Goal: Task Accomplishment & Management: Manage account settings

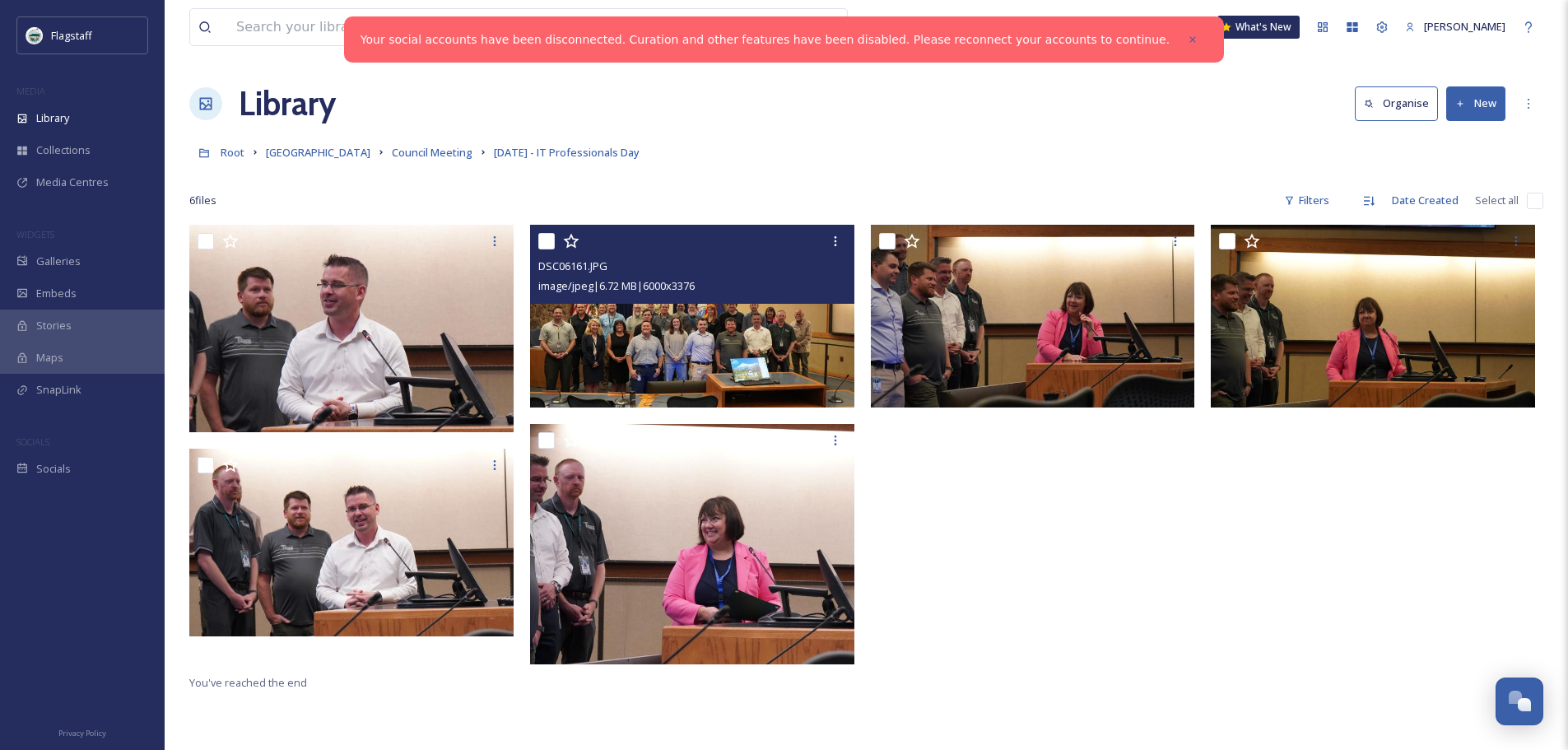
click at [685, 352] on img at bounding box center [692, 317] width 324 height 183
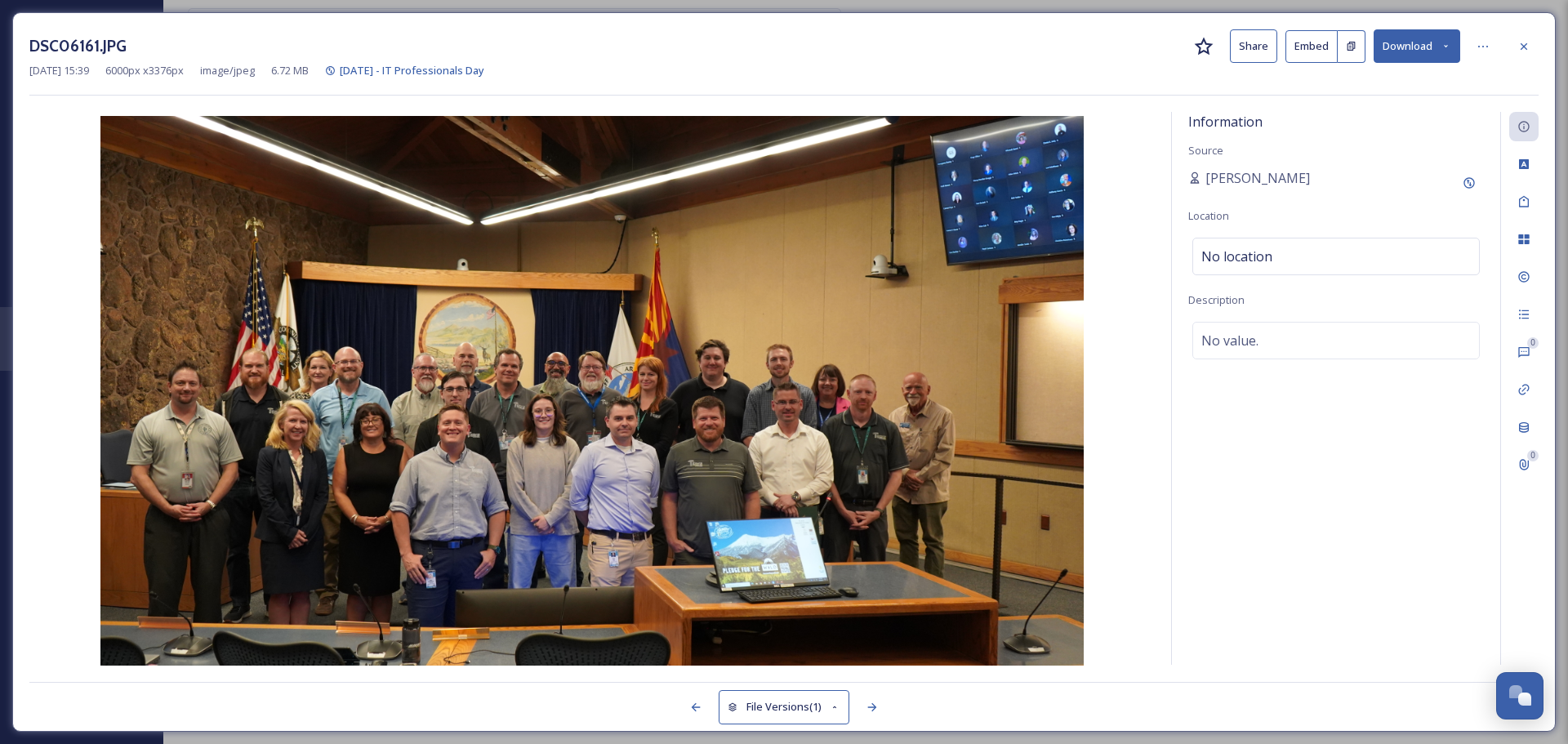
click at [1413, 46] on button "Download" at bounding box center [1416, 46] width 86 height 33
click at [1340, 88] on span "Download Original (6000 x 3376)" at bounding box center [1374, 84] width 154 height 16
click at [1521, 37] on div at bounding box center [1524, 47] width 30 height 30
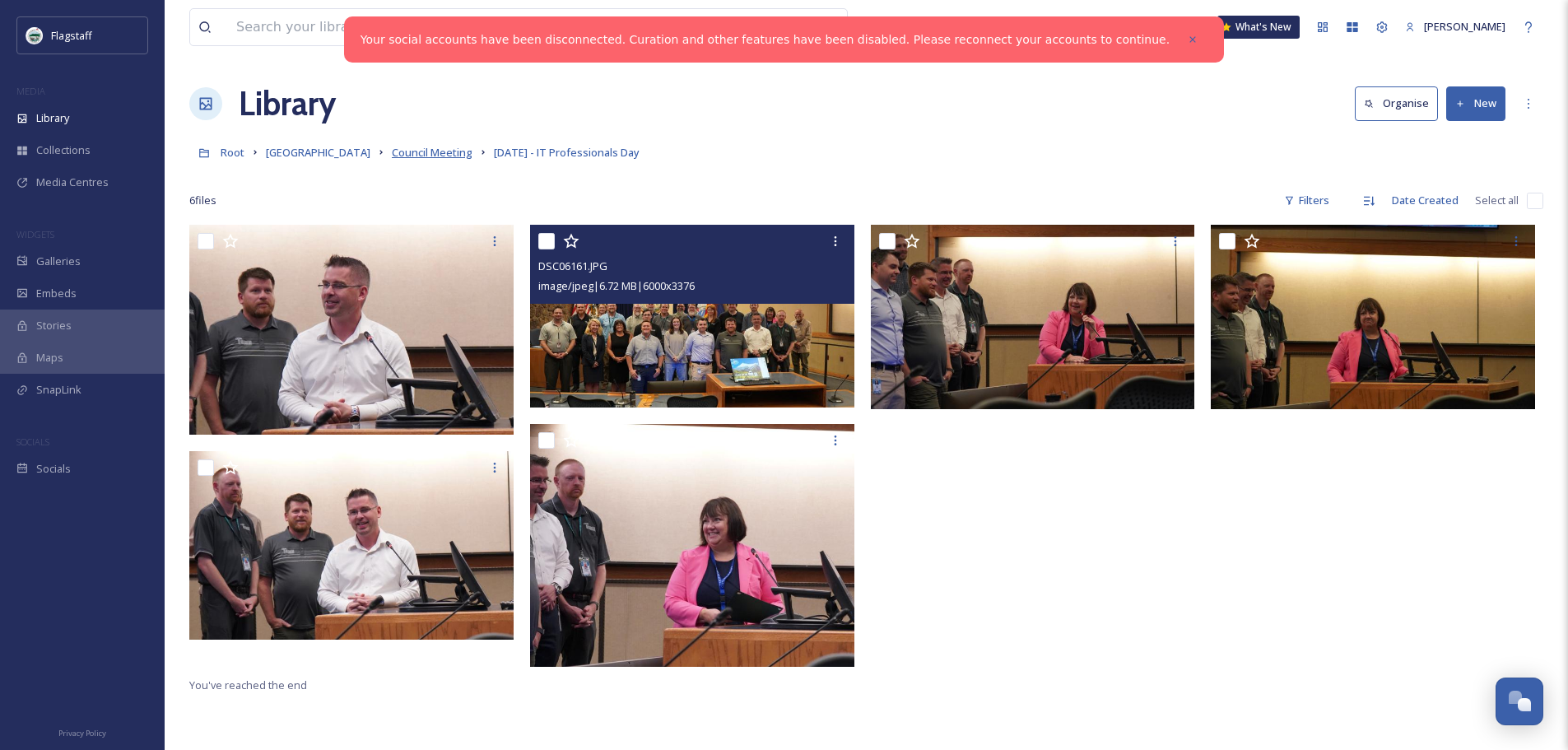
click at [392, 154] on span "Council Meeting" at bounding box center [432, 152] width 81 height 15
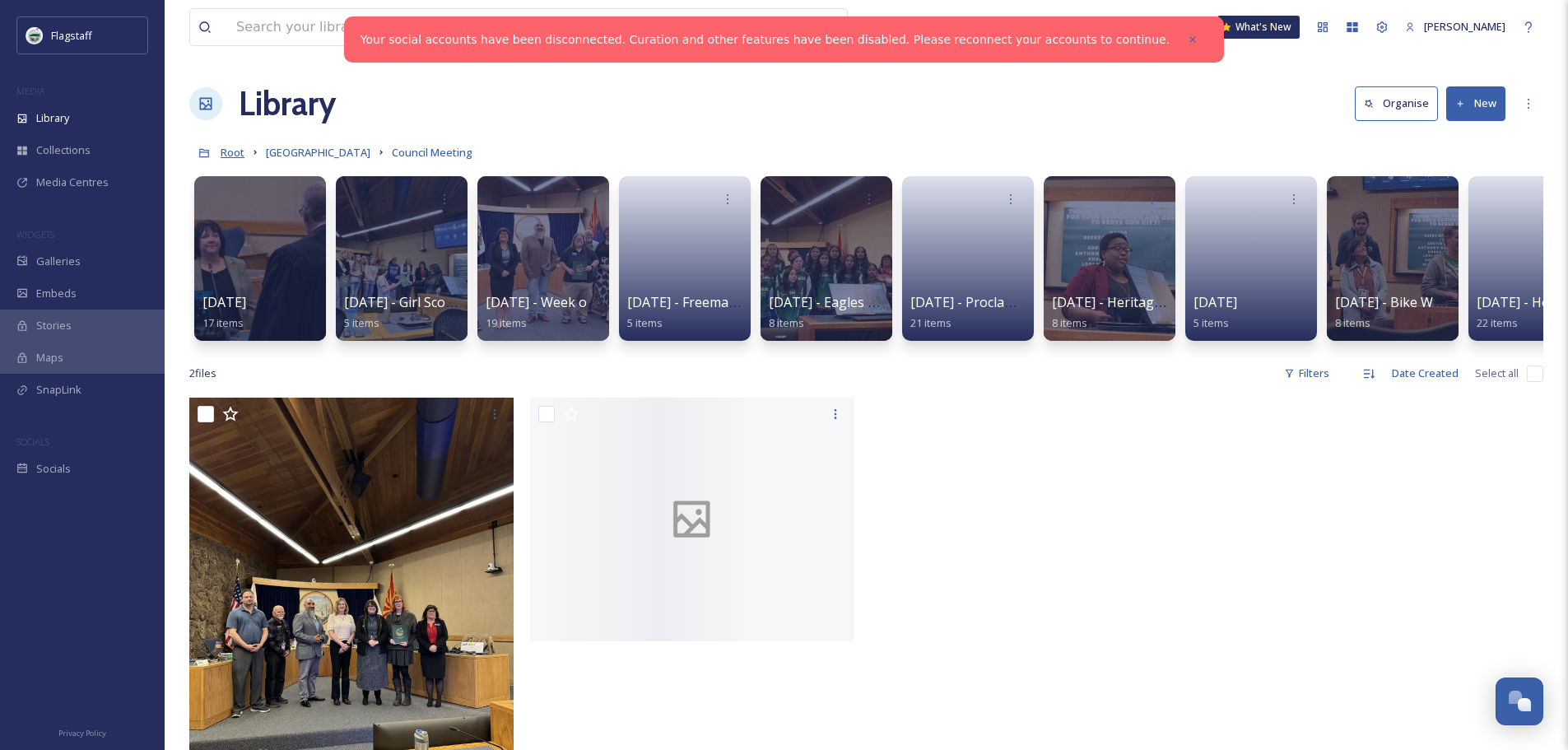
click at [226, 154] on span "Root" at bounding box center [232, 152] width 24 height 15
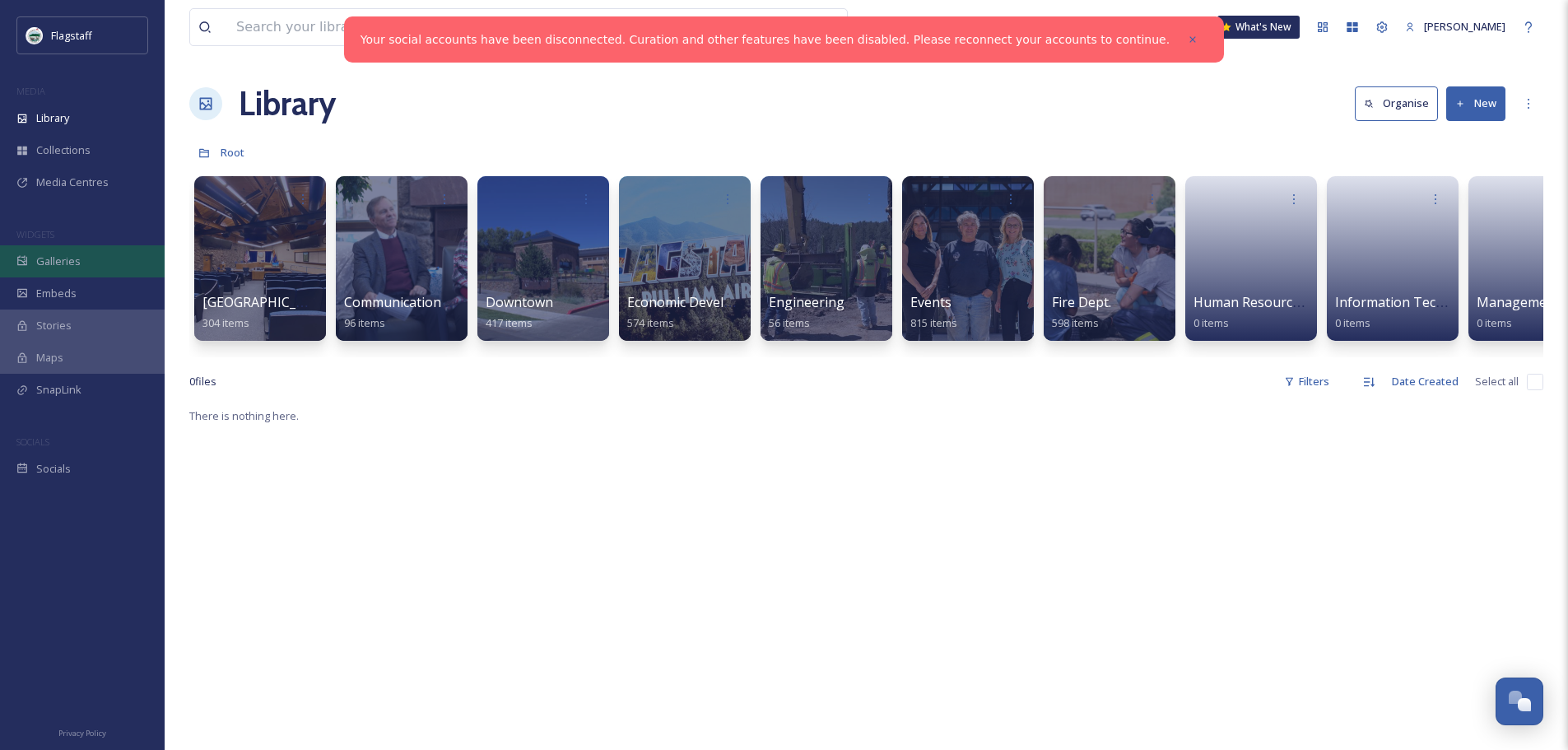
click at [69, 266] on span "Galleries" at bounding box center [58, 261] width 45 height 16
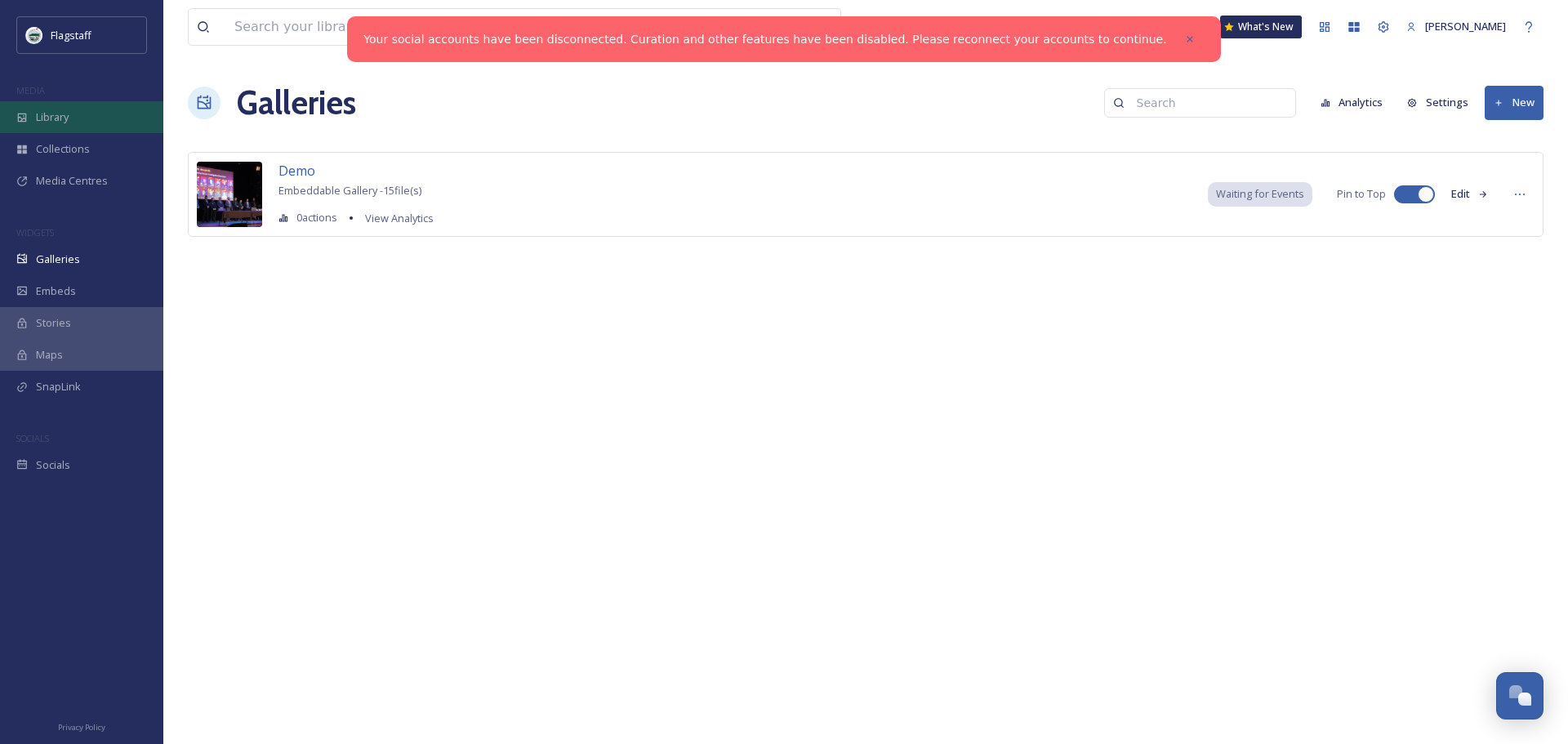
click at [68, 116] on span "Library" at bounding box center [51, 117] width 32 height 16
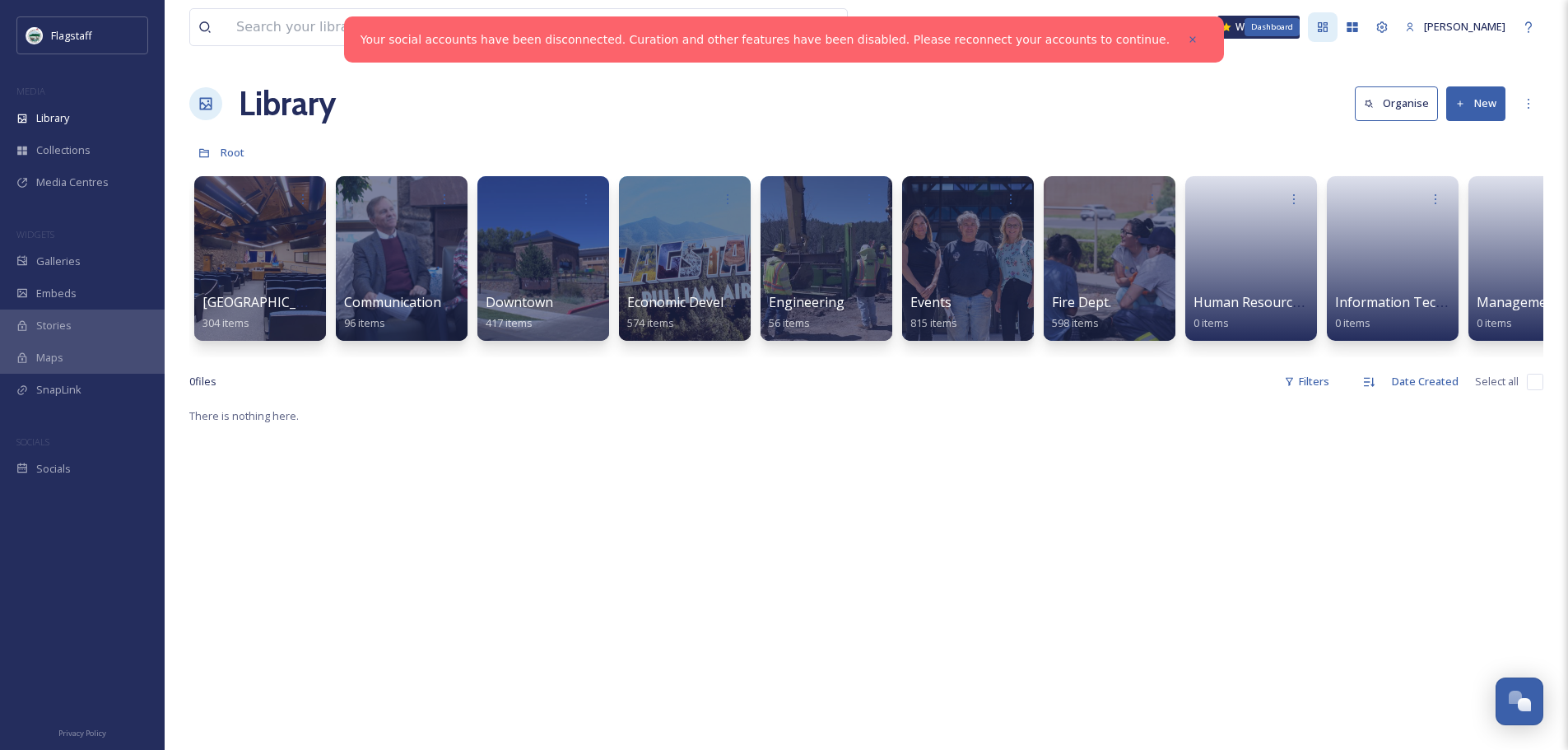
click at [1318, 27] on icon at bounding box center [1322, 26] width 10 height 10
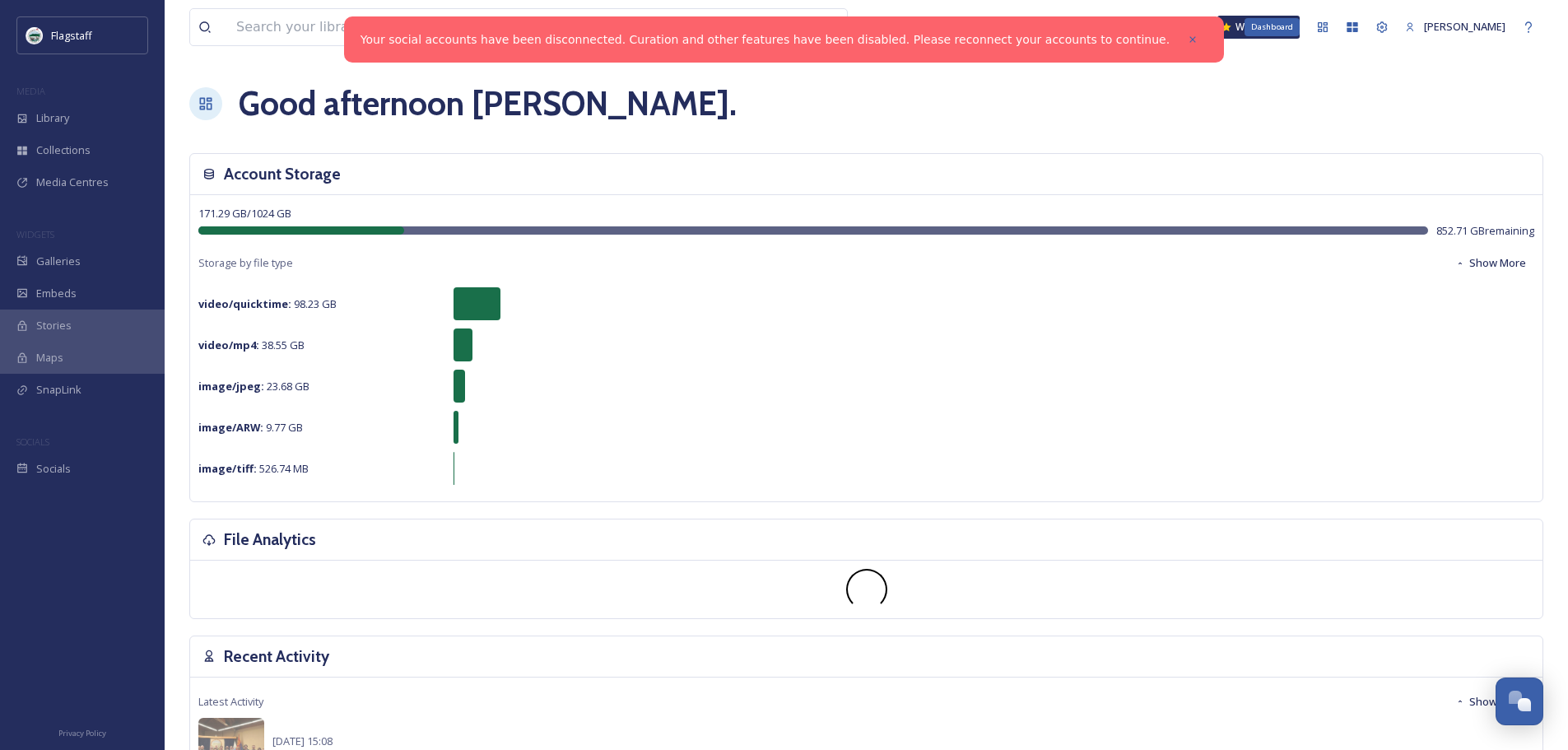
click at [1318, 27] on icon at bounding box center [1322, 26] width 10 height 10
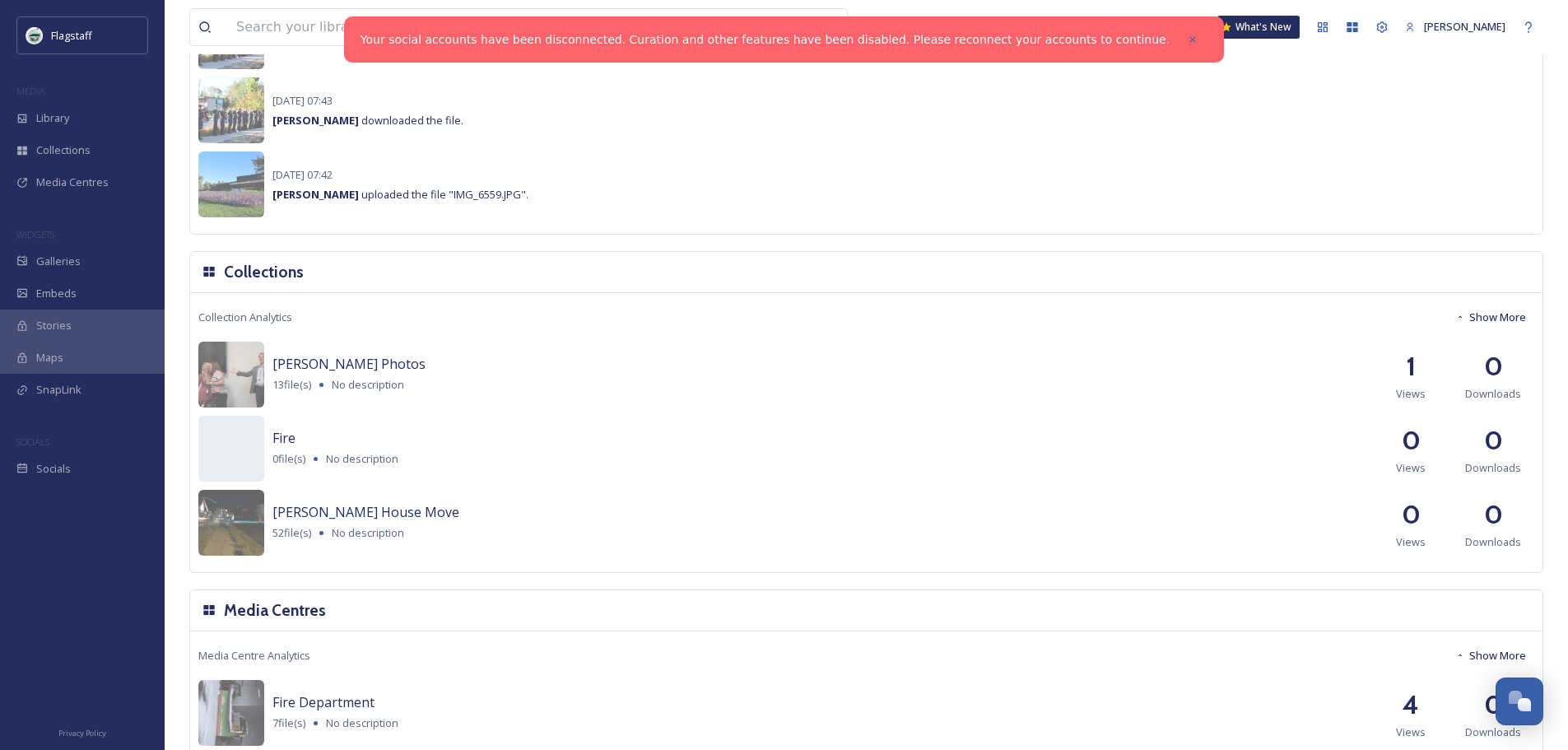
scroll to position [1482, 0]
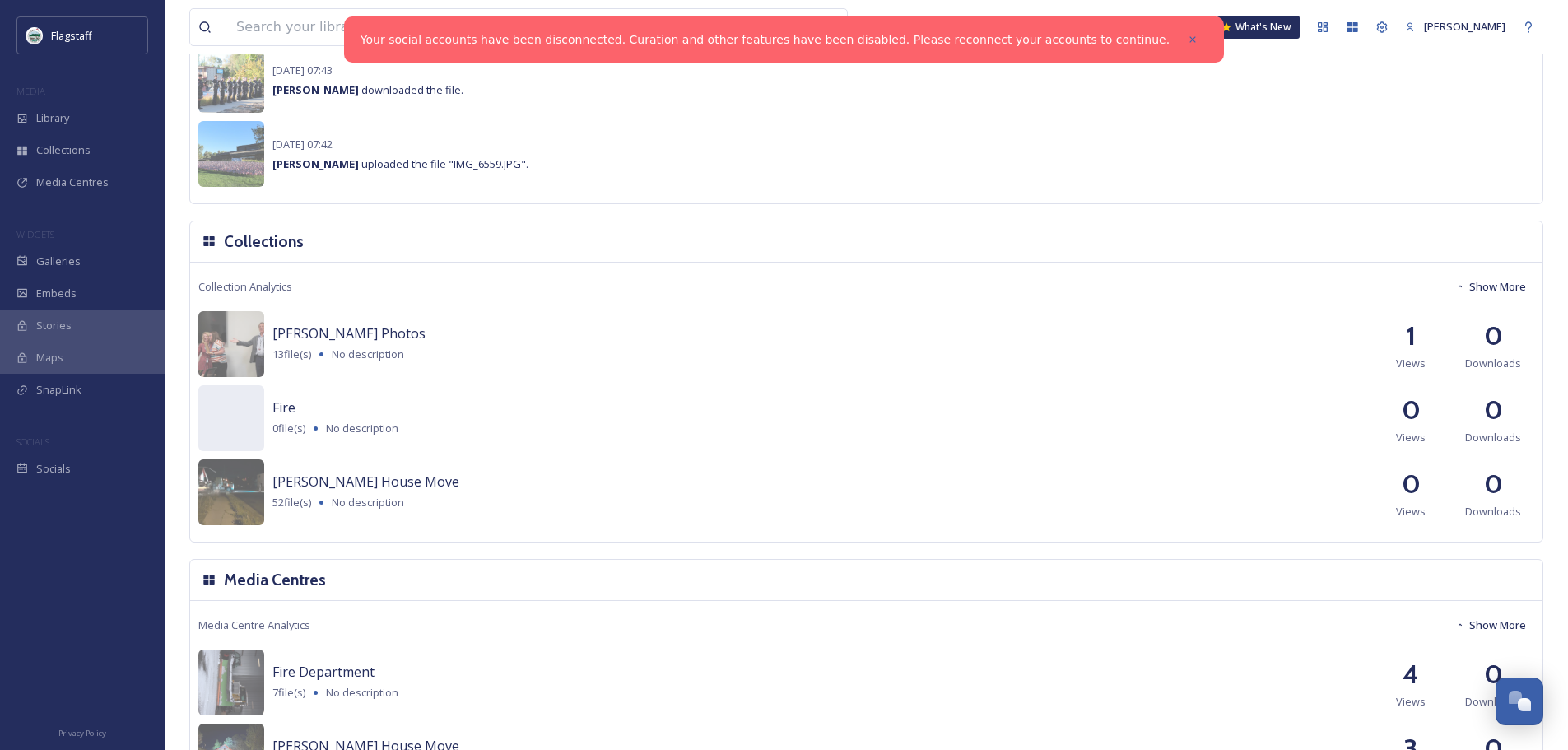
click at [338, 336] on span "[PERSON_NAME] Photos" at bounding box center [349, 333] width 153 height 18
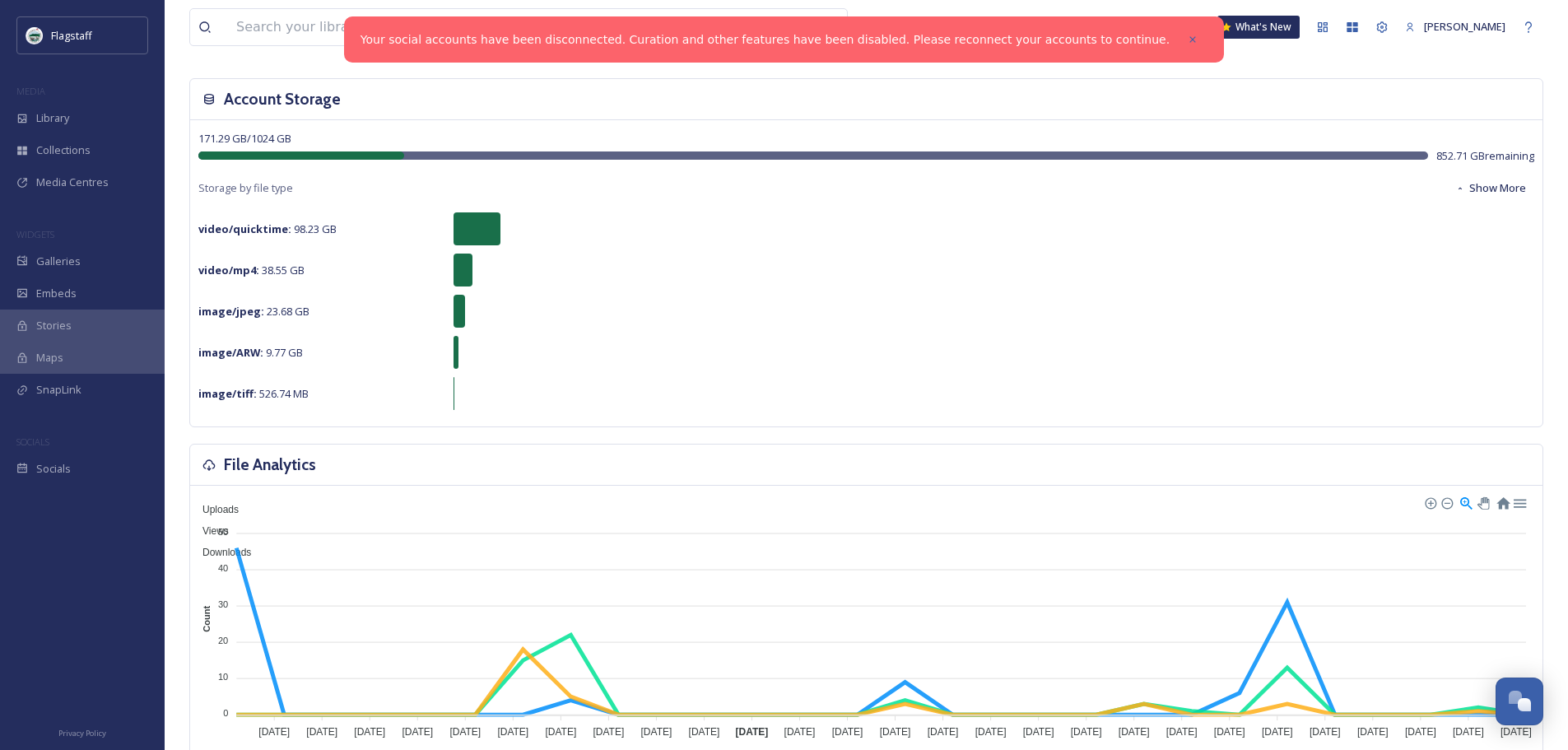
scroll to position [0, 0]
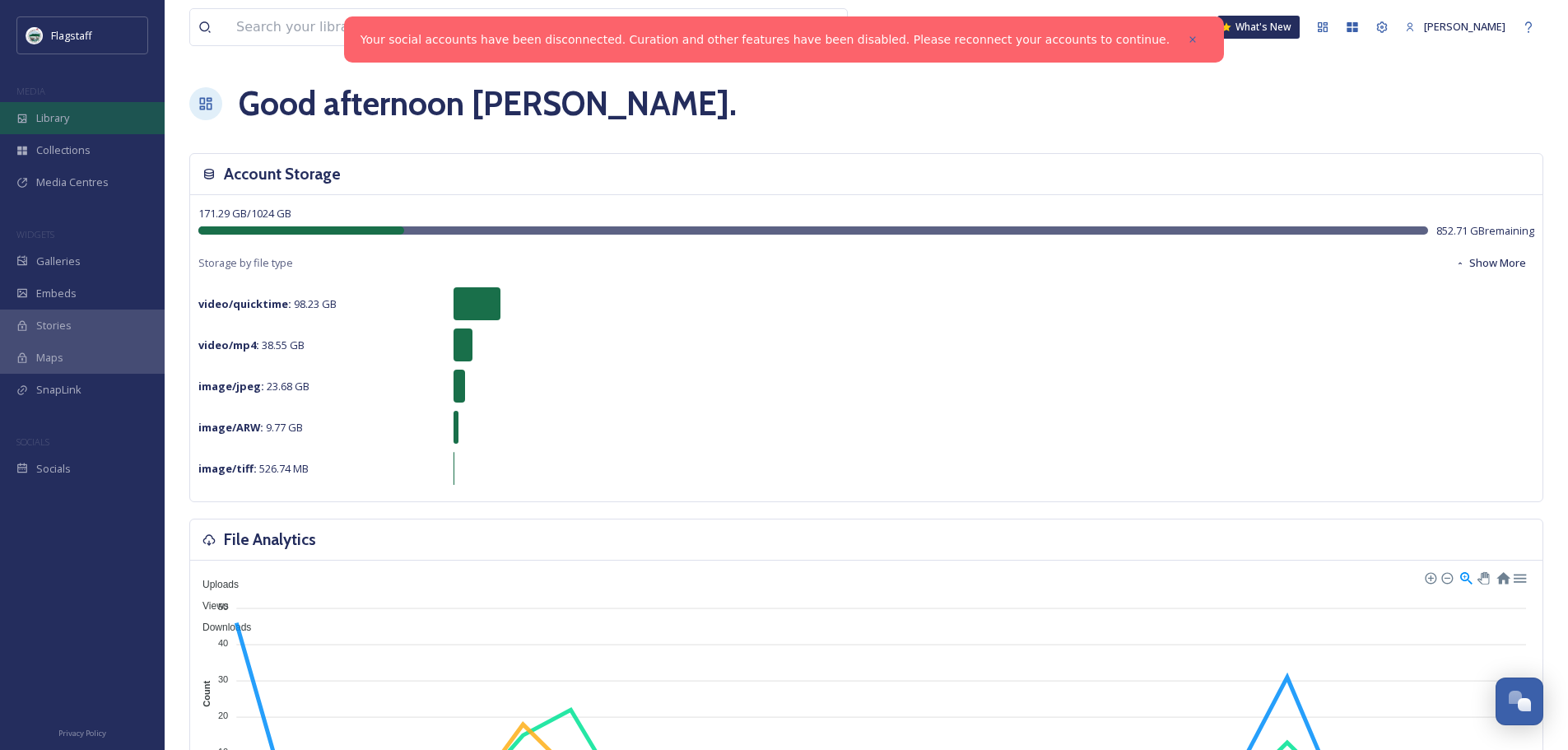
click at [46, 114] on span "Library" at bounding box center [52, 118] width 33 height 16
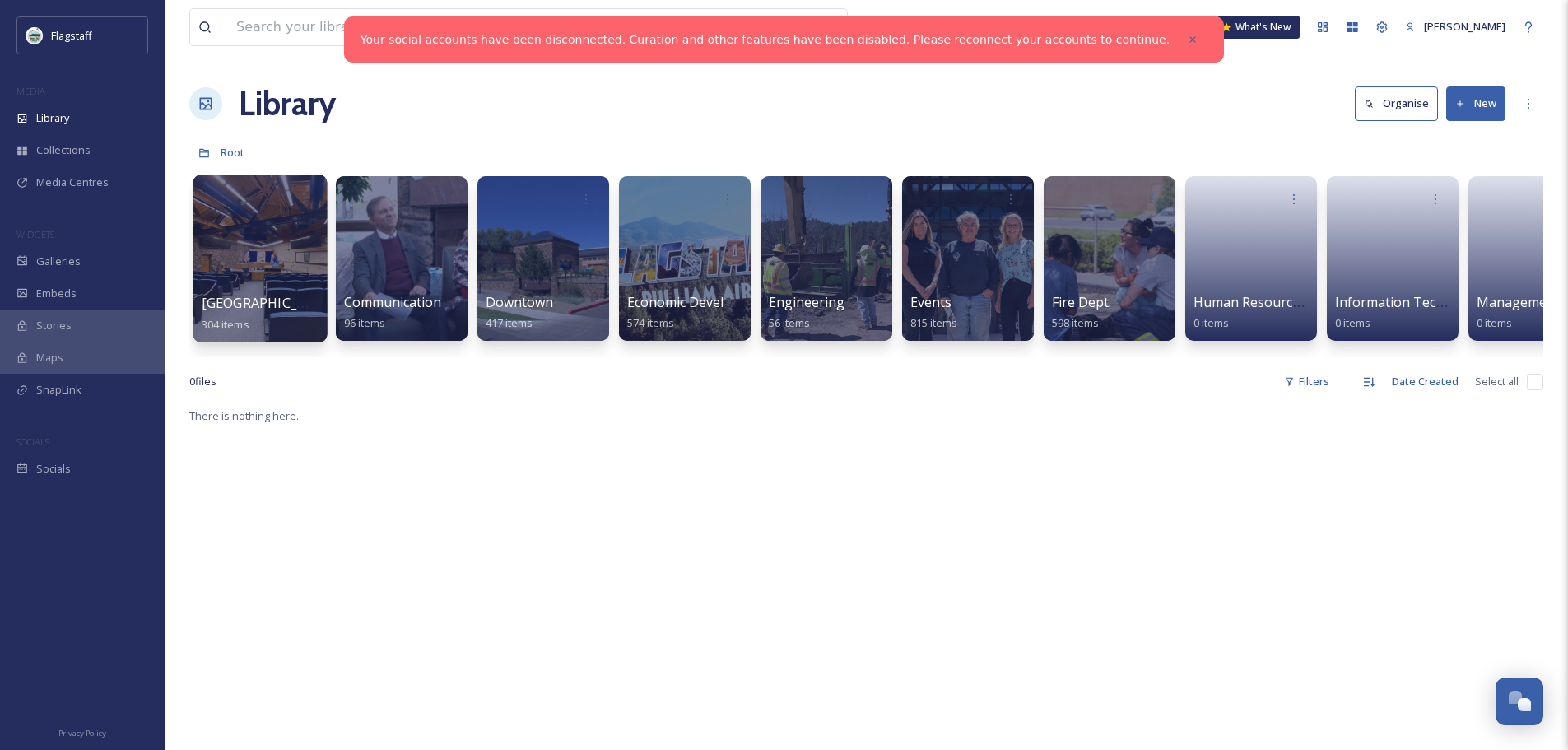
click at [280, 258] on div at bounding box center [259, 258] width 134 height 168
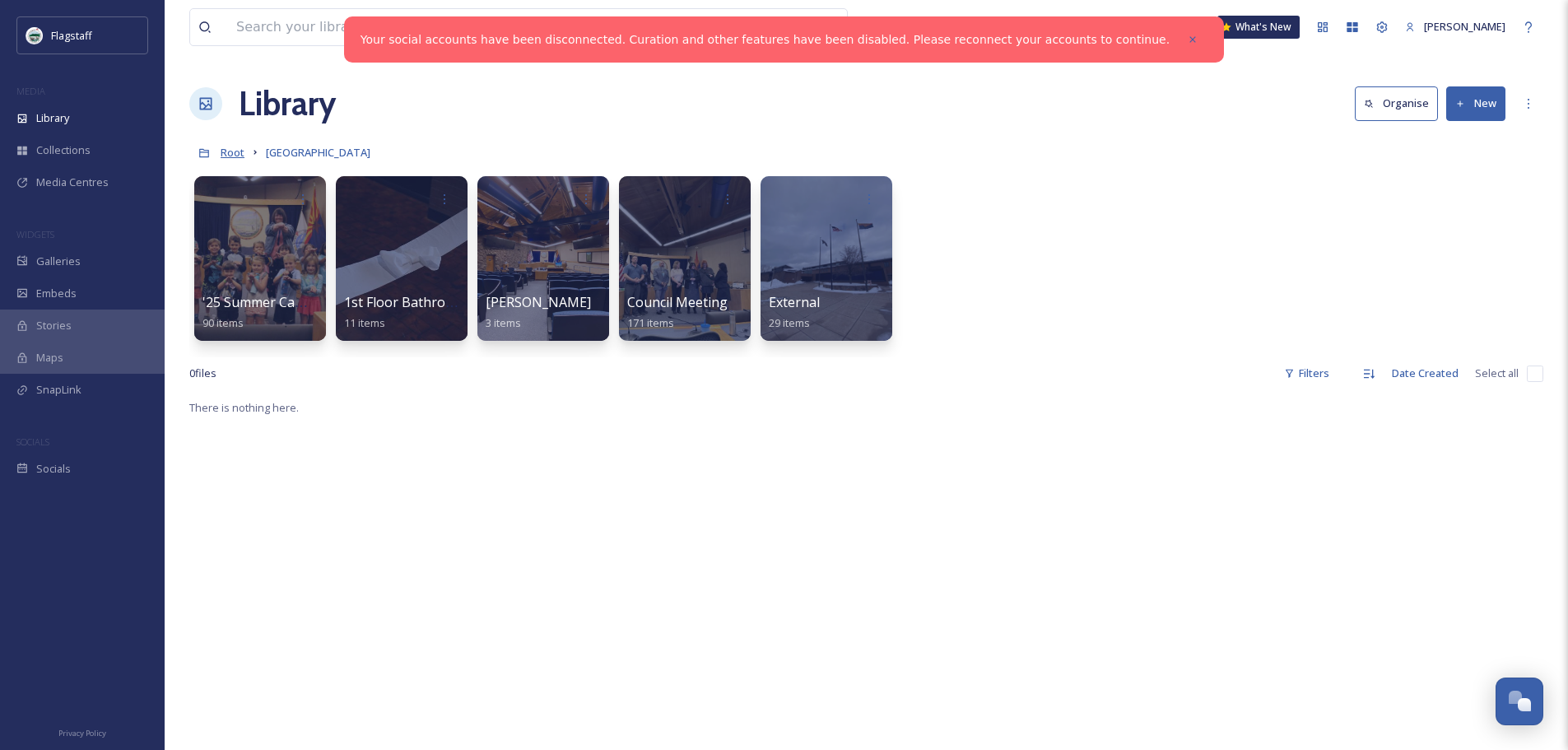
click at [234, 155] on span "Root" at bounding box center [232, 152] width 24 height 15
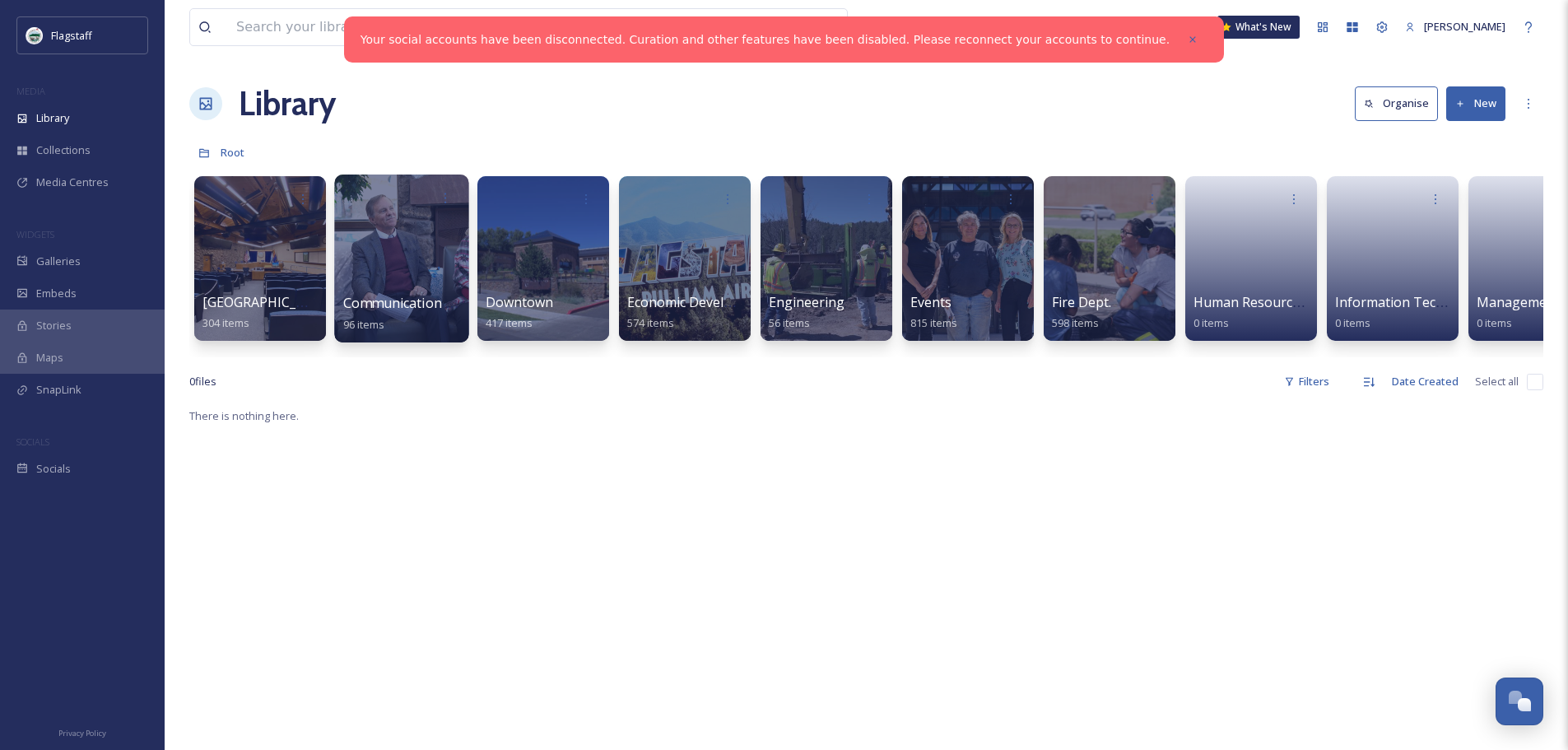
click at [415, 309] on span "Communication & Civic Engagement" at bounding box center [455, 302] width 226 height 18
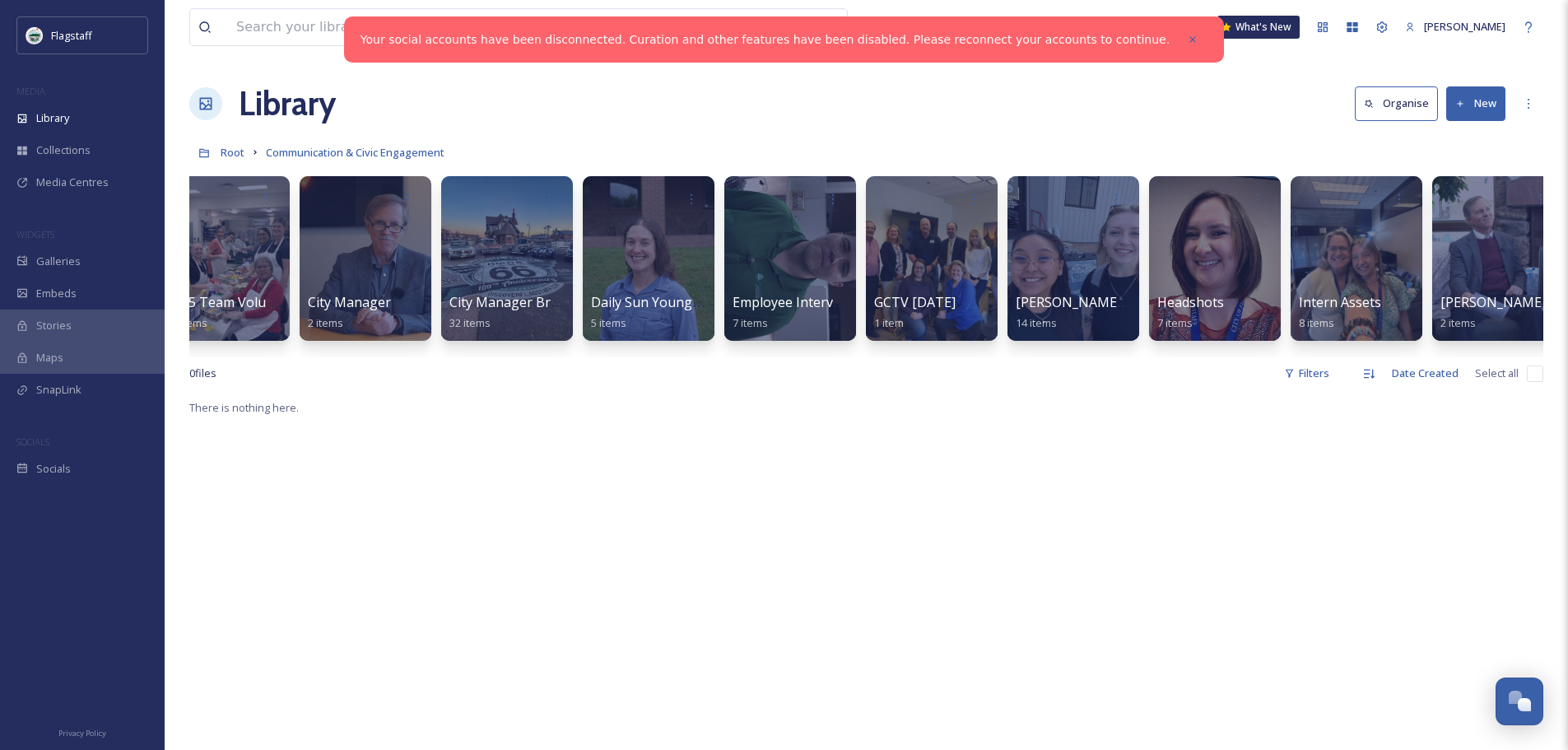
scroll to position [0, 203]
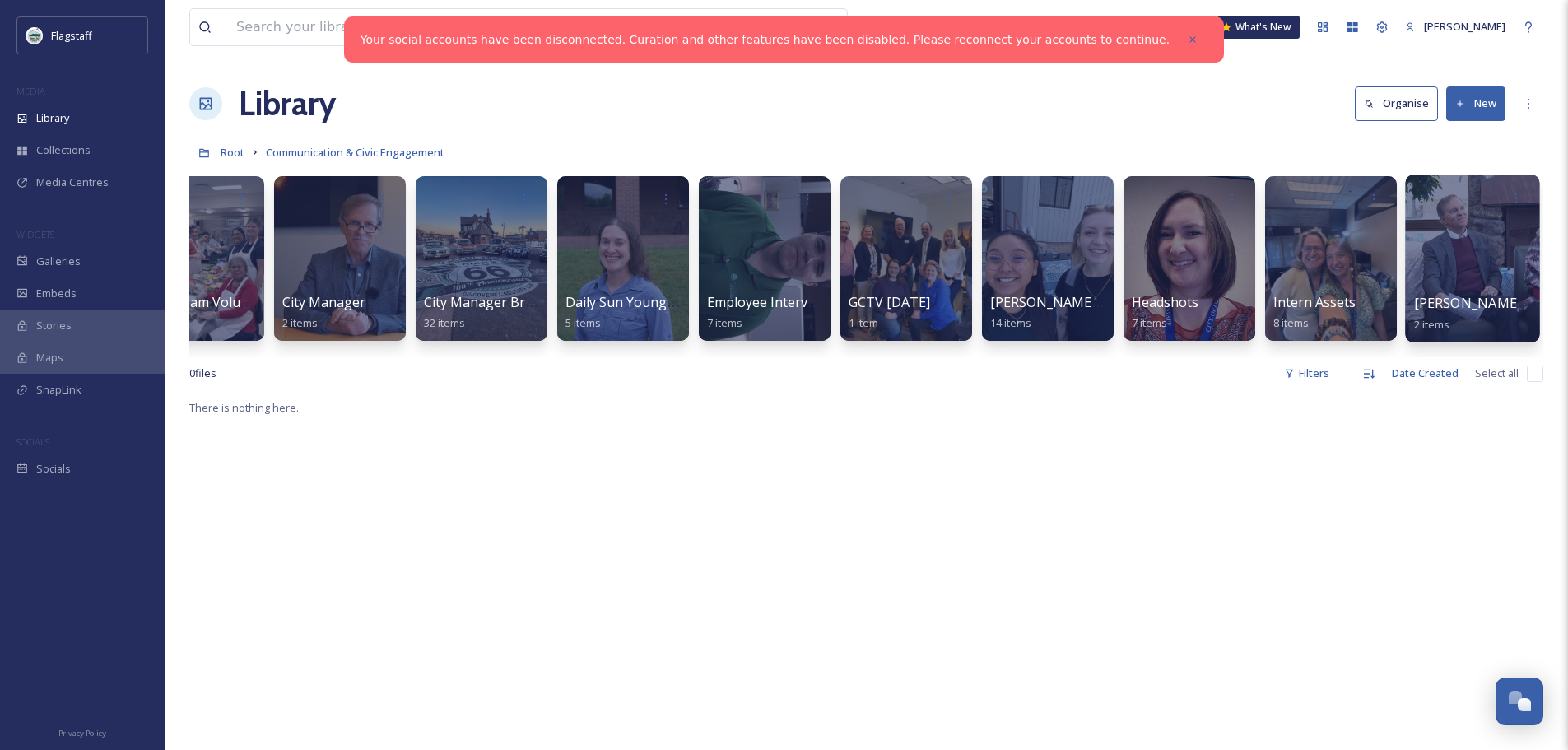
click at [1485, 264] on div at bounding box center [1471, 258] width 134 height 168
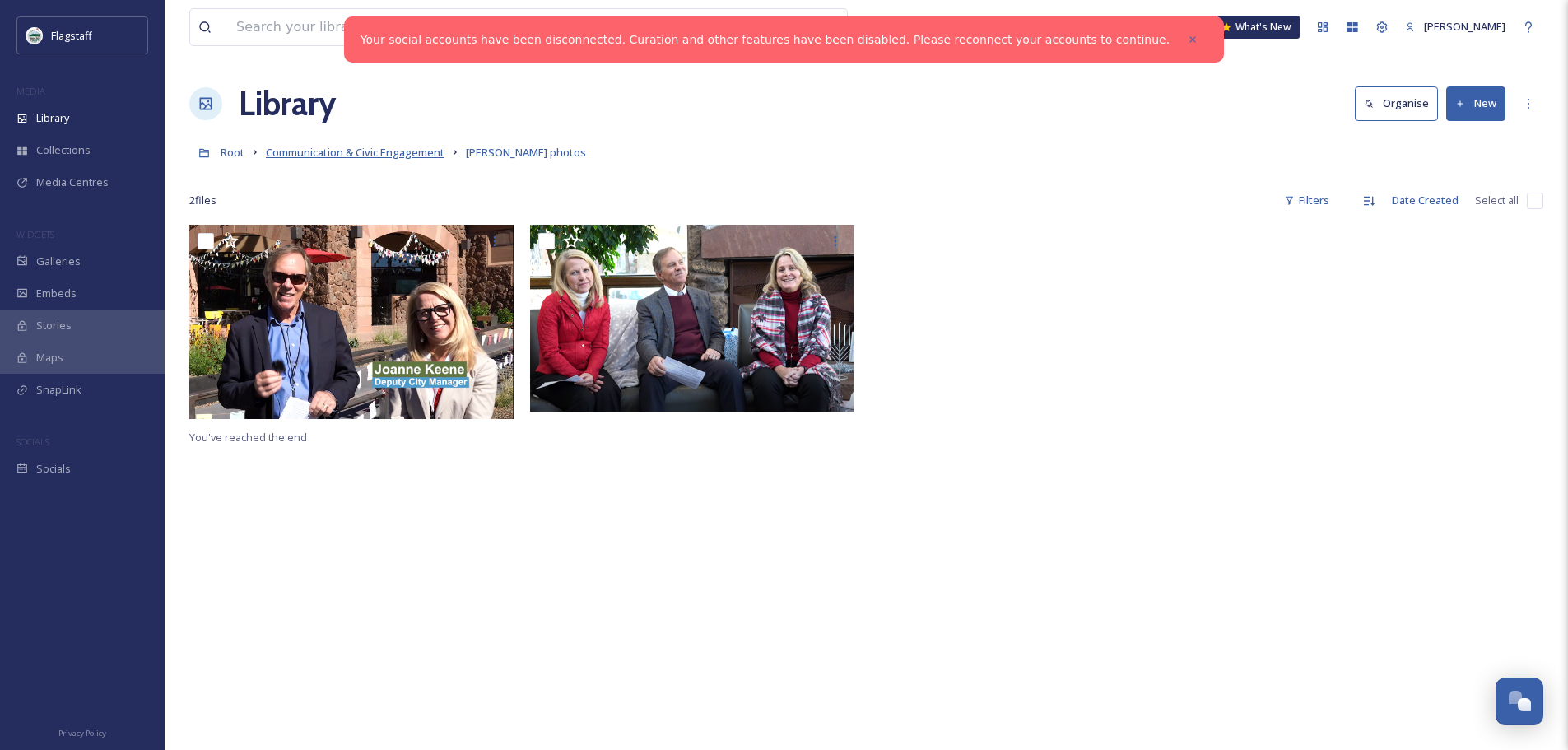
click at [345, 156] on span "Communication & Civic Engagement" at bounding box center [354, 152] width 178 height 15
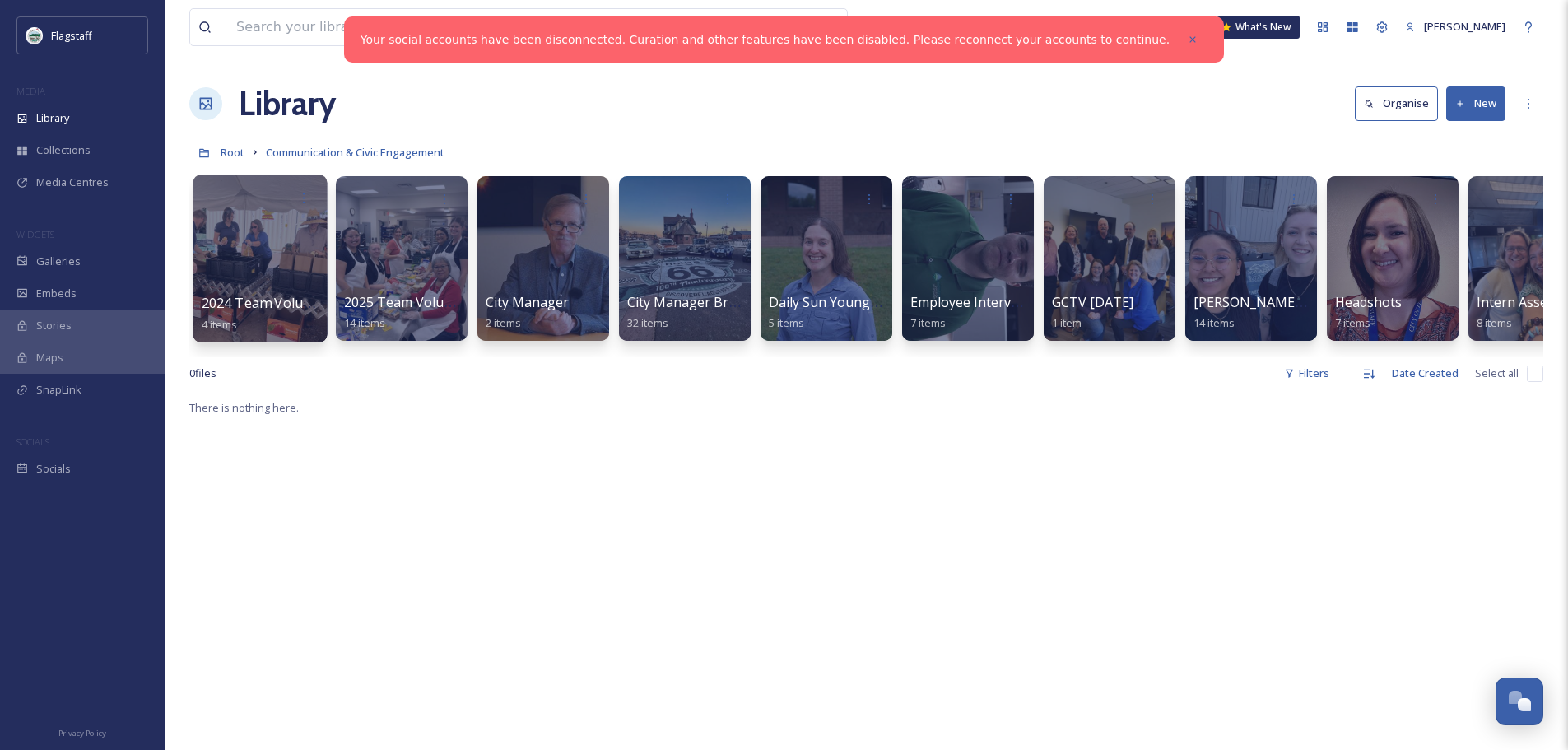
click at [267, 276] on div at bounding box center [259, 258] width 134 height 168
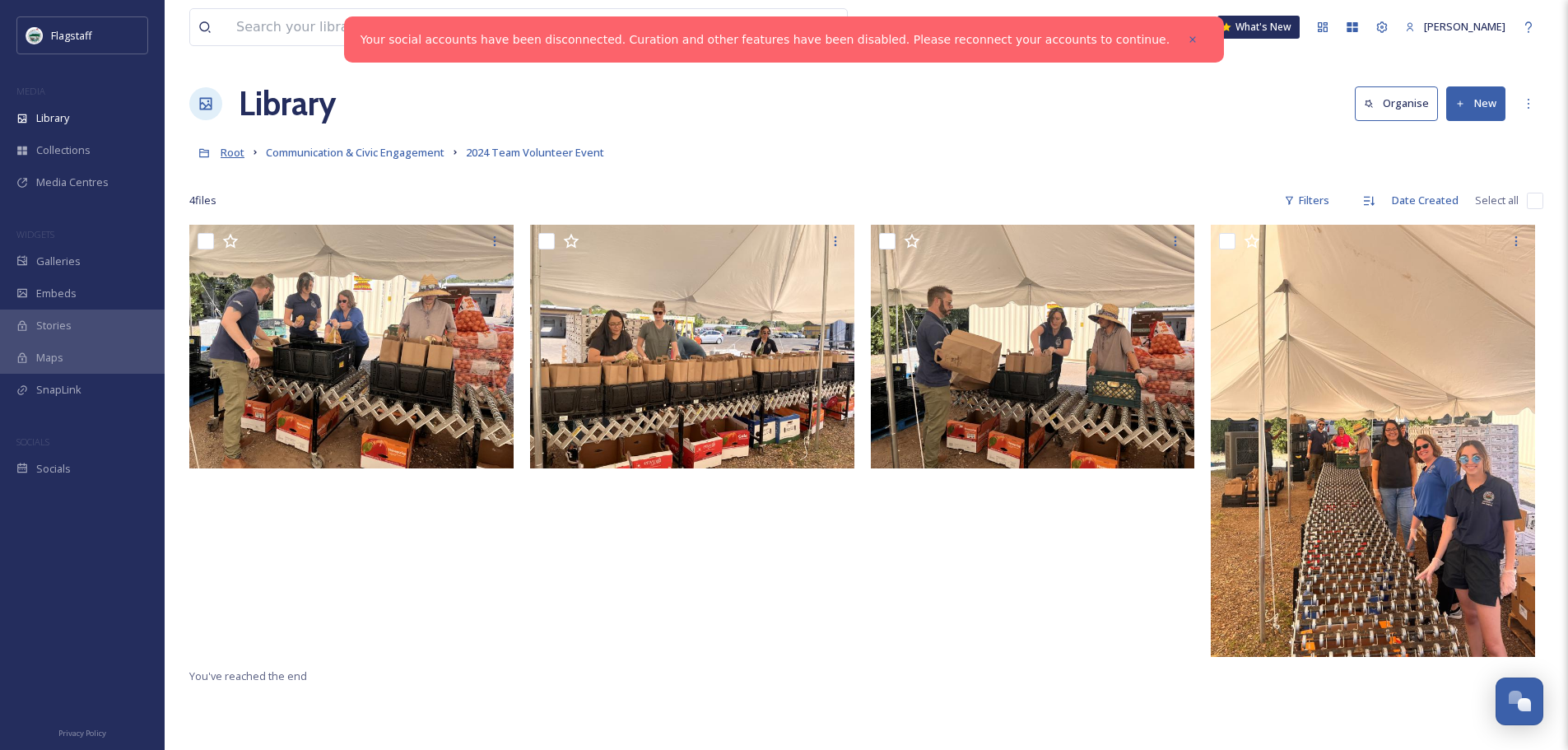
click at [237, 152] on span "Root" at bounding box center [232, 152] width 24 height 15
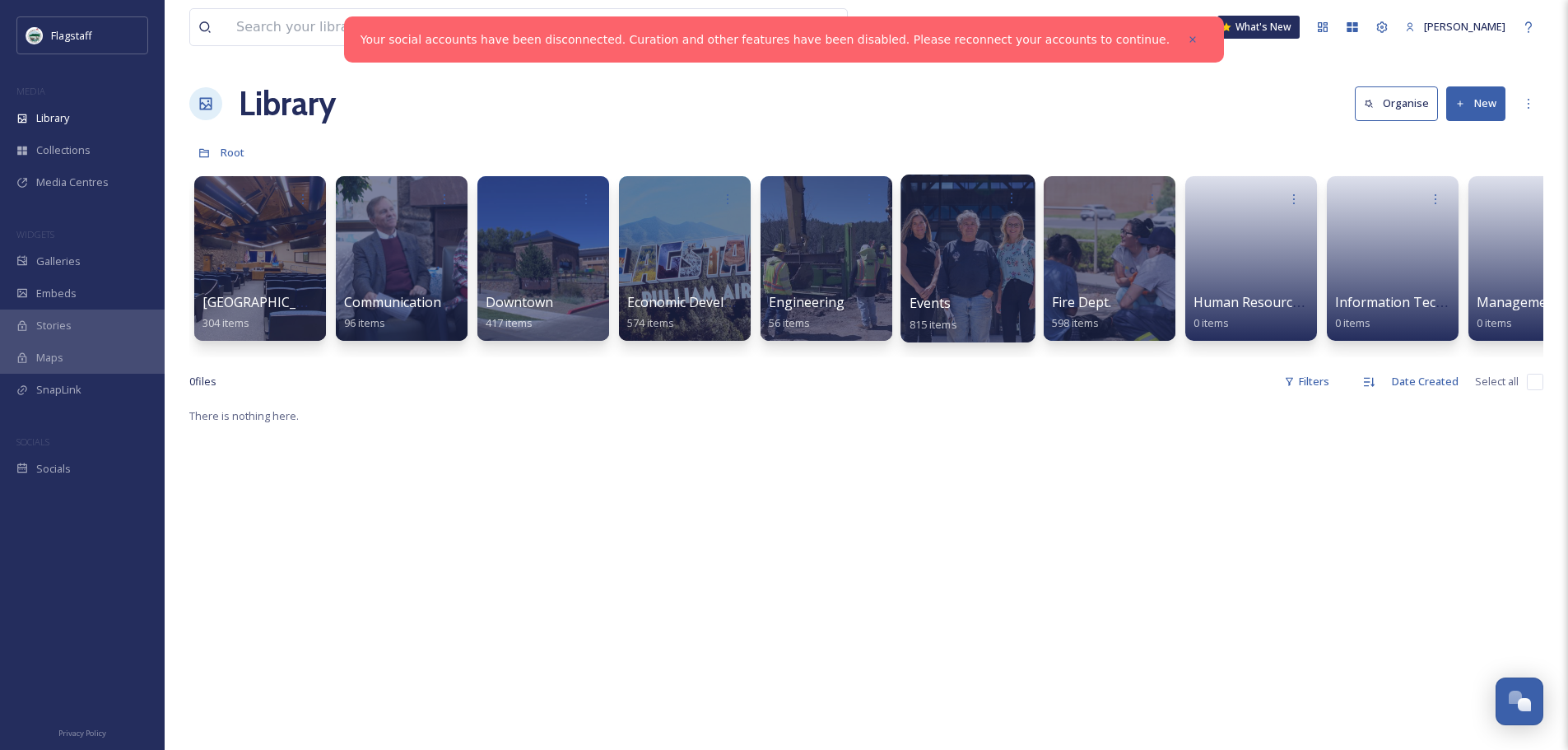
click at [983, 247] on div at bounding box center [967, 258] width 134 height 168
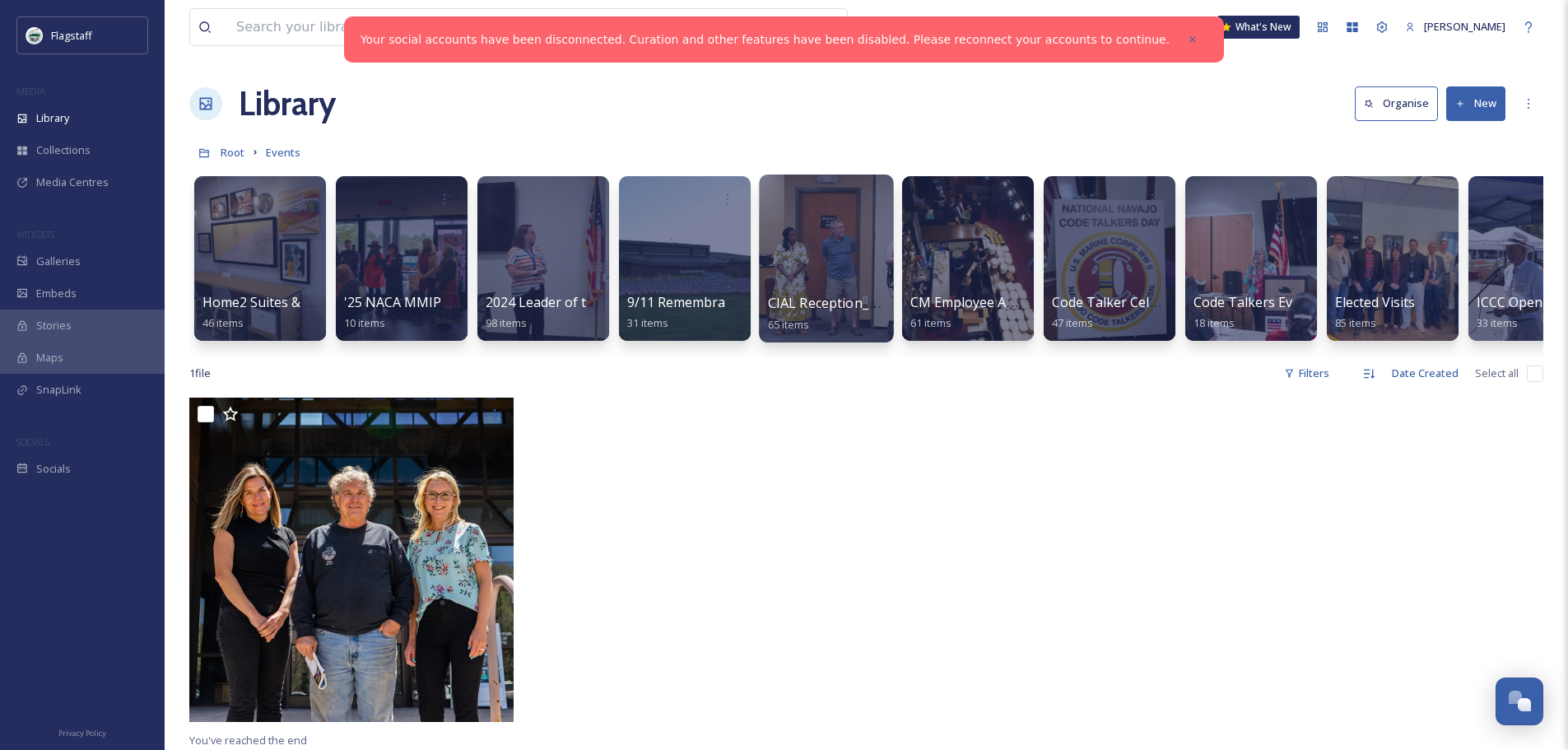
click at [784, 243] on div at bounding box center [825, 258] width 134 height 168
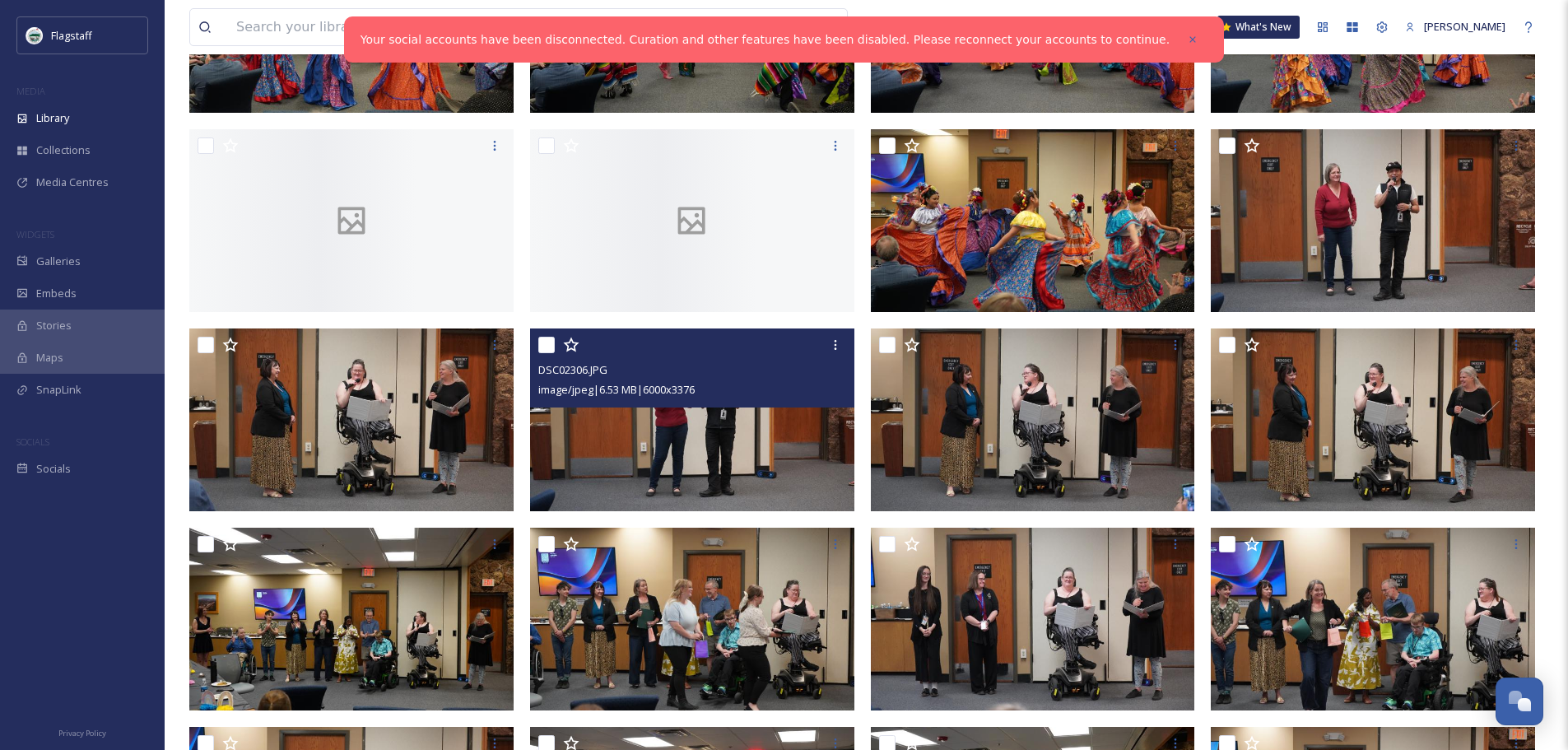
scroll to position [2869, 0]
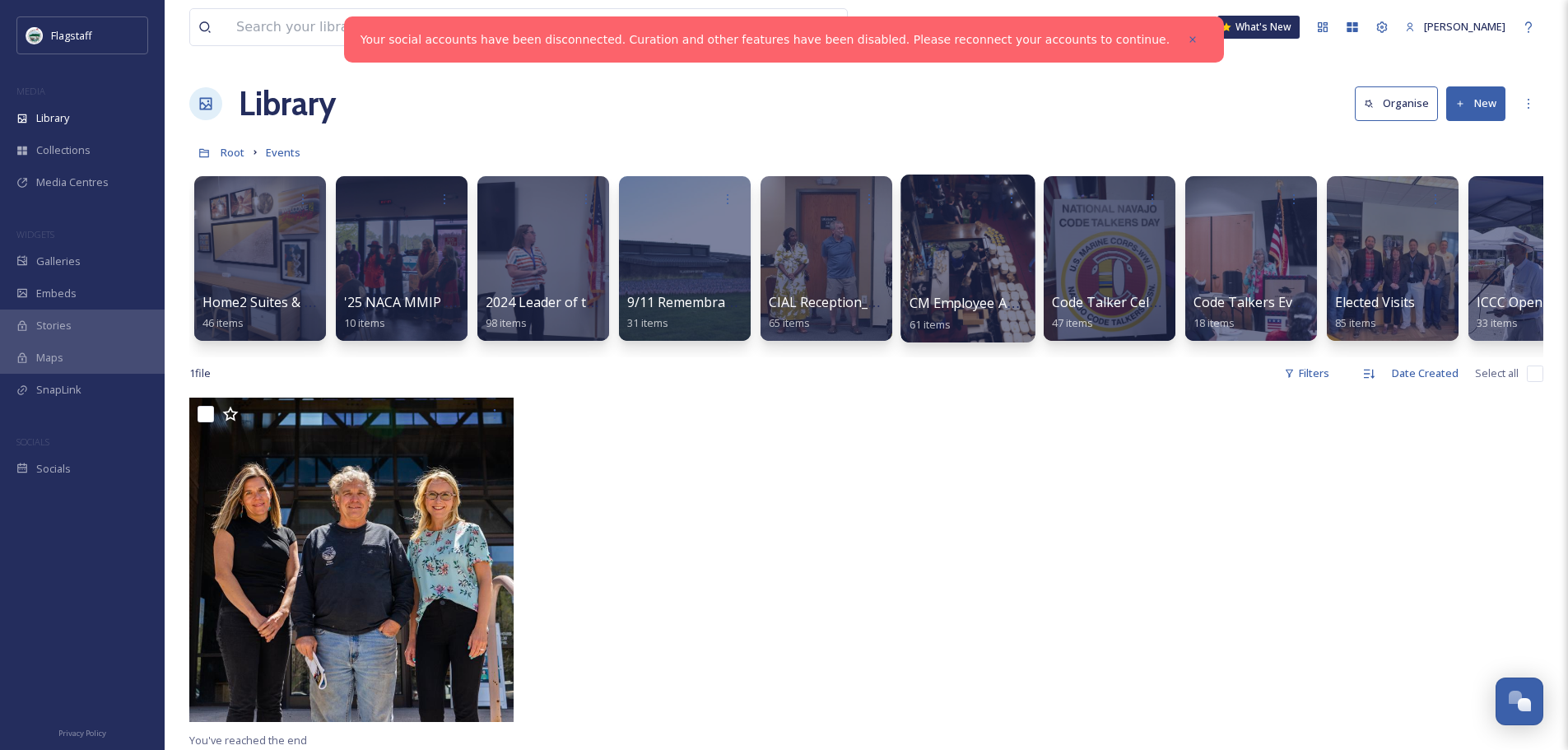
click at [1002, 254] on div at bounding box center [967, 258] width 134 height 168
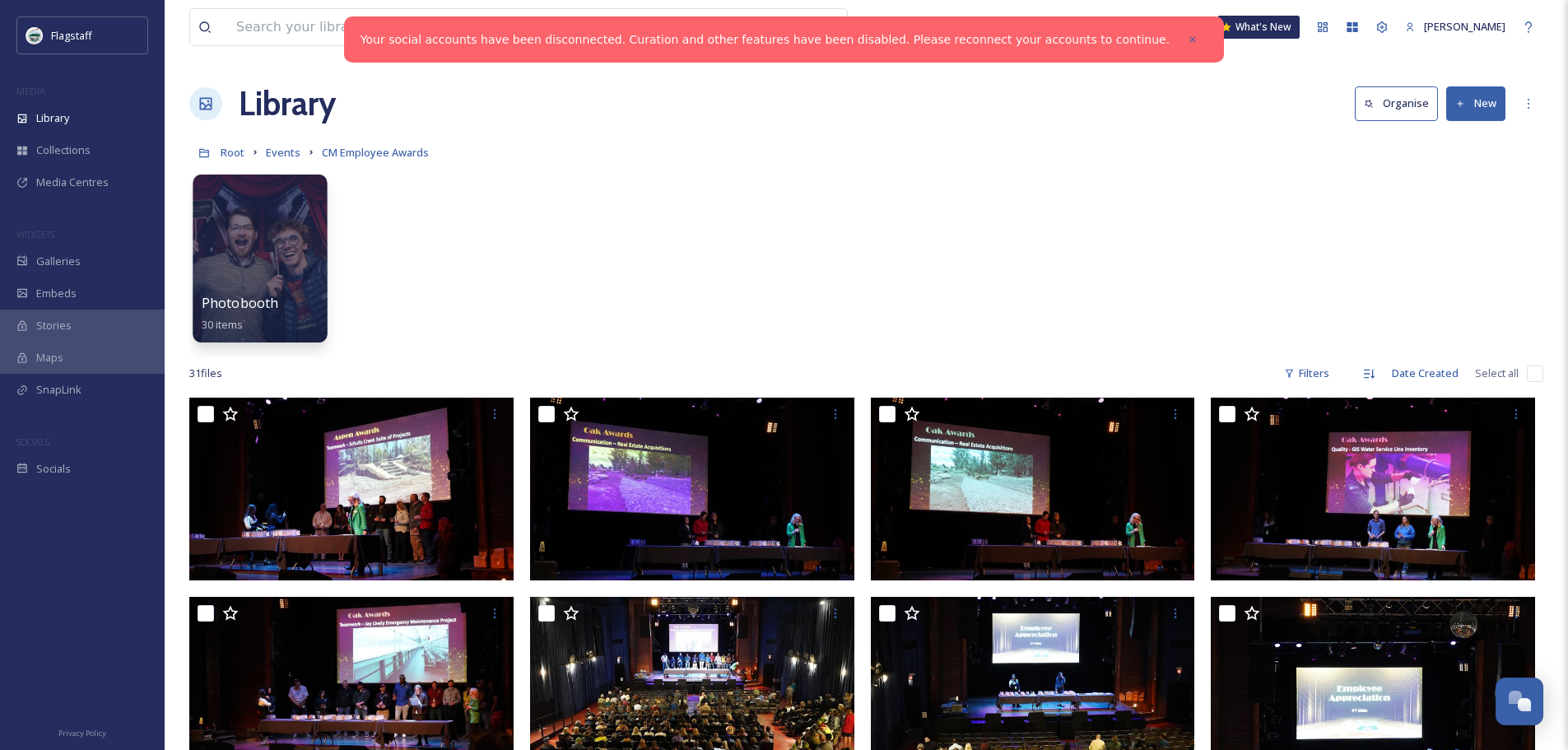
click at [291, 248] on div at bounding box center [259, 258] width 134 height 168
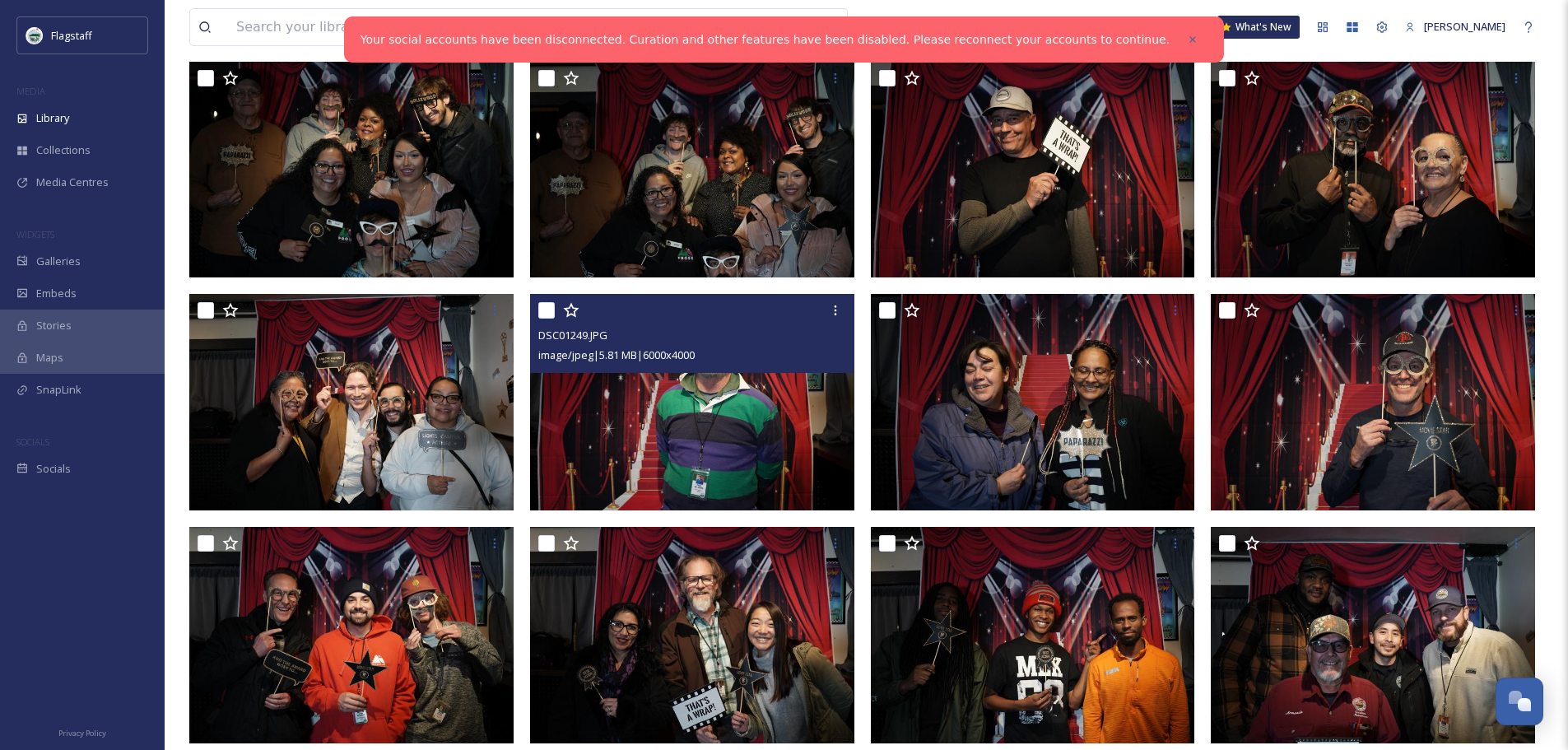
scroll to position [1348, 0]
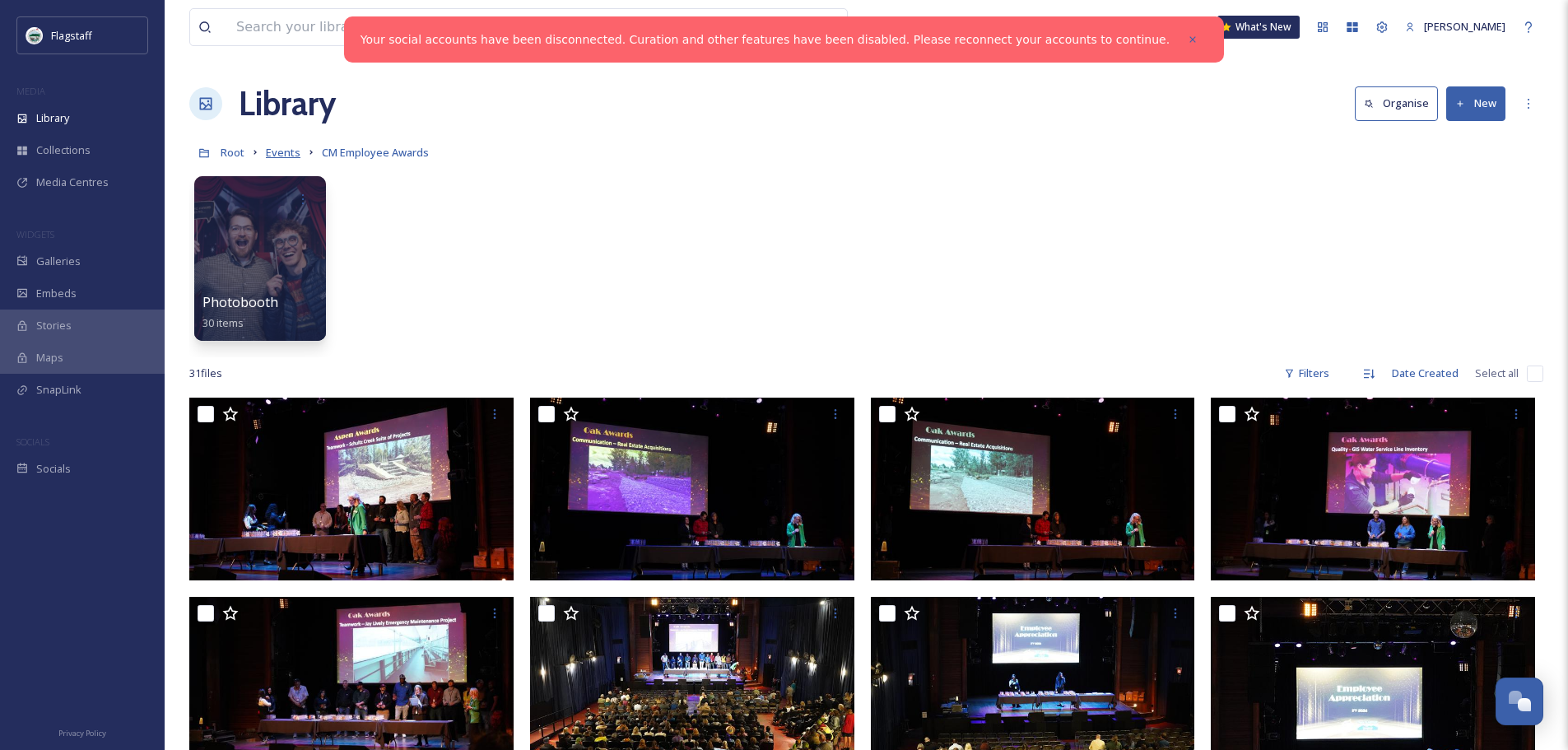
click at [277, 154] on span "Events" at bounding box center [282, 152] width 34 height 15
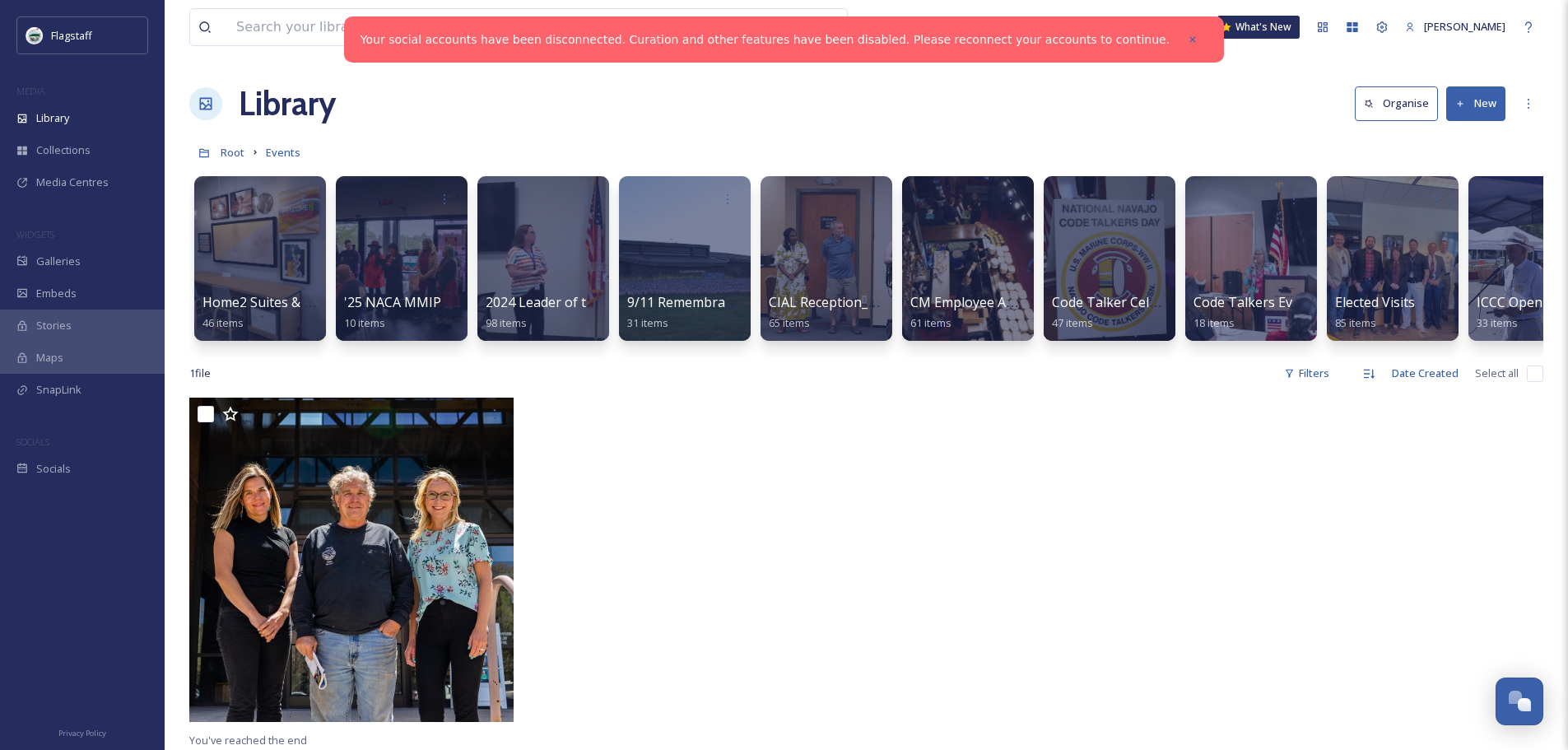
scroll to position [0, 1184]
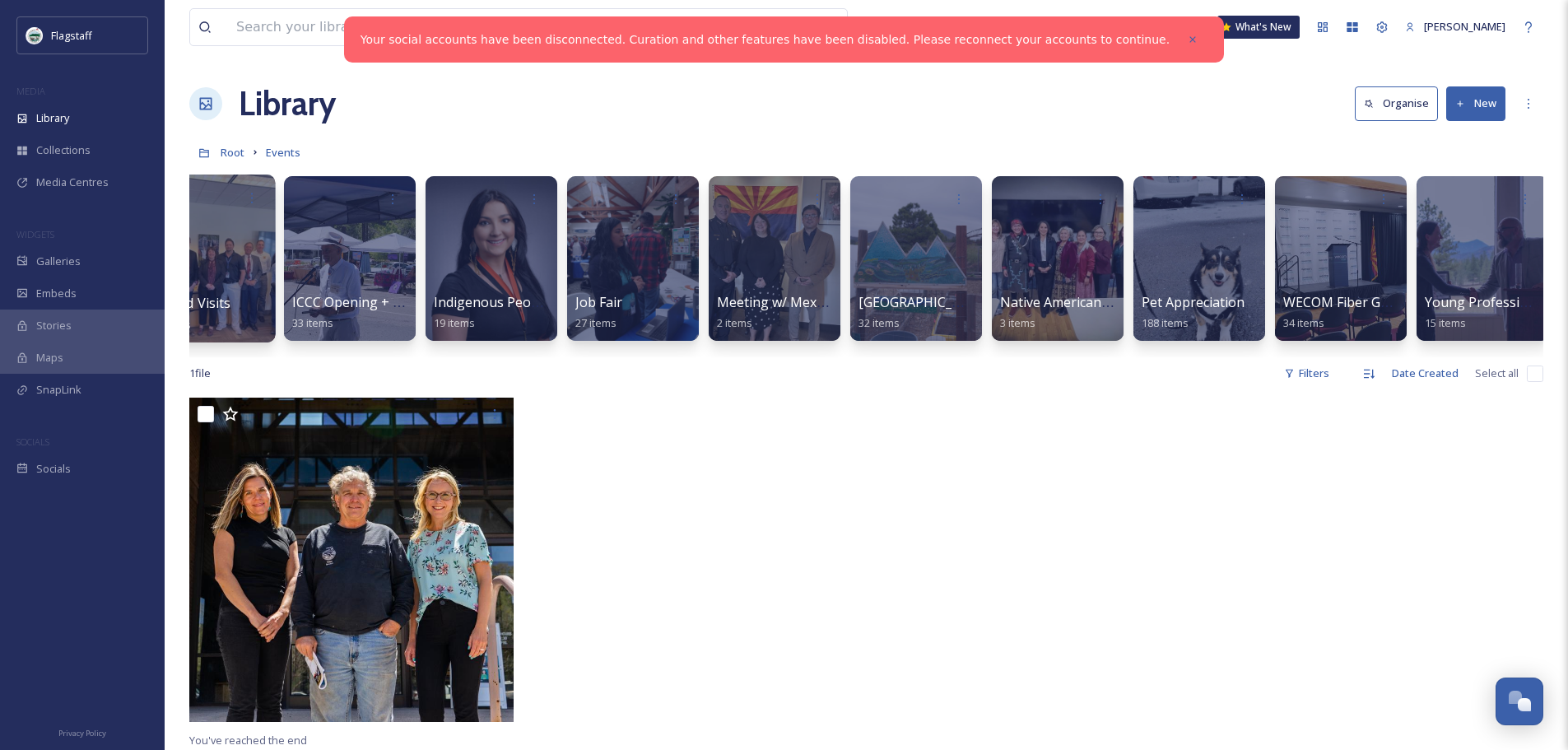
click at [242, 312] on div "Elected Visits 85 items" at bounding box center [208, 313] width 118 height 41
click at [215, 236] on div at bounding box center [207, 258] width 134 height 168
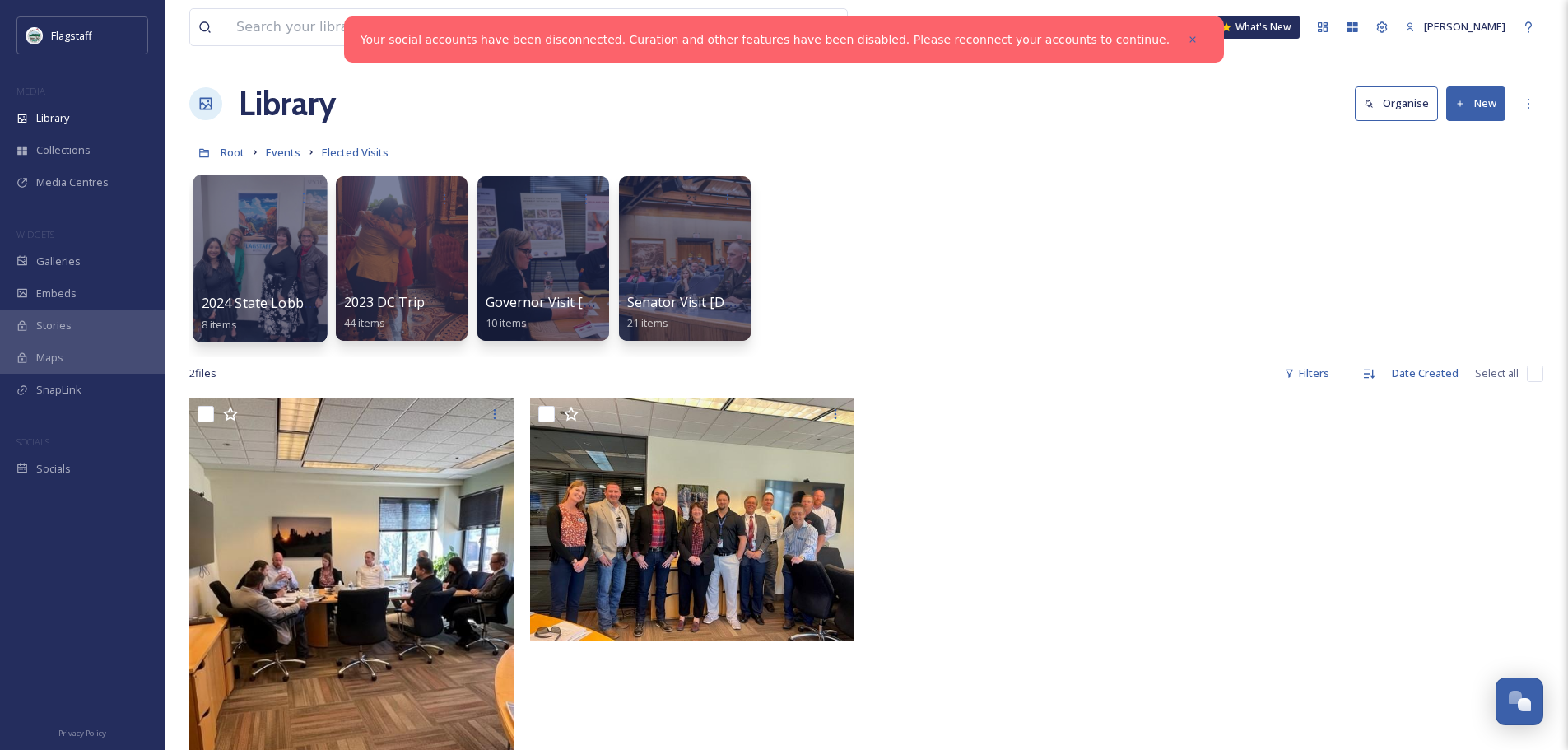
click at [246, 264] on div at bounding box center [259, 258] width 134 height 168
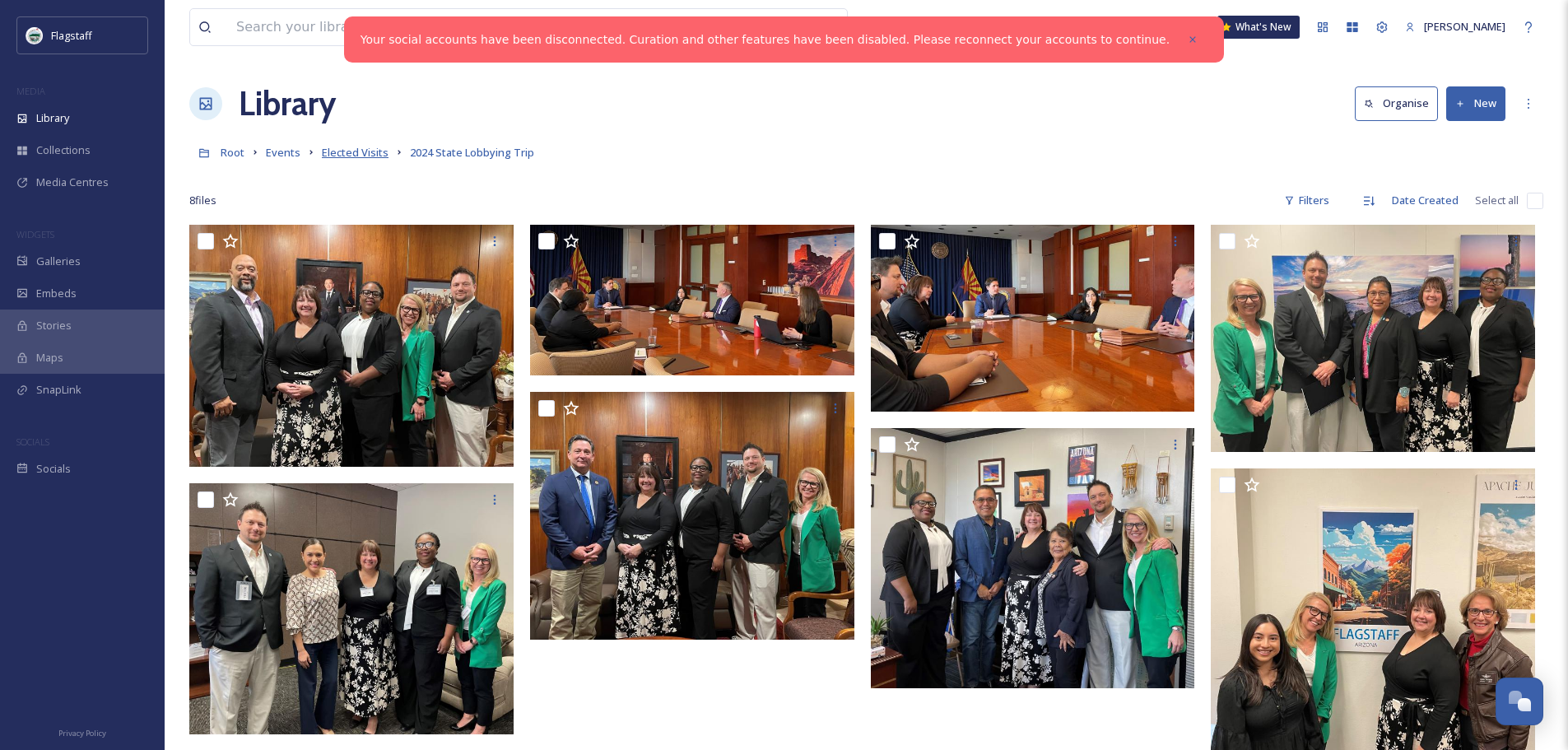
click at [349, 149] on span "Elected Visits" at bounding box center [355, 152] width 67 height 15
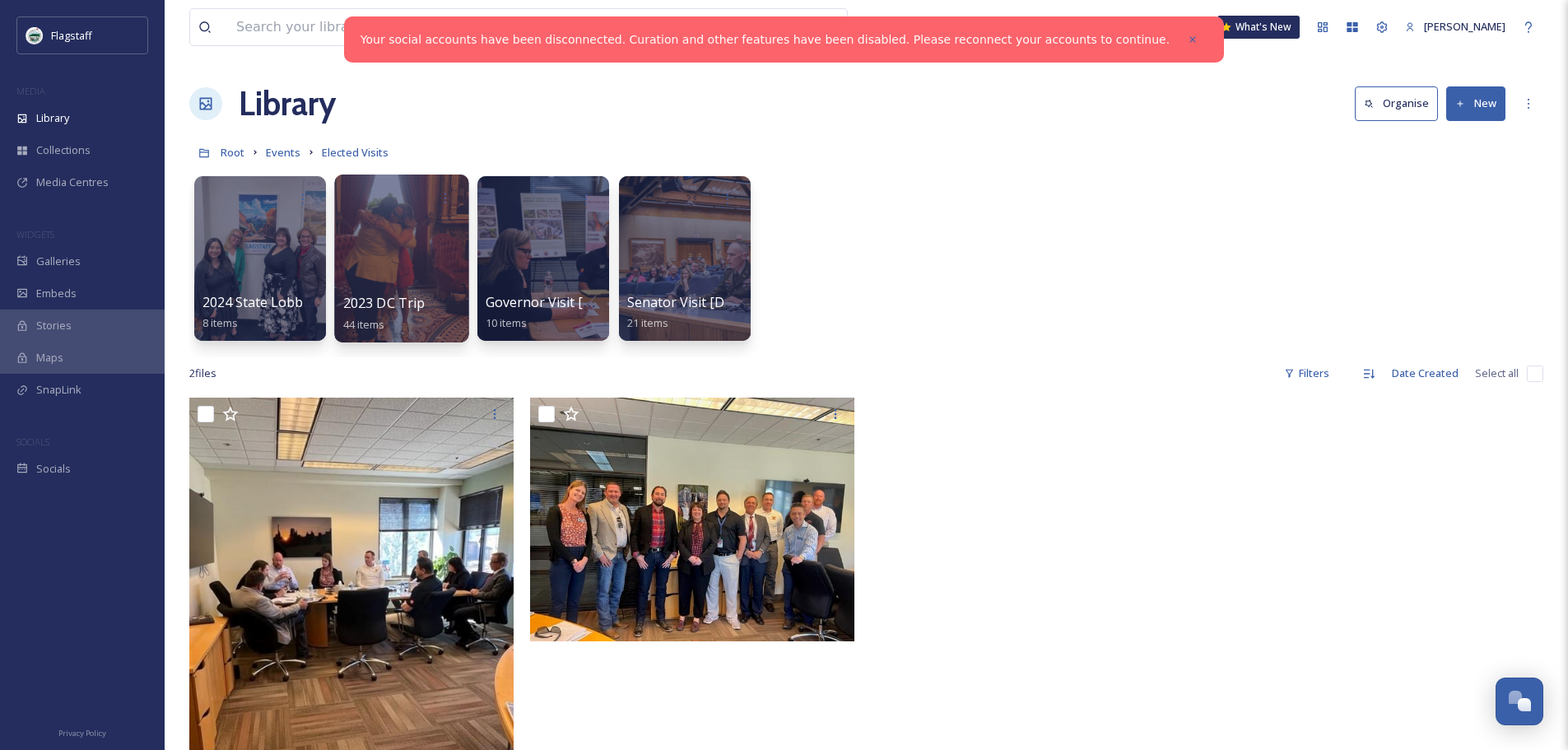
click at [417, 262] on div at bounding box center [401, 258] width 134 height 168
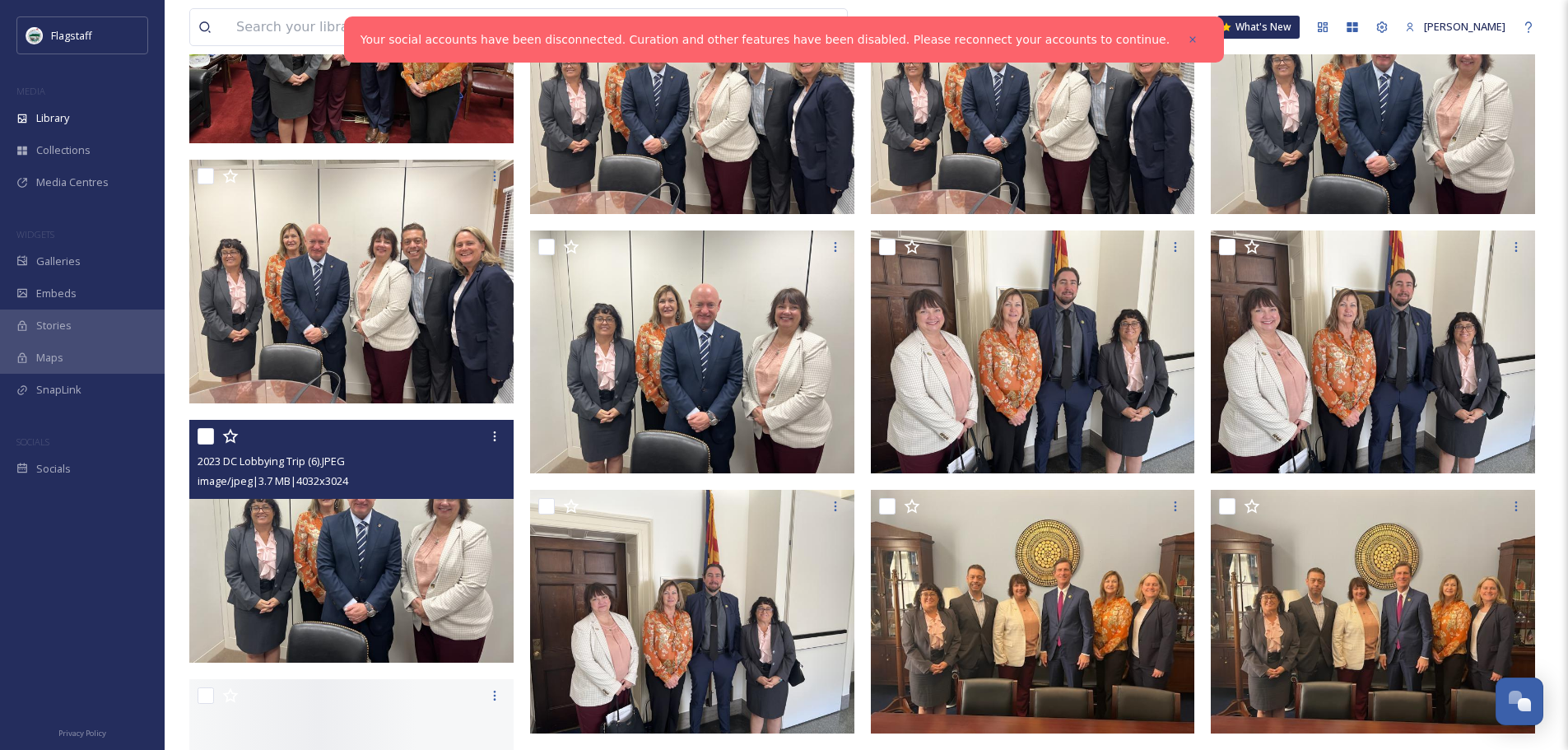
scroll to position [2387, 0]
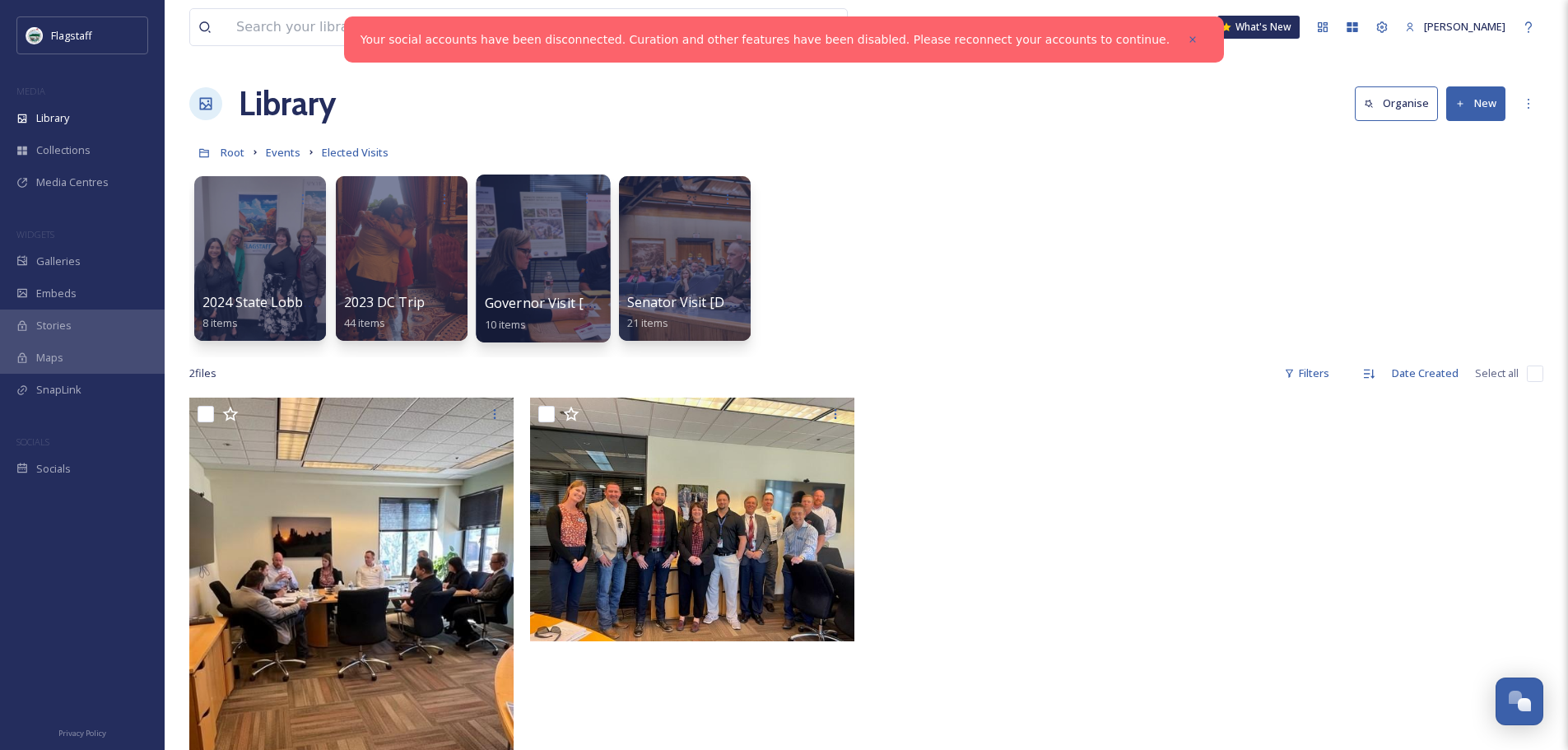
click at [570, 232] on div at bounding box center [542, 258] width 134 height 168
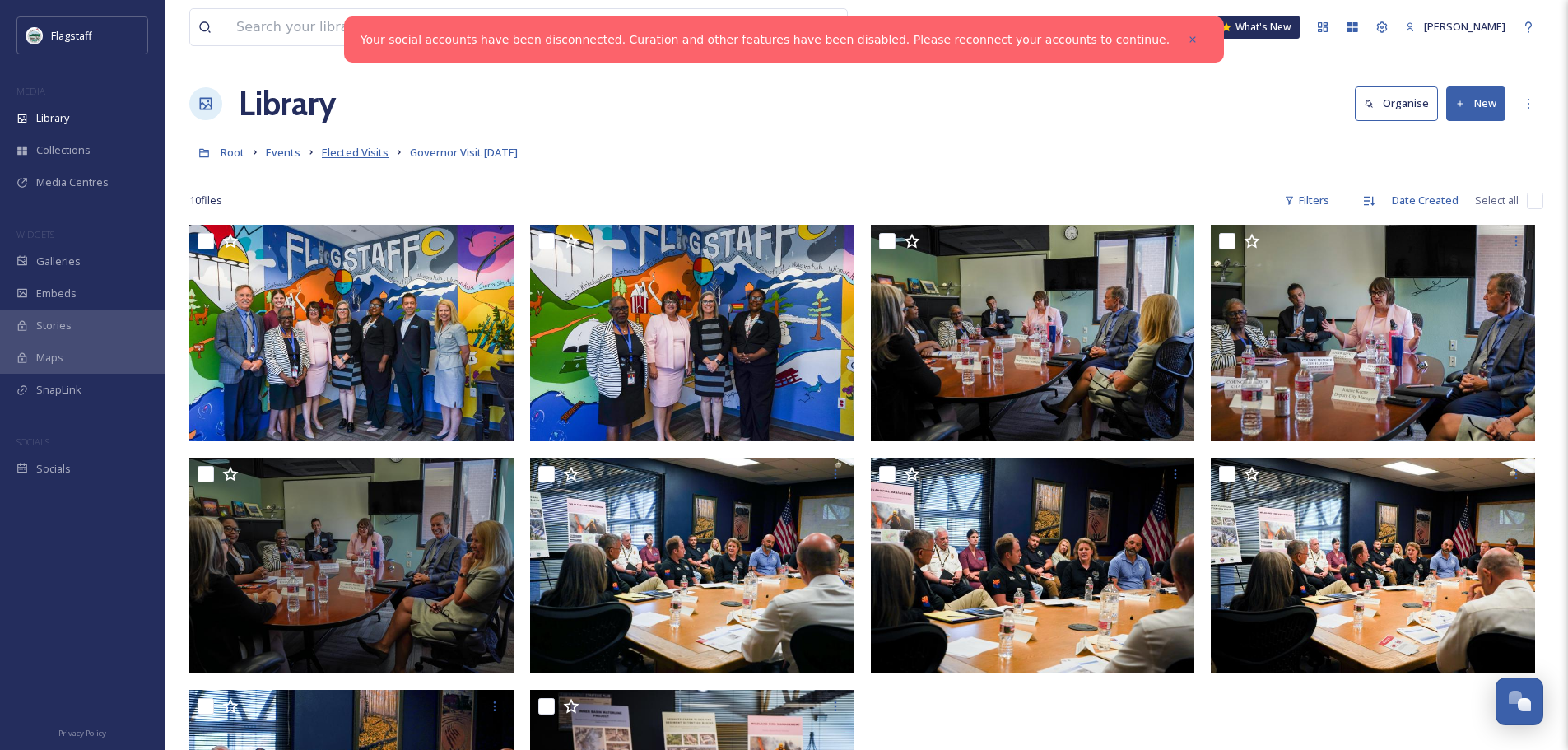
click at [330, 149] on span "Elected Visits" at bounding box center [355, 152] width 67 height 15
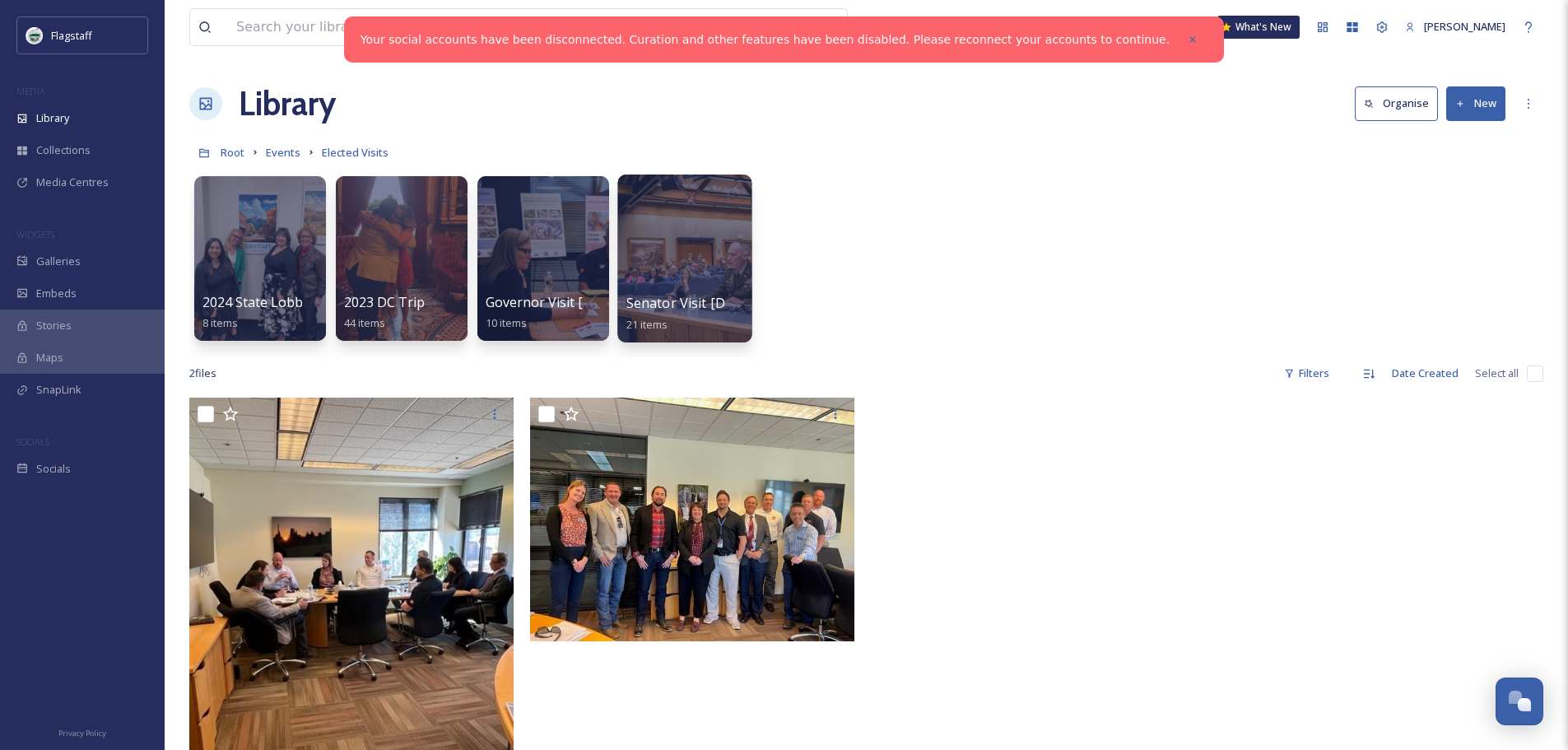
click at [710, 262] on div at bounding box center [684, 258] width 134 height 168
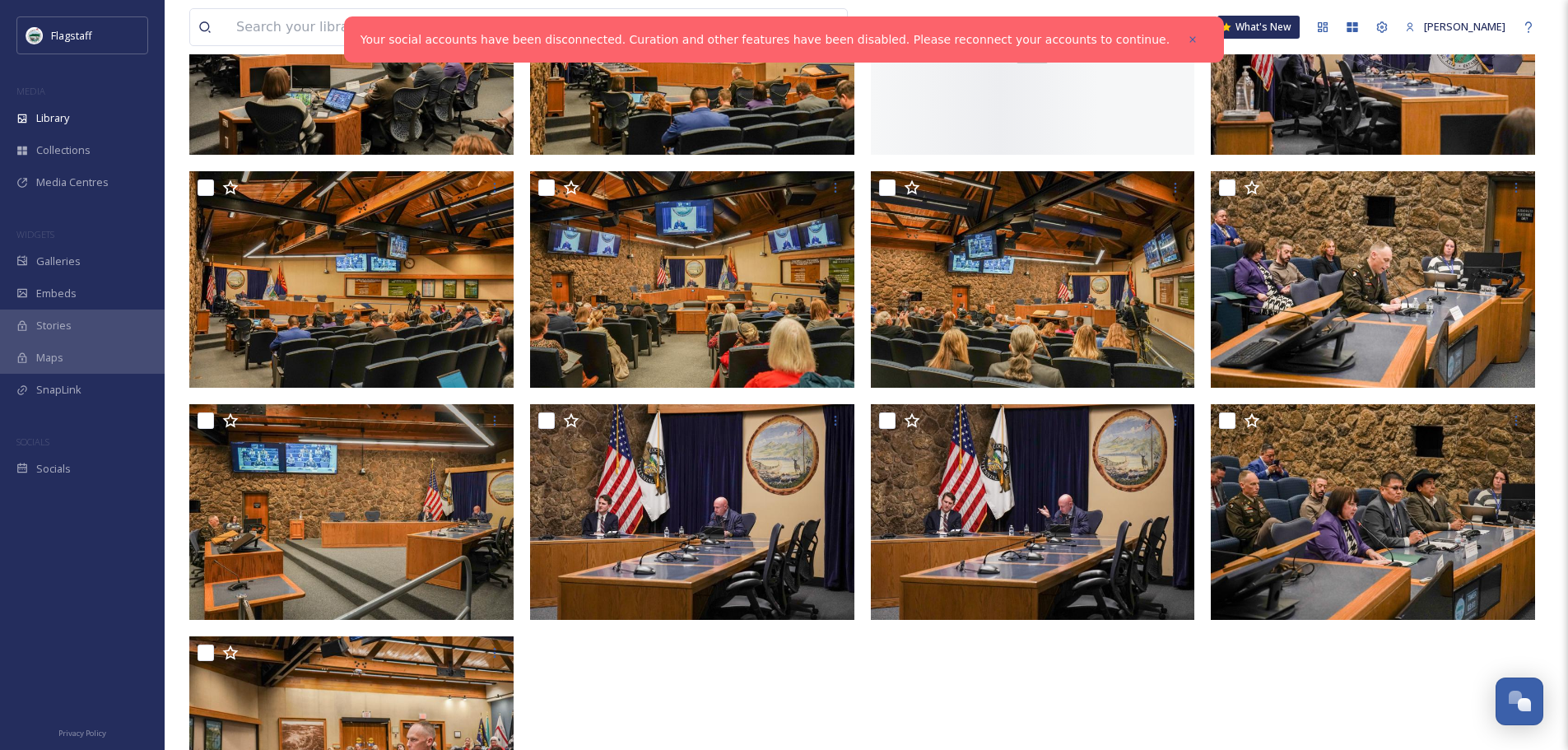
scroll to position [883, 0]
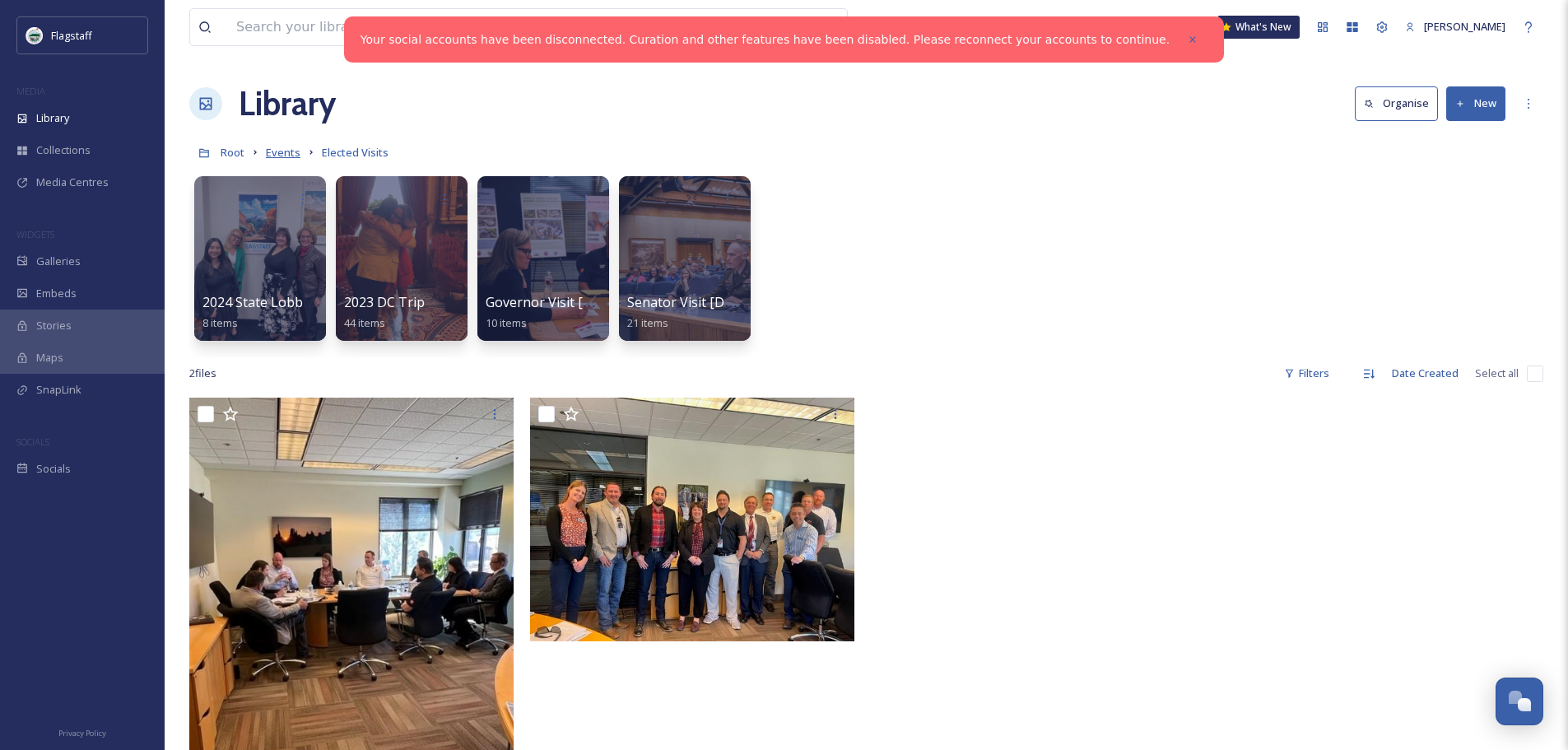
click at [288, 156] on span "Events" at bounding box center [282, 152] width 34 height 15
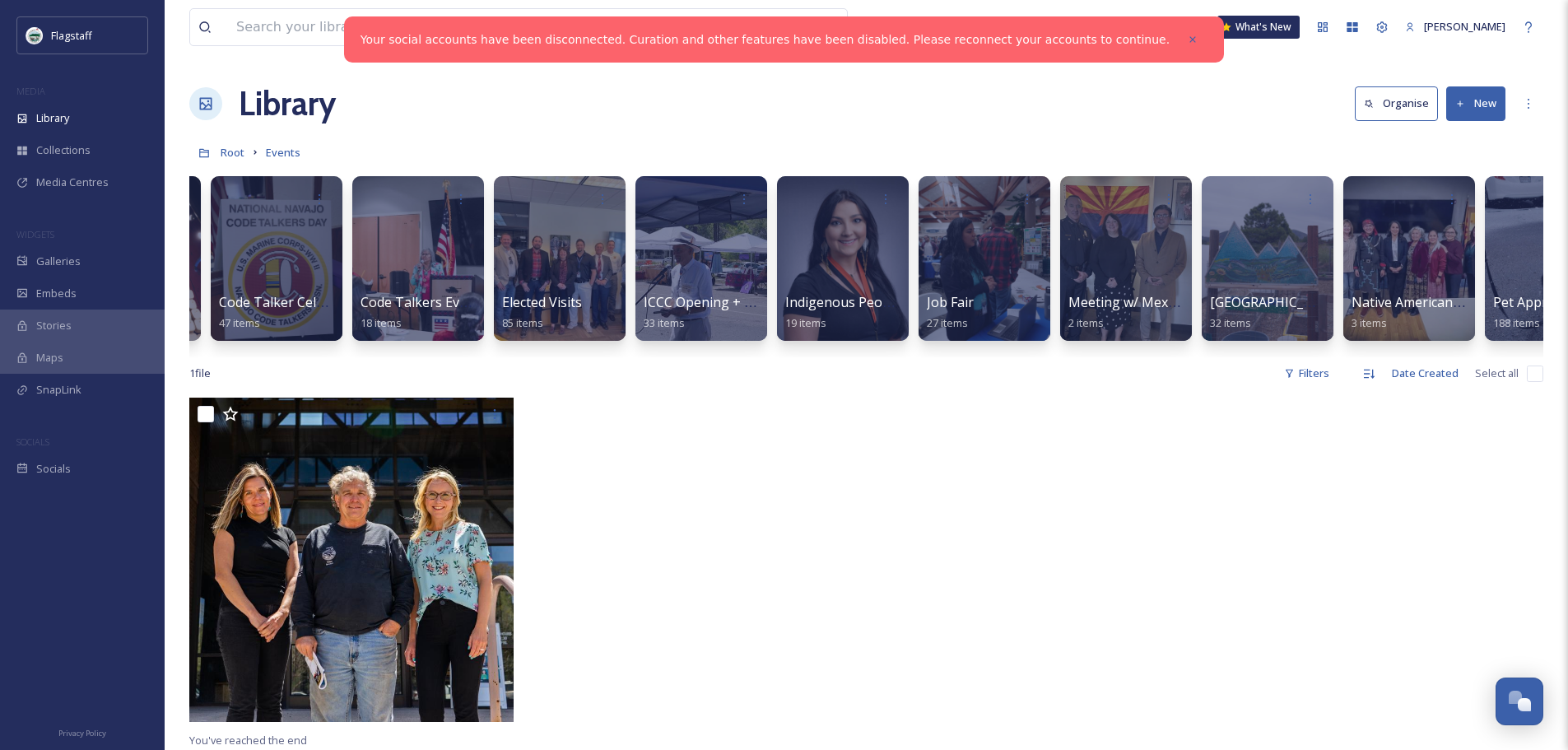
scroll to position [0, 838]
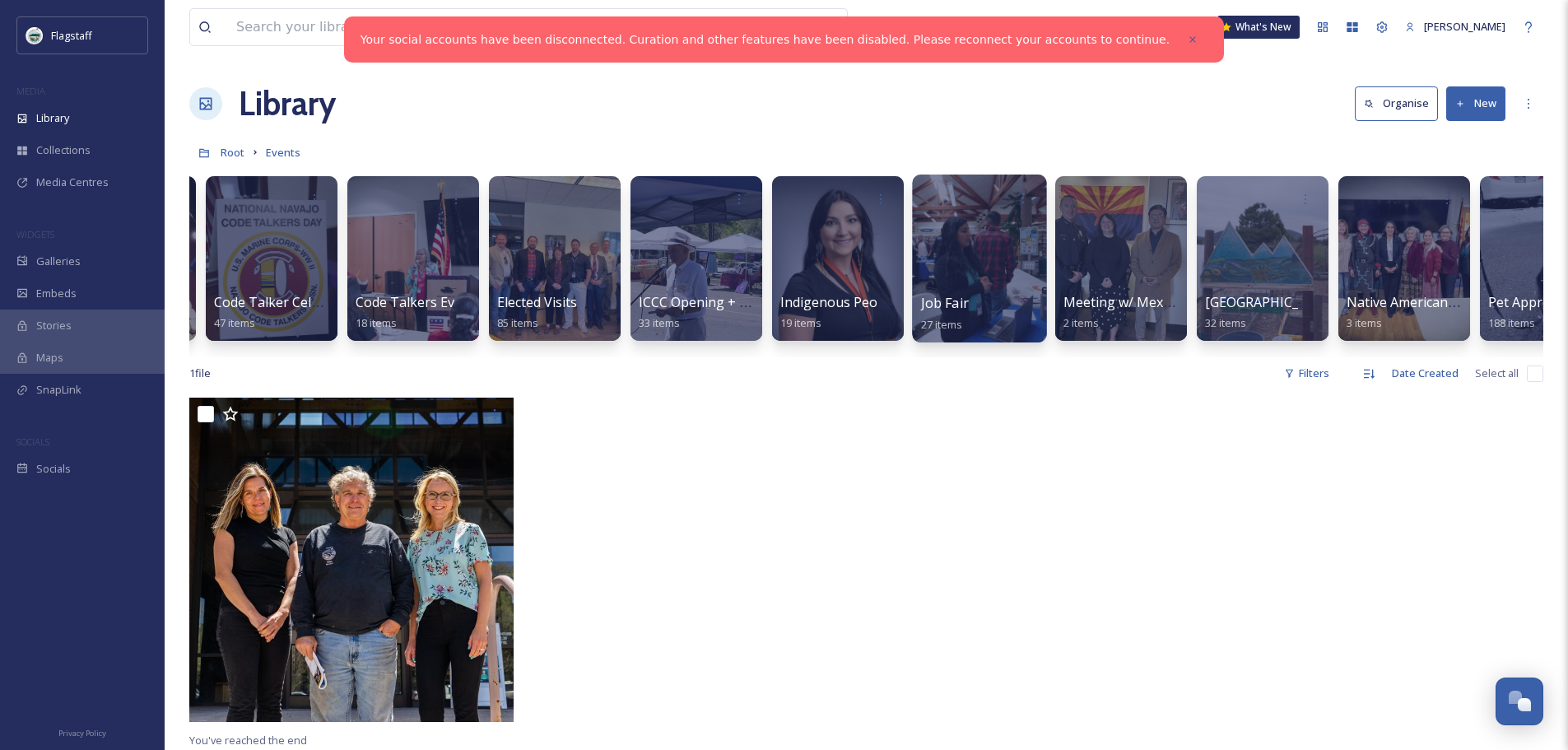
click at [988, 231] on div at bounding box center [978, 258] width 134 height 168
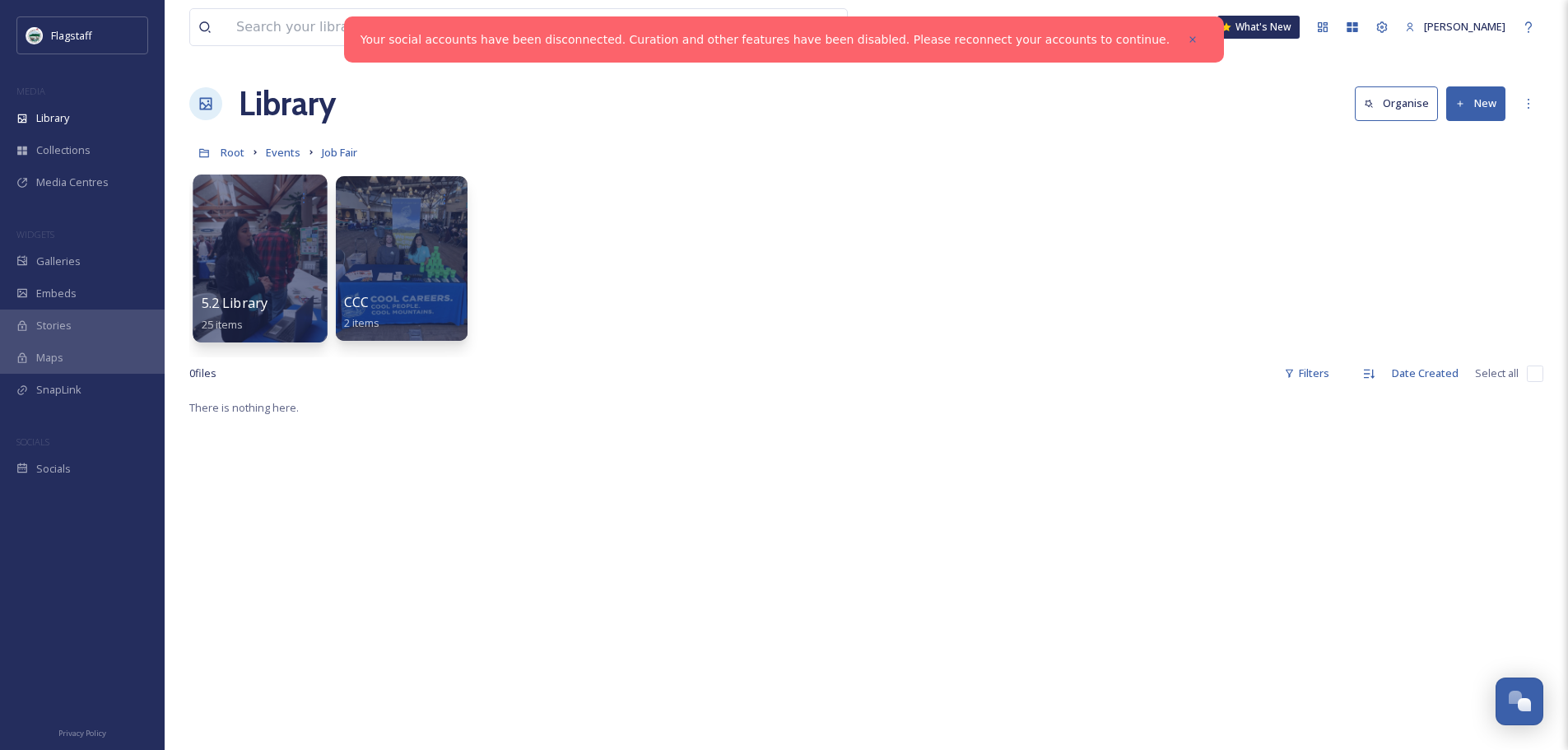
click at [239, 229] on div at bounding box center [259, 258] width 134 height 168
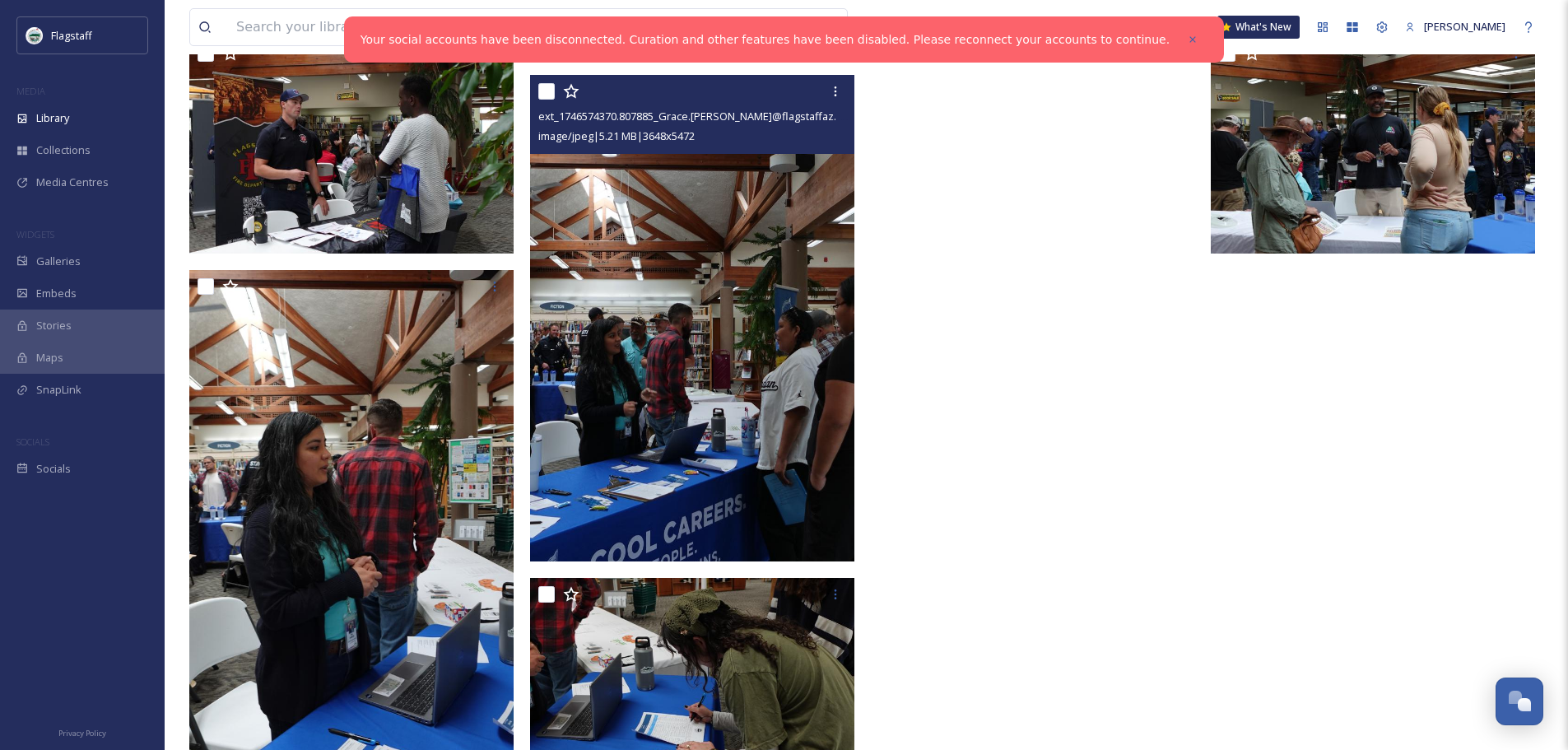
scroll to position [1894, 0]
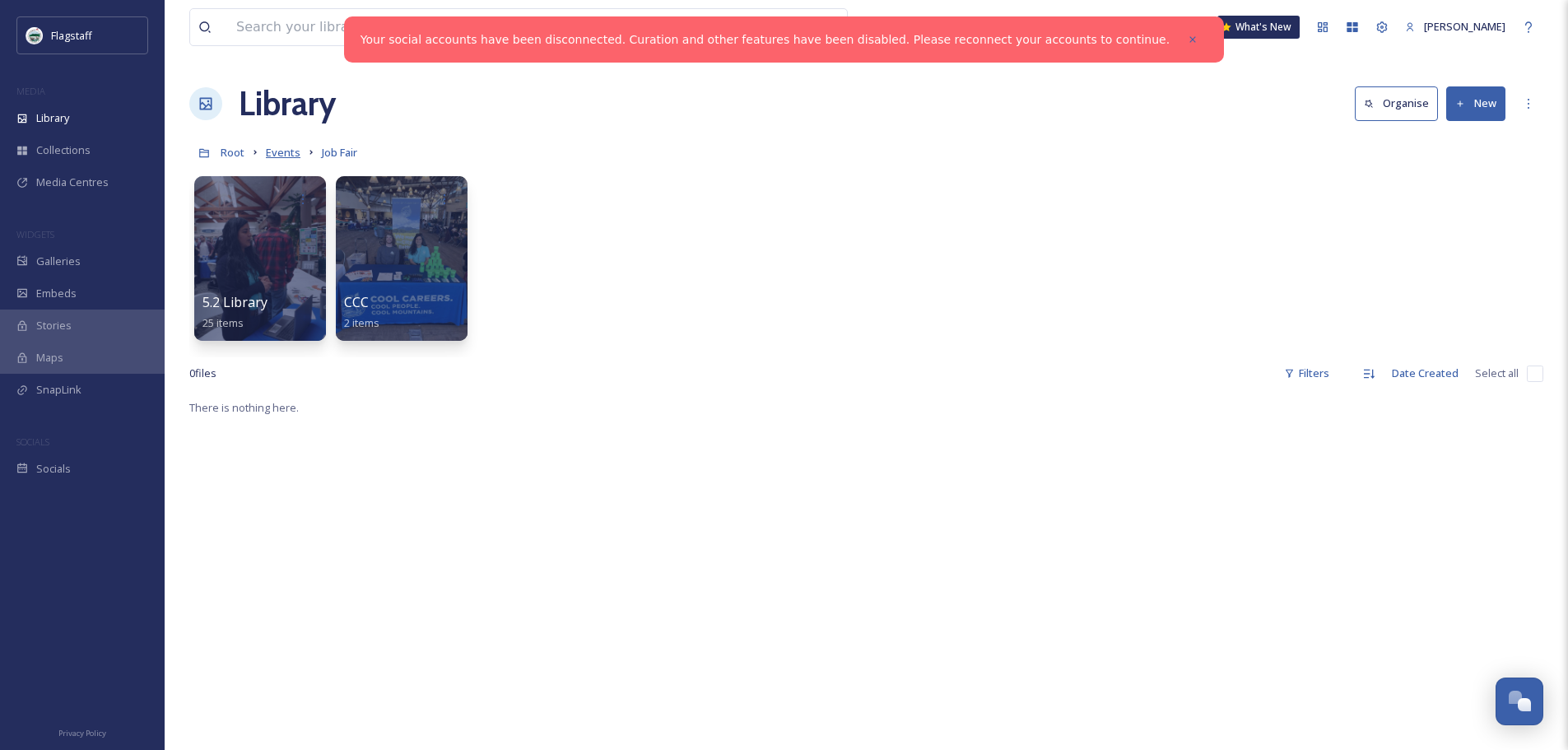
click at [283, 150] on span "Events" at bounding box center [282, 152] width 34 height 15
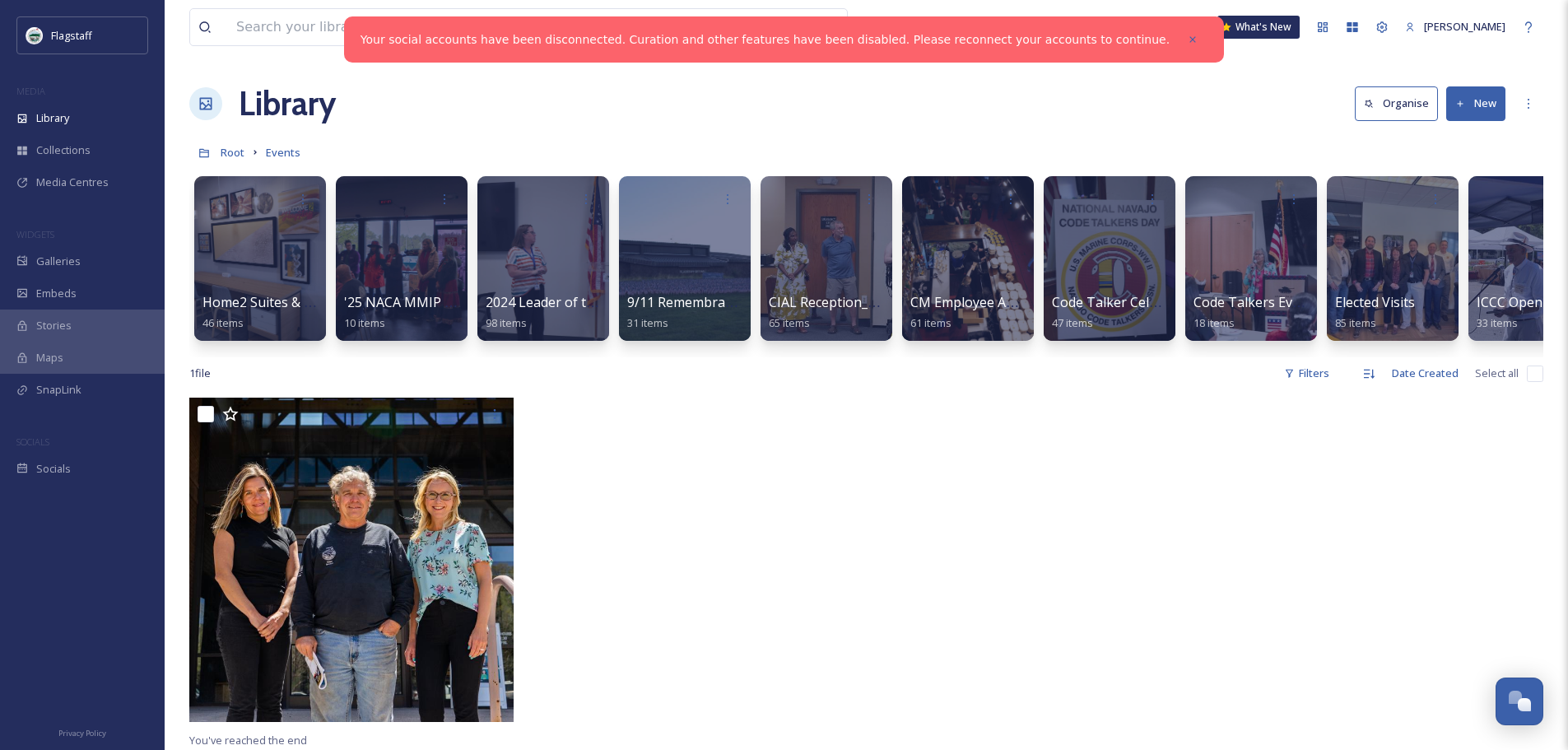
scroll to position [0, 1184]
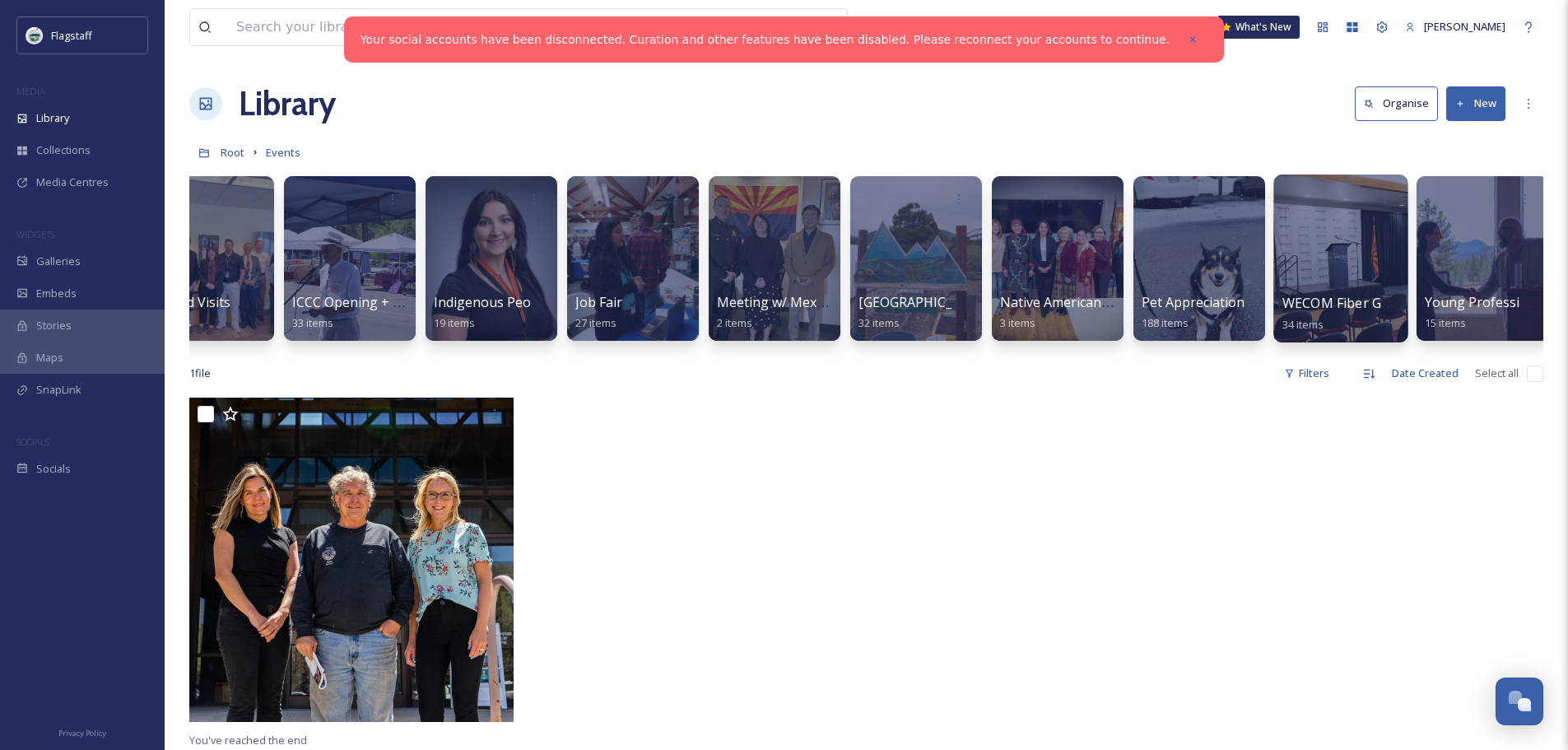
click at [1330, 235] on div at bounding box center [1339, 258] width 134 height 168
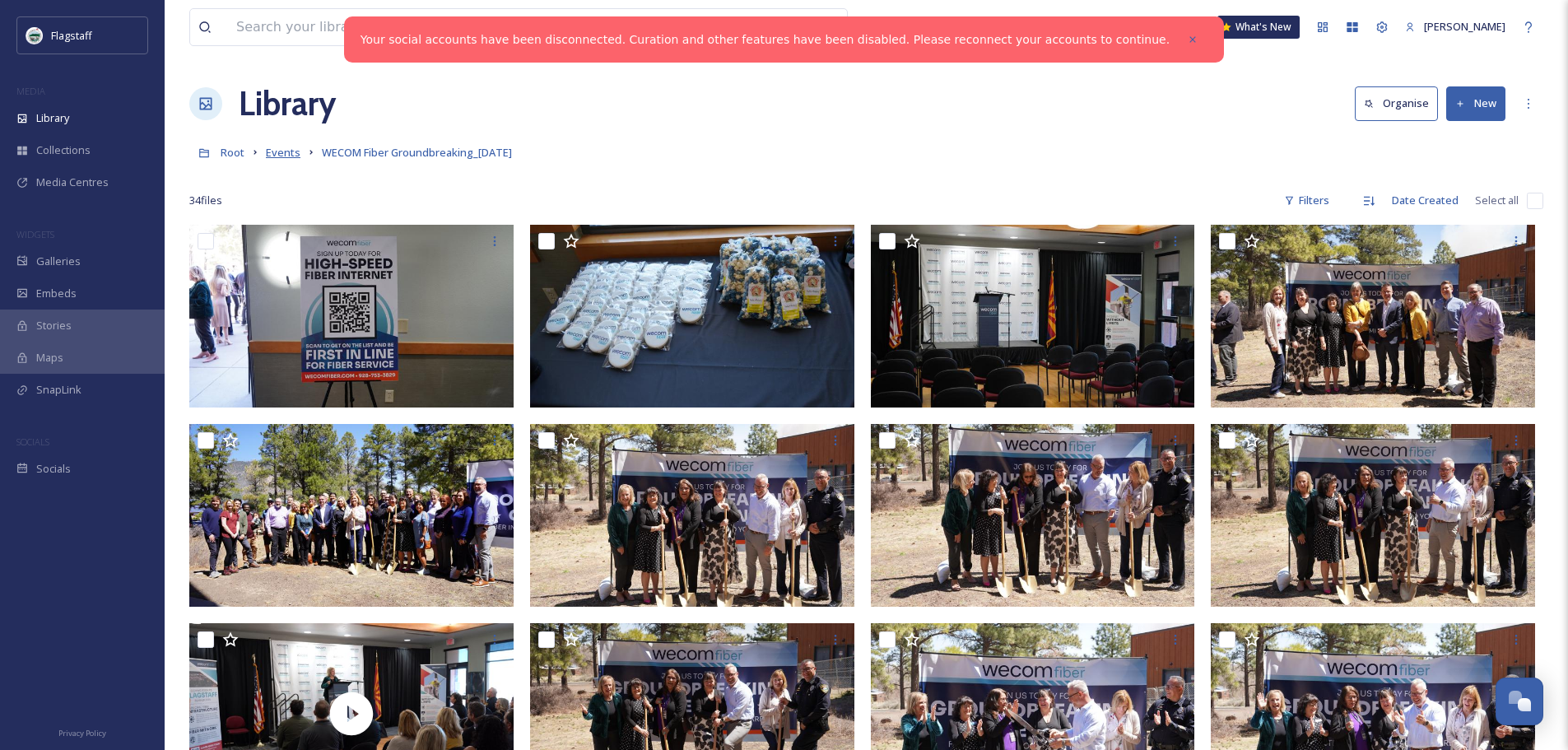
click at [279, 155] on span "Events" at bounding box center [282, 152] width 34 height 15
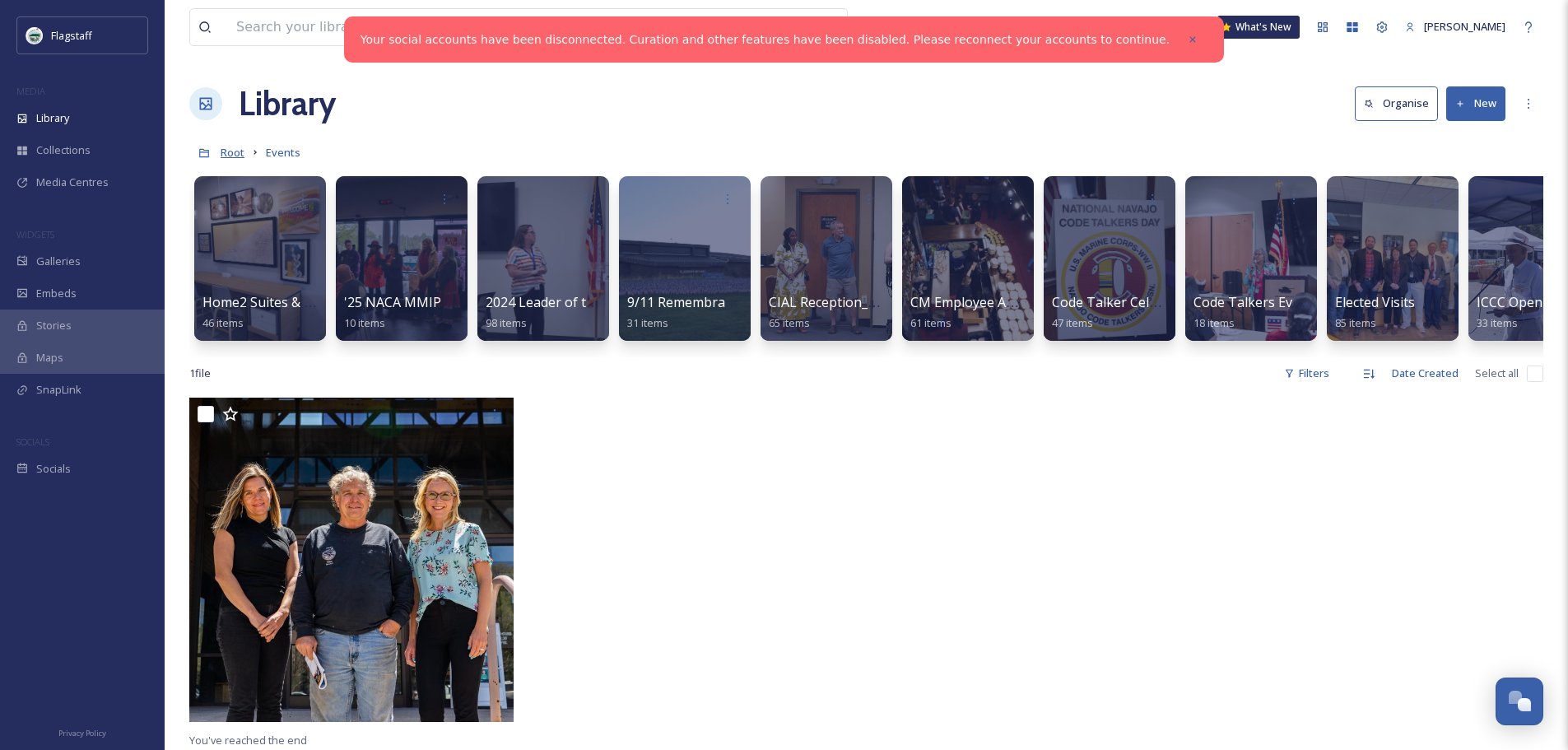
click at [231, 156] on span "Root" at bounding box center [232, 152] width 24 height 15
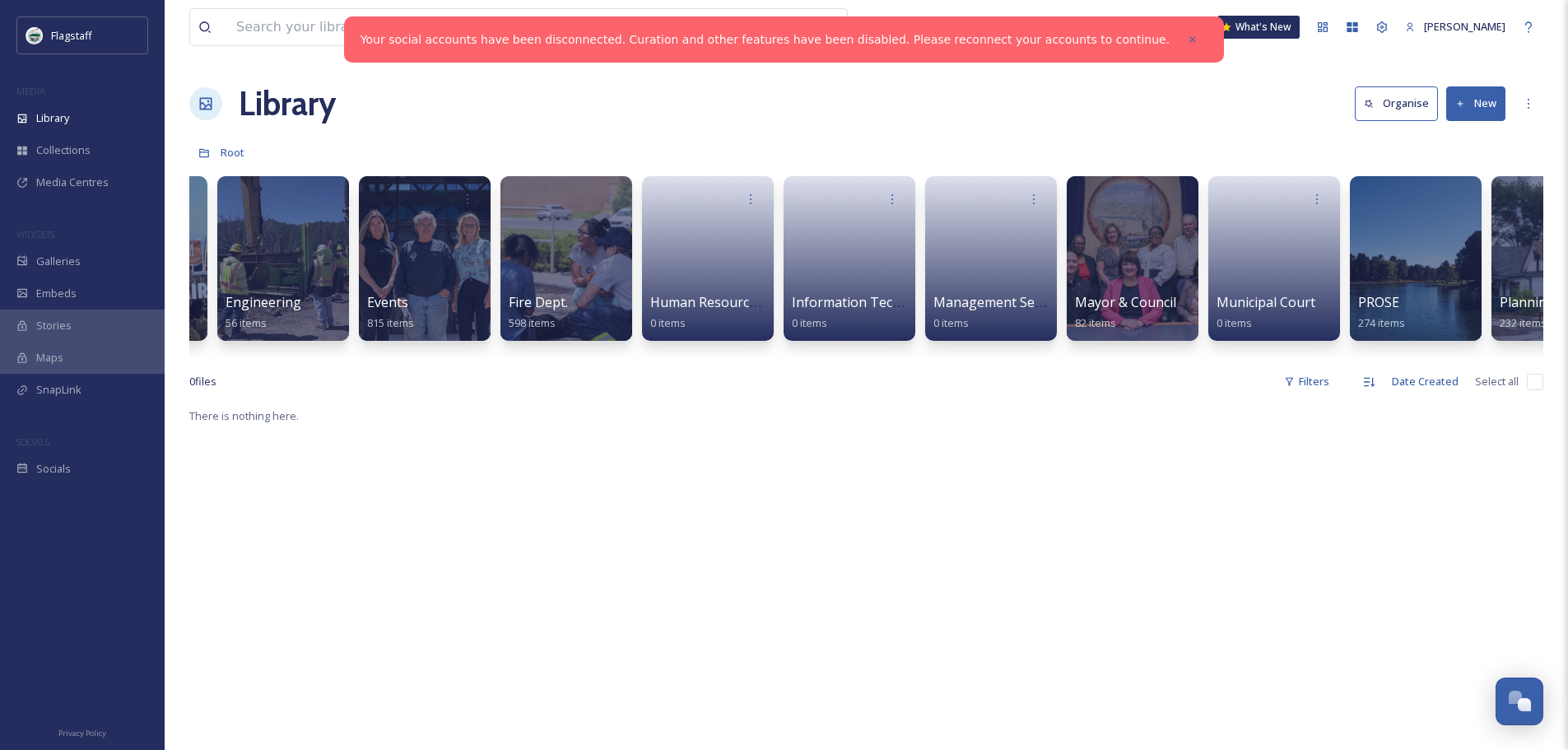
scroll to position [0, 745]
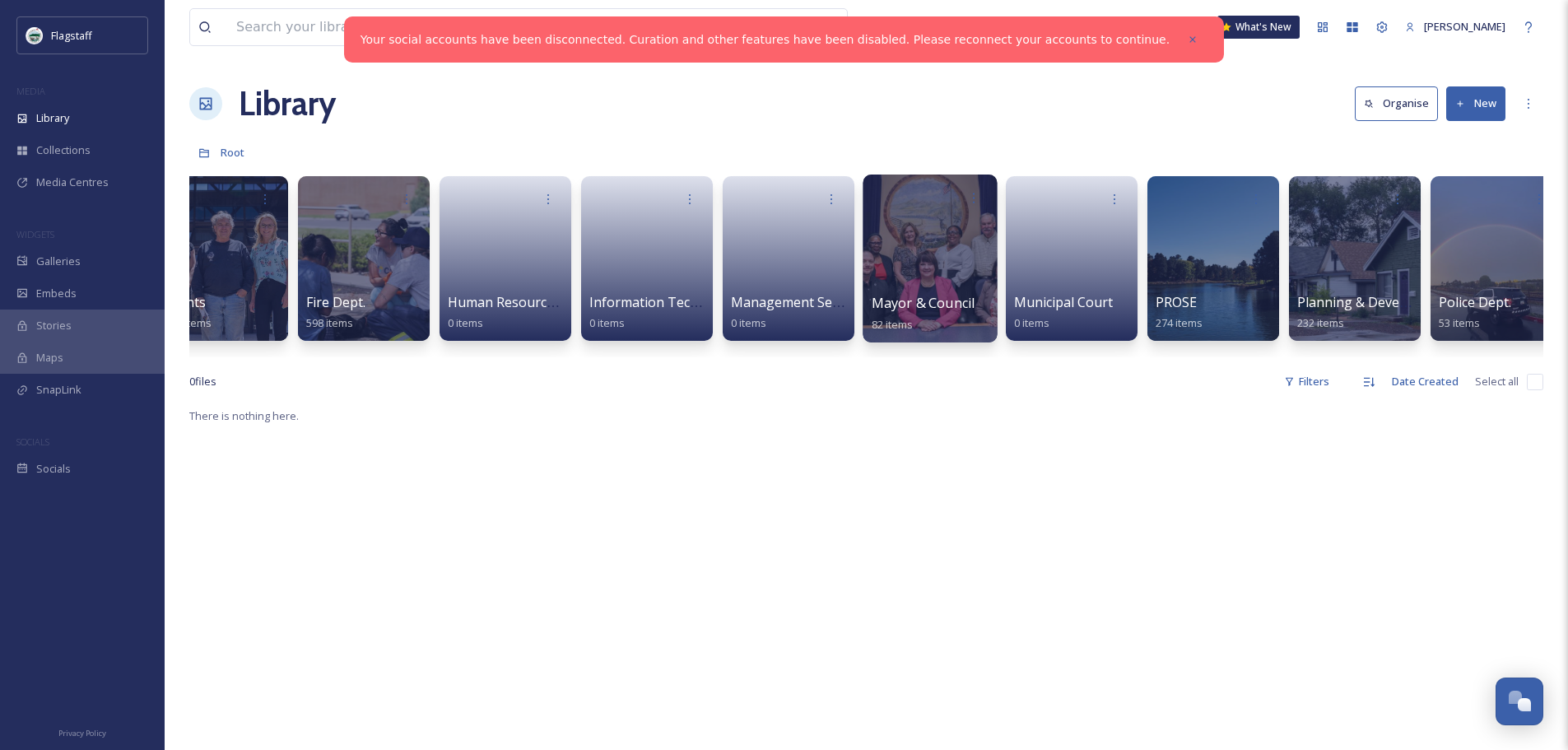
click at [927, 261] on div at bounding box center [929, 258] width 134 height 168
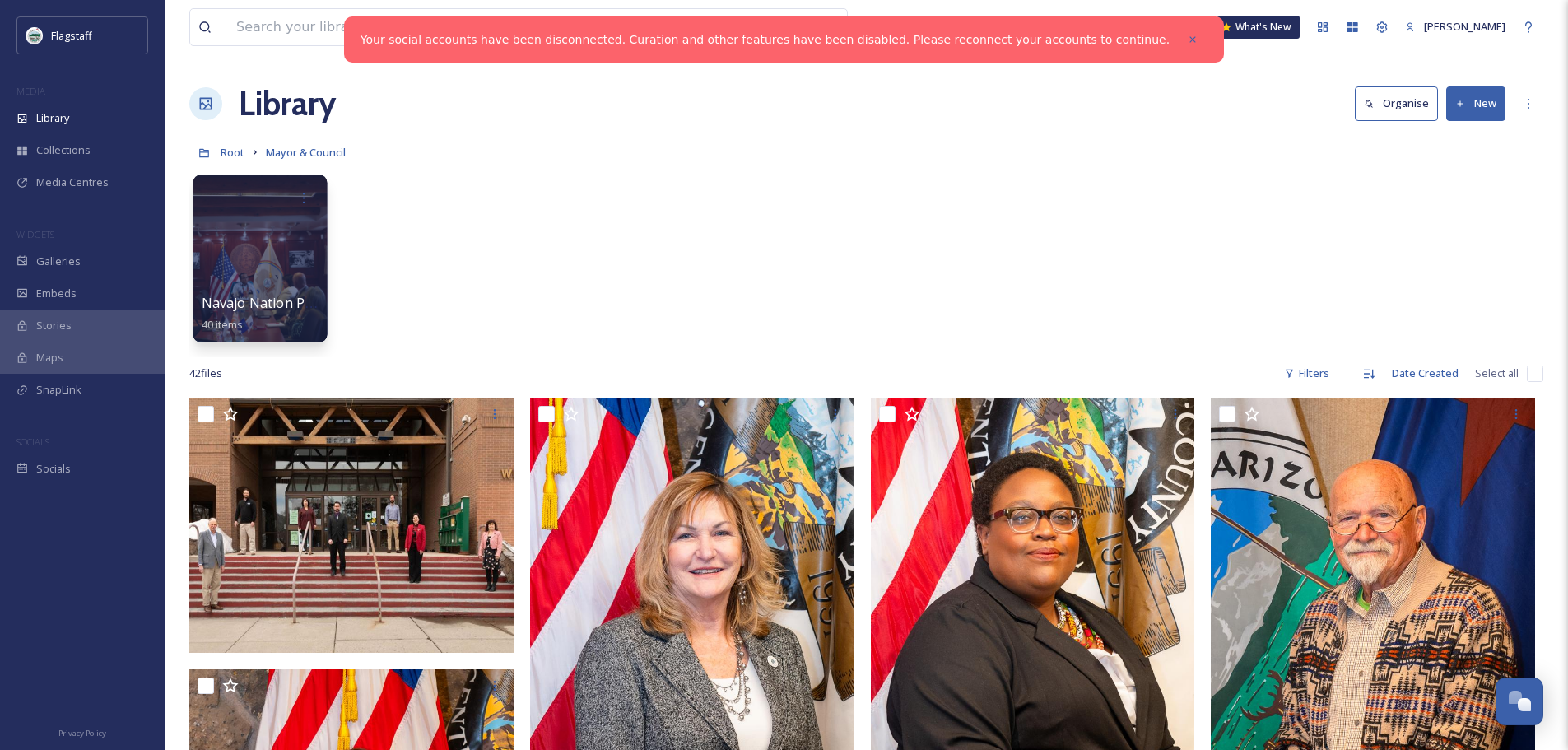
click at [218, 244] on div at bounding box center [259, 258] width 134 height 168
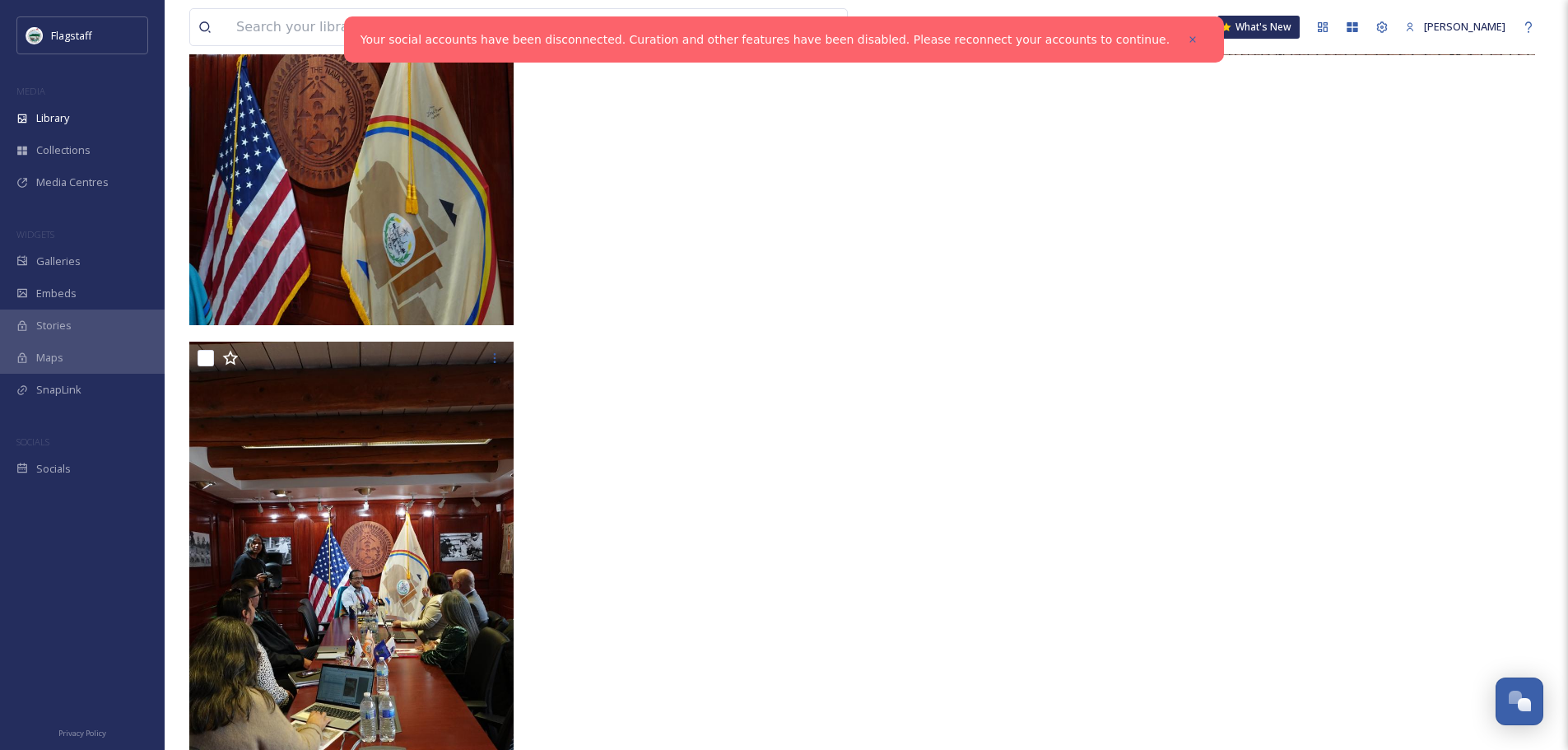
scroll to position [2910, 0]
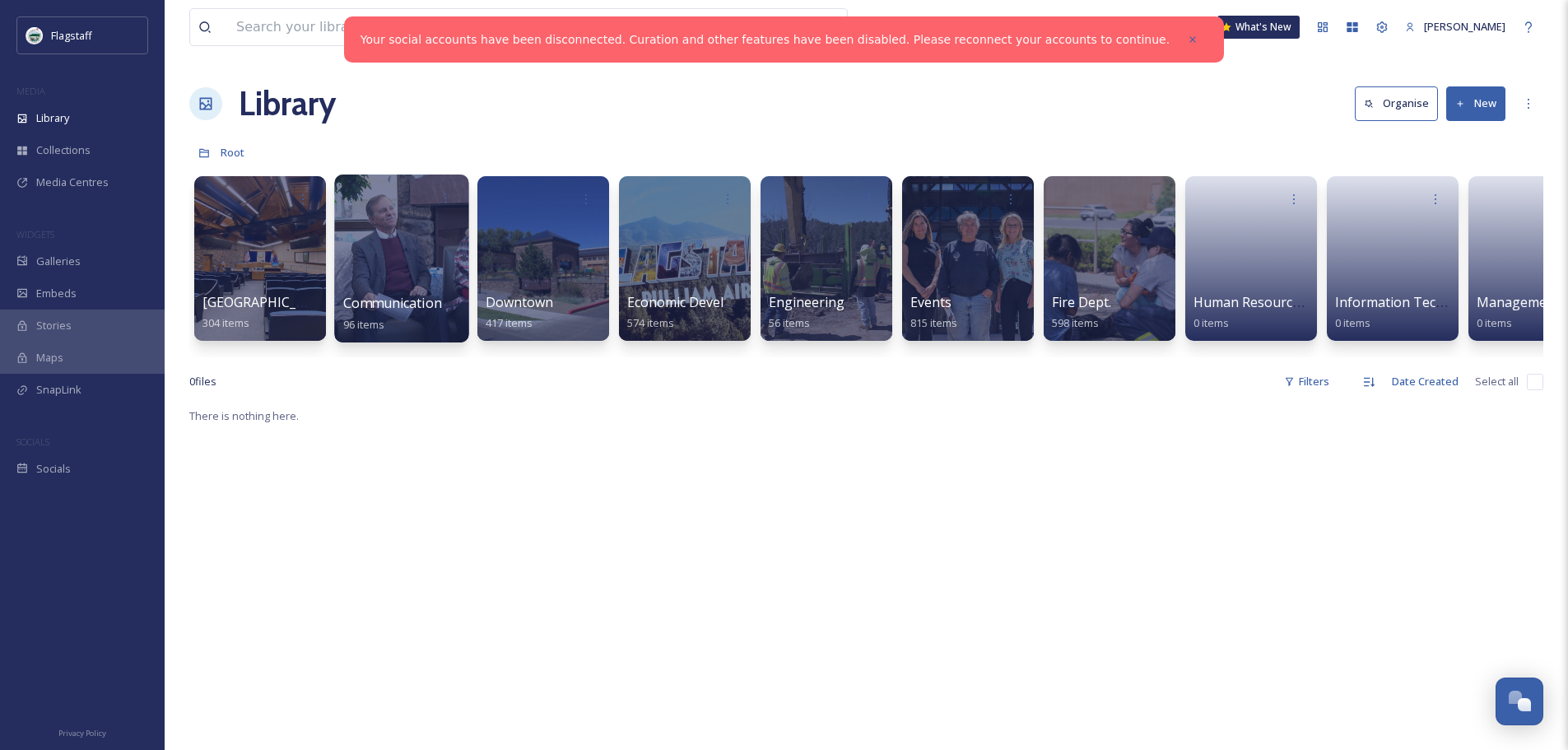
click at [415, 251] on div at bounding box center [401, 258] width 134 height 168
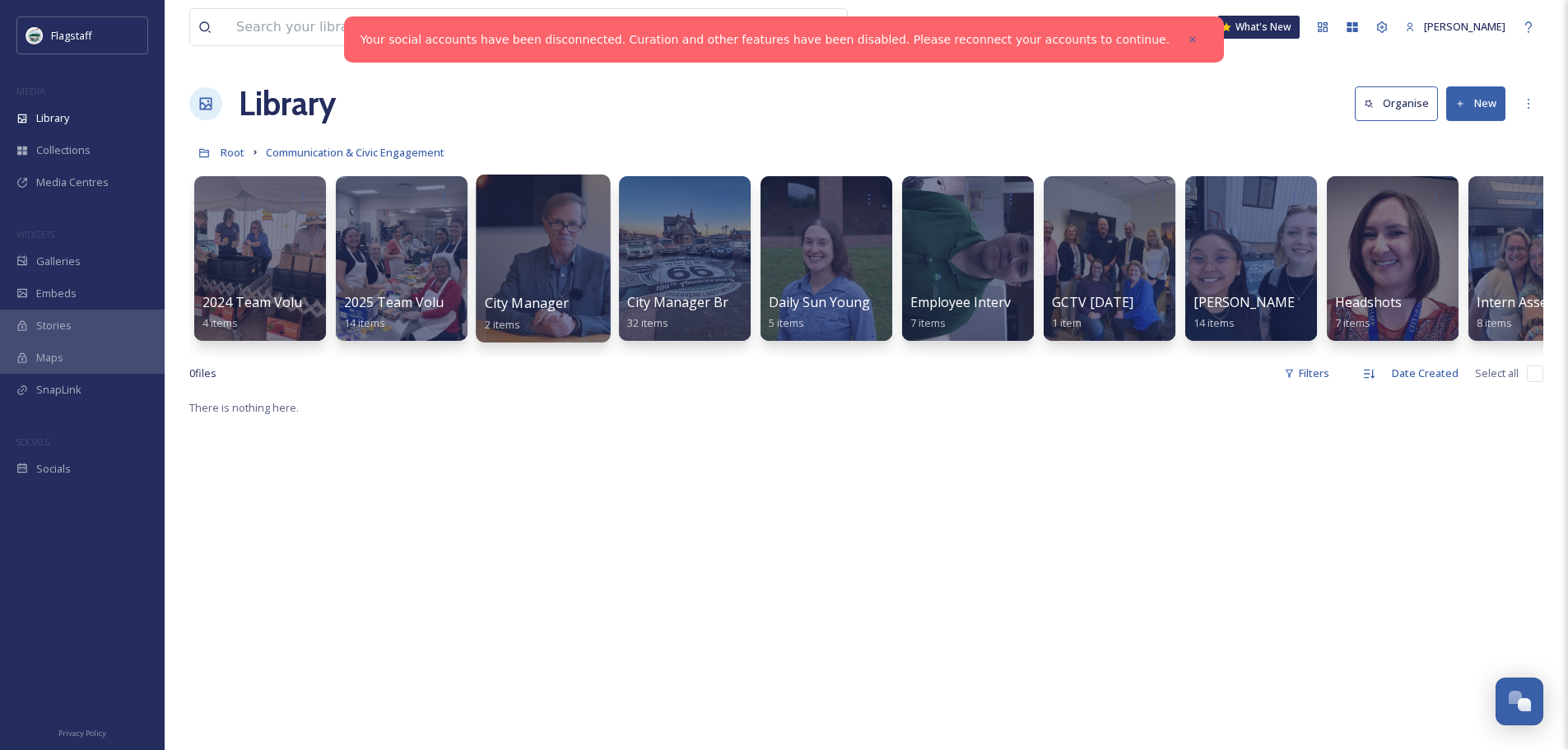
click at [549, 222] on div at bounding box center [542, 258] width 134 height 168
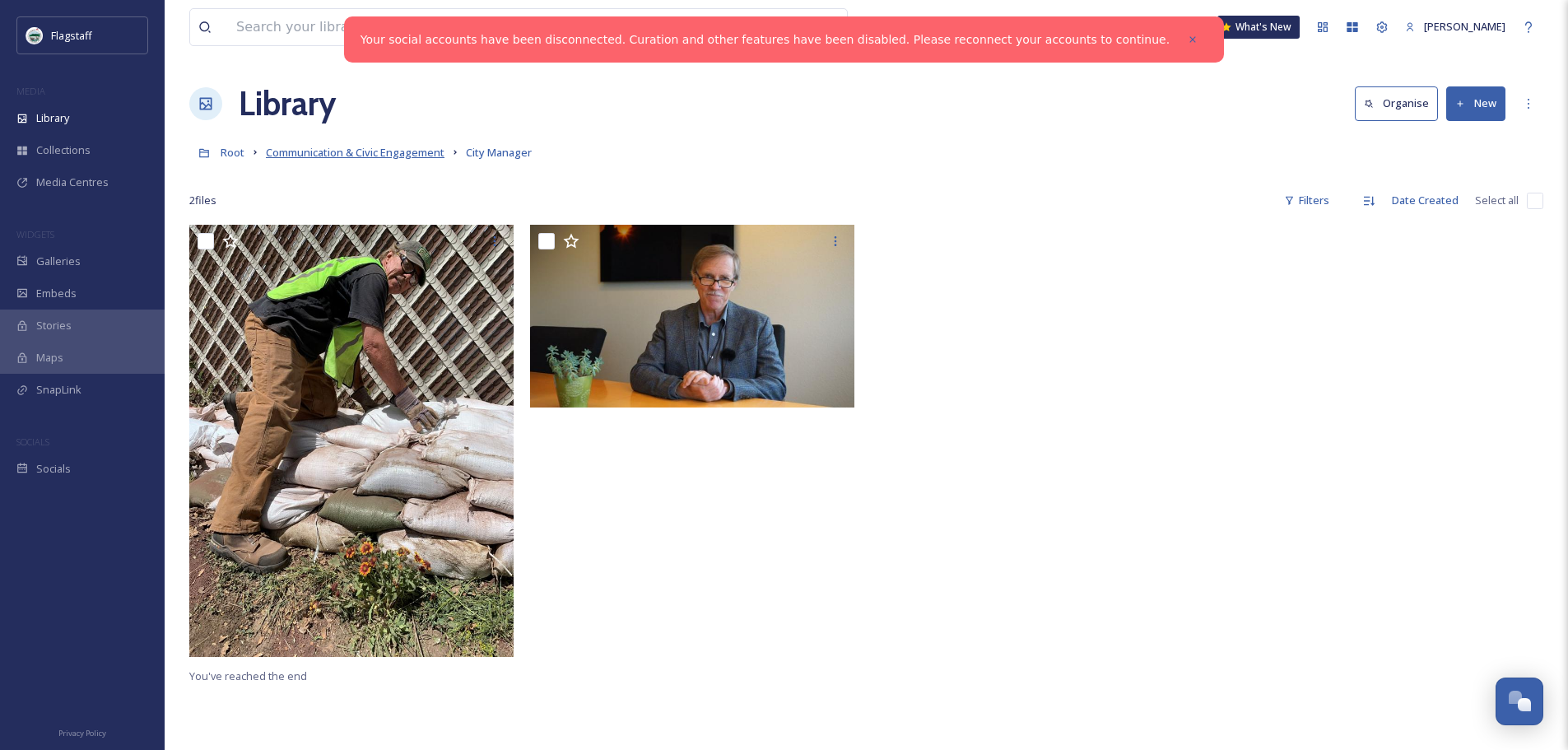
click at [419, 153] on span "Communication & Civic Engagement" at bounding box center [354, 152] width 178 height 15
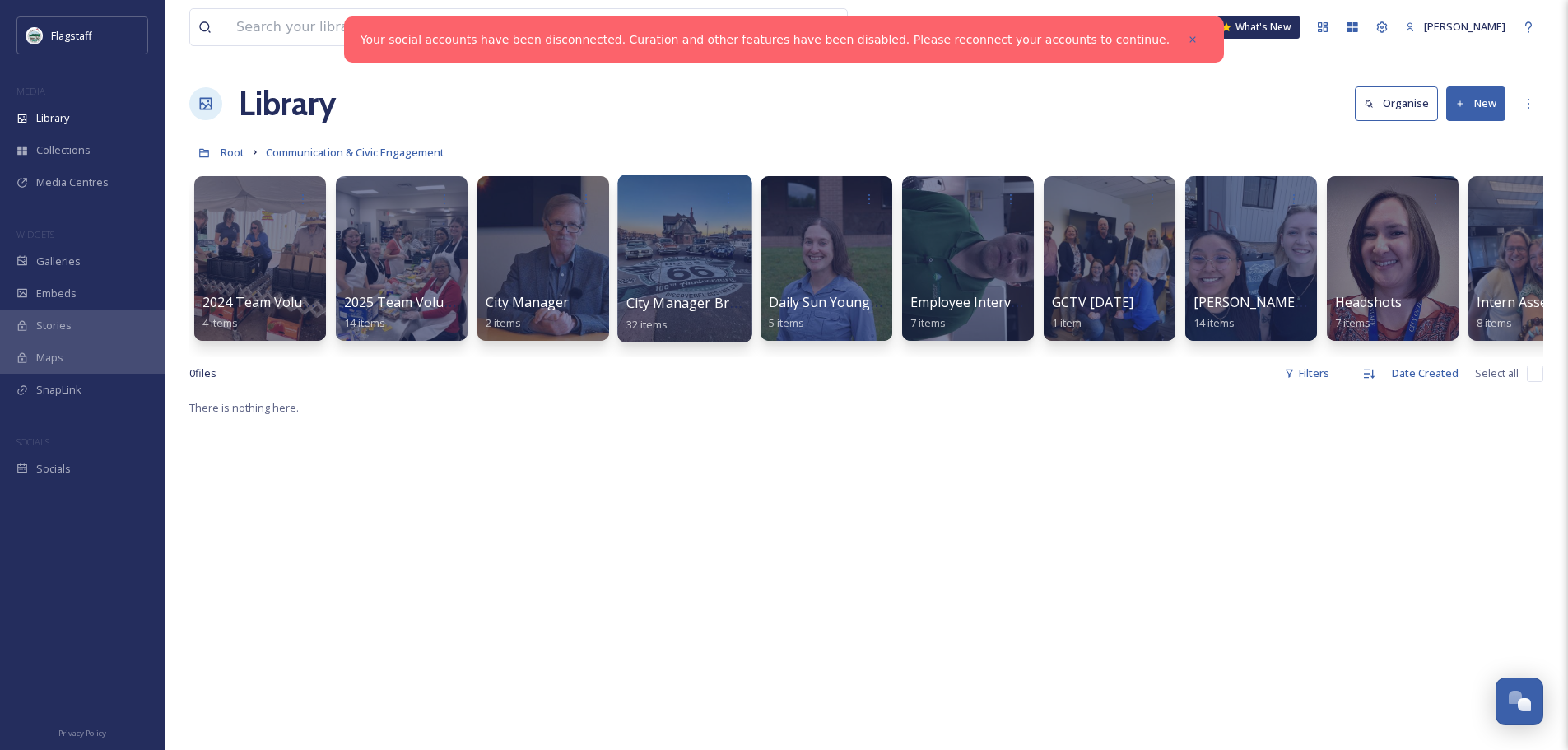
click at [686, 252] on div at bounding box center [684, 258] width 134 height 168
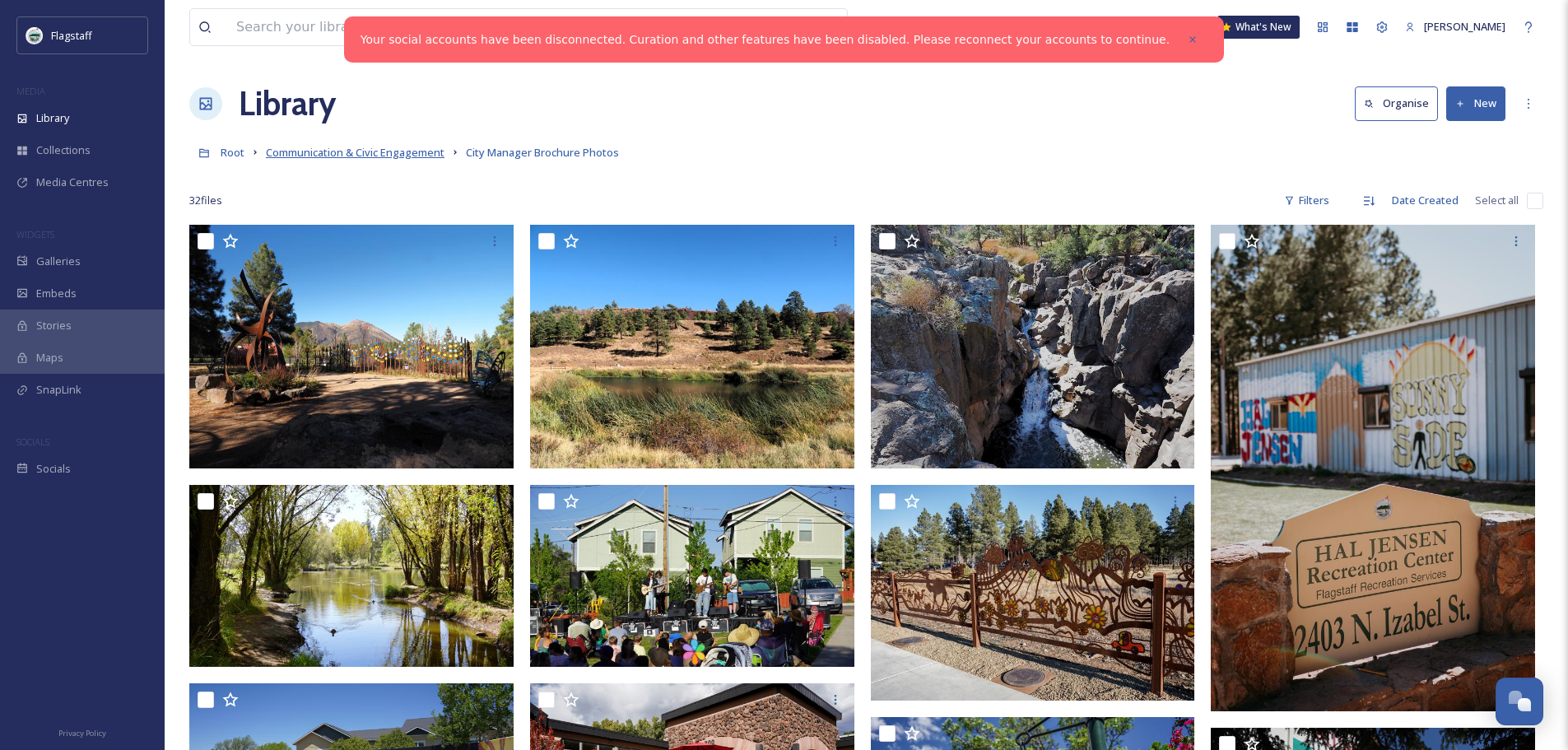
click at [428, 154] on span "Communication & Civic Engagement" at bounding box center [354, 152] width 178 height 15
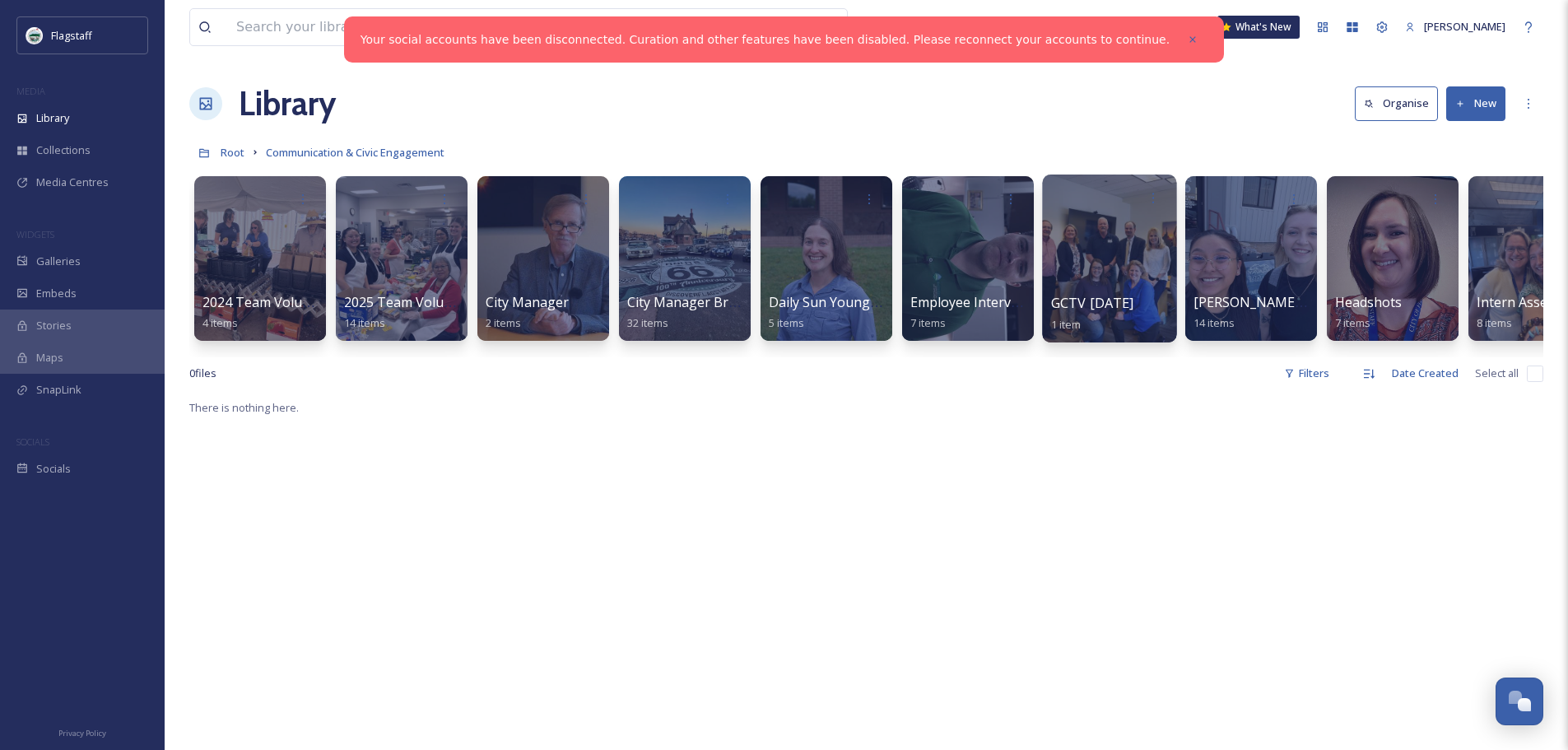
click at [1093, 271] on div at bounding box center [1108, 258] width 134 height 168
click at [1171, 267] on div at bounding box center [1108, 258] width 134 height 168
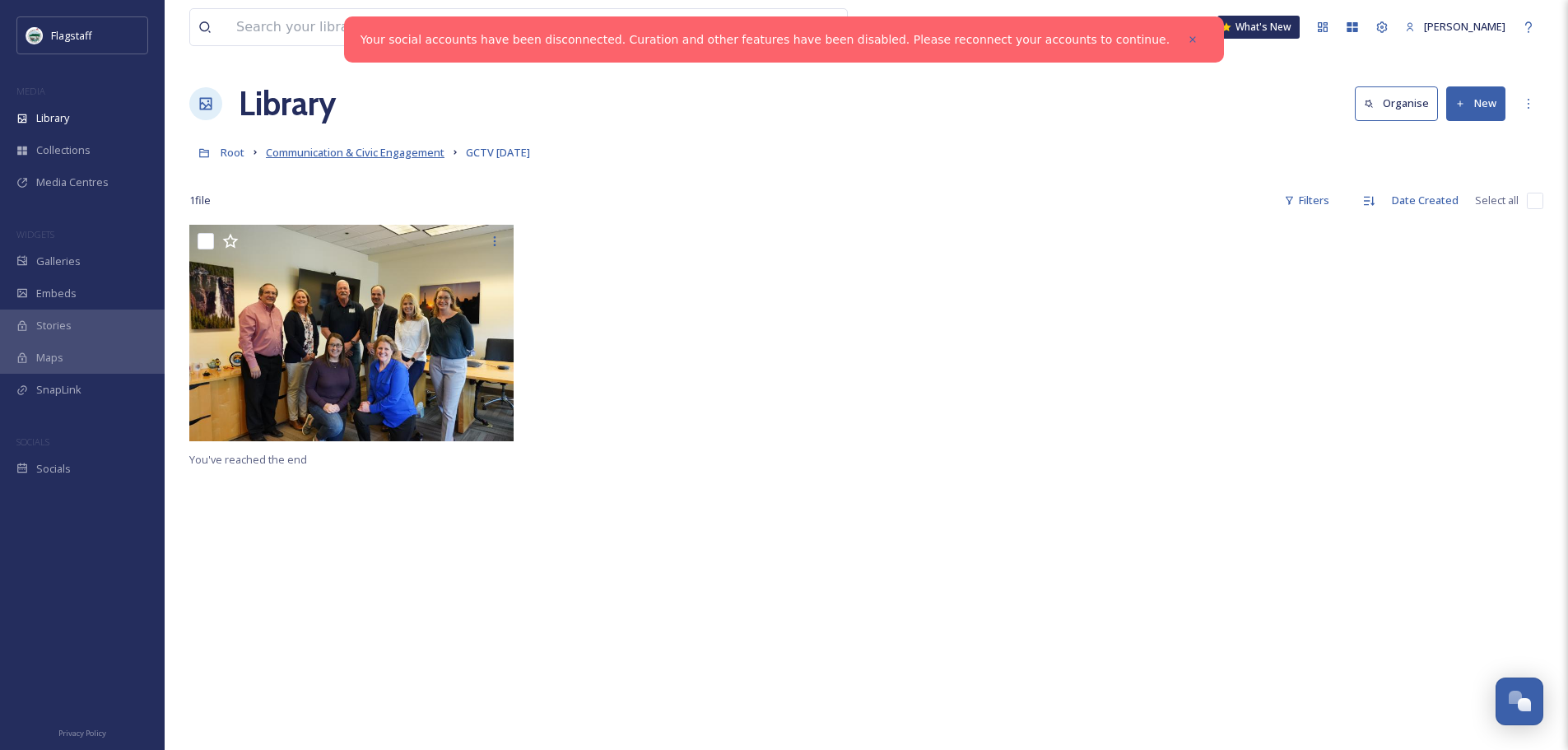
click at [420, 152] on span "Communication & Civic Engagement" at bounding box center [354, 152] width 178 height 15
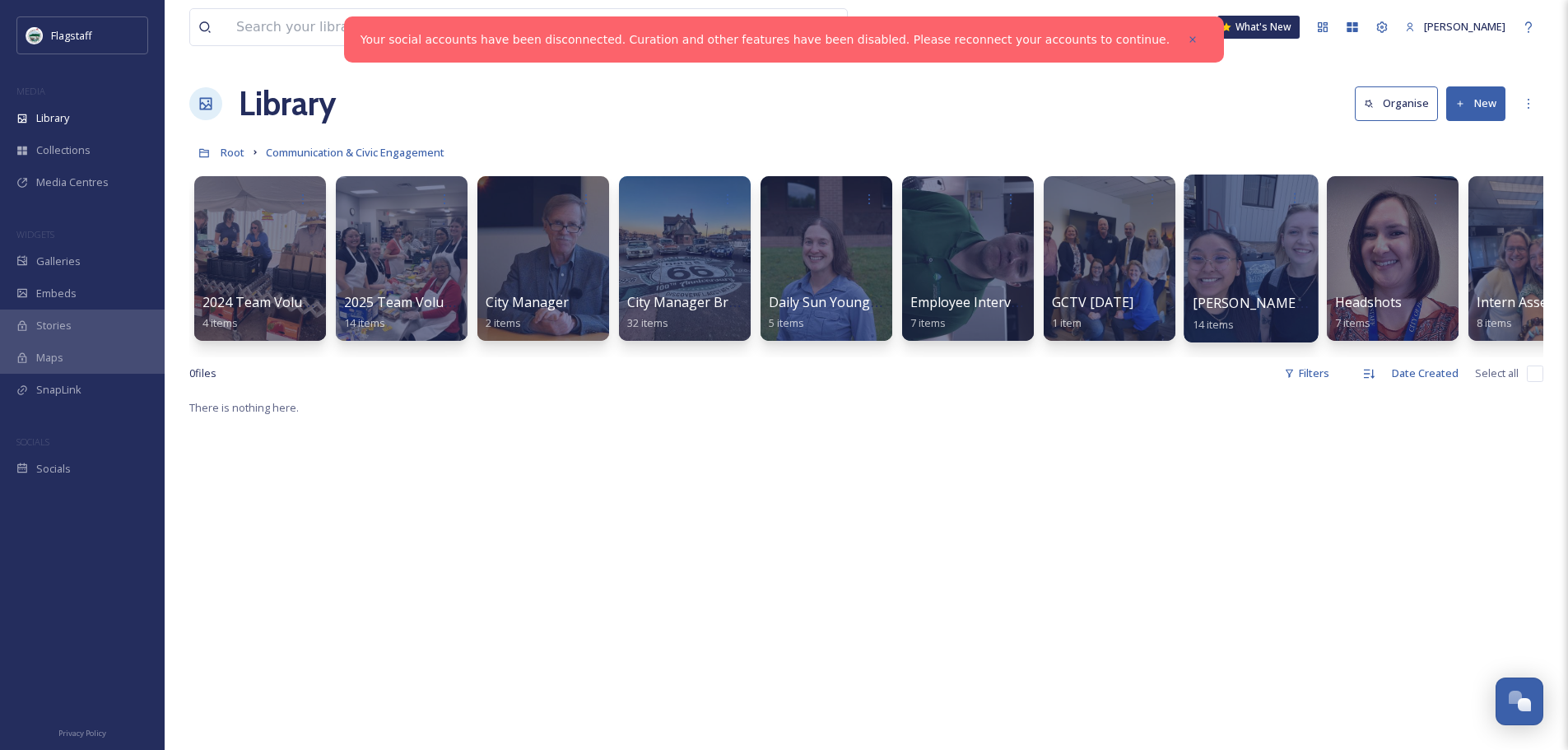
click at [1252, 279] on div at bounding box center [1250, 258] width 134 height 168
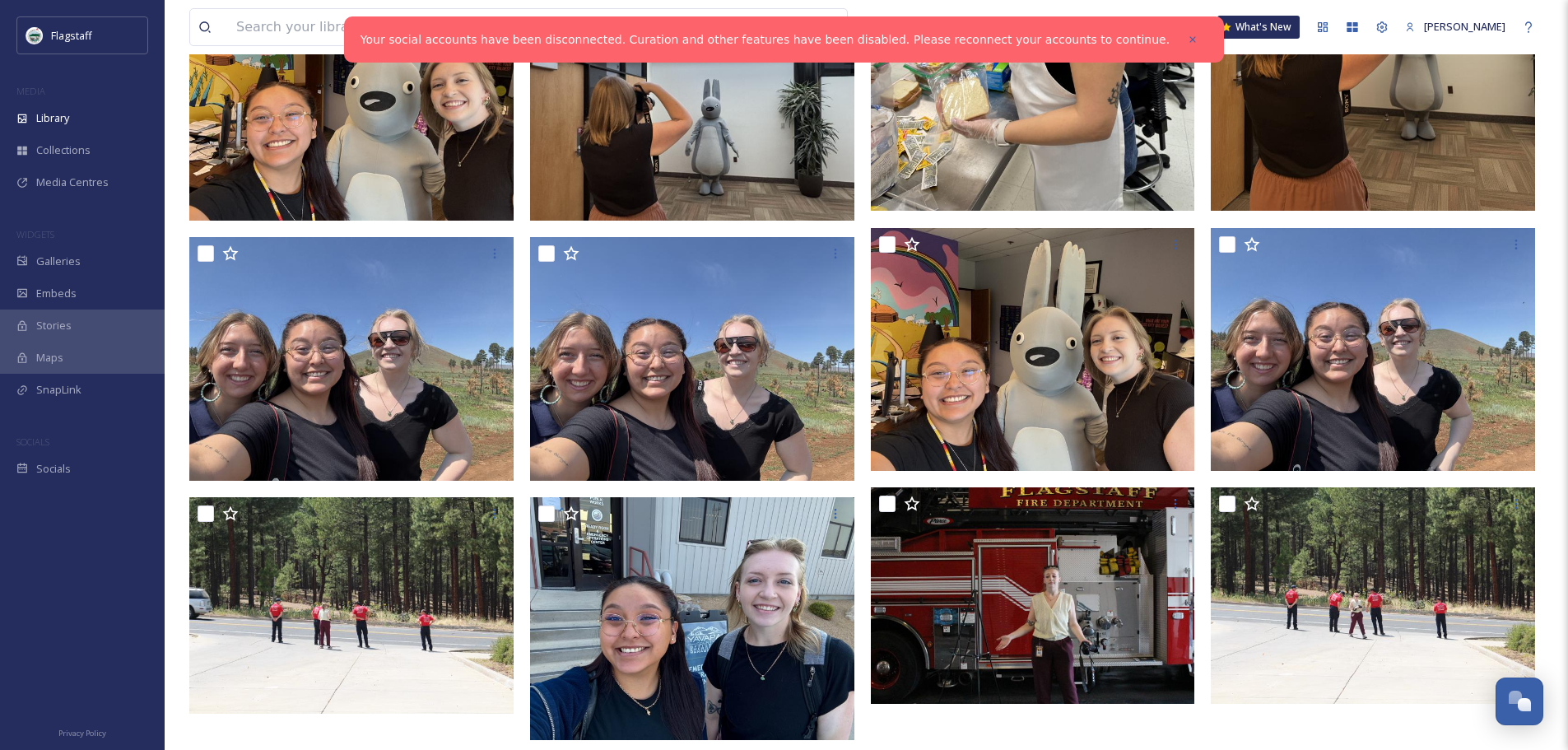
scroll to position [464, 0]
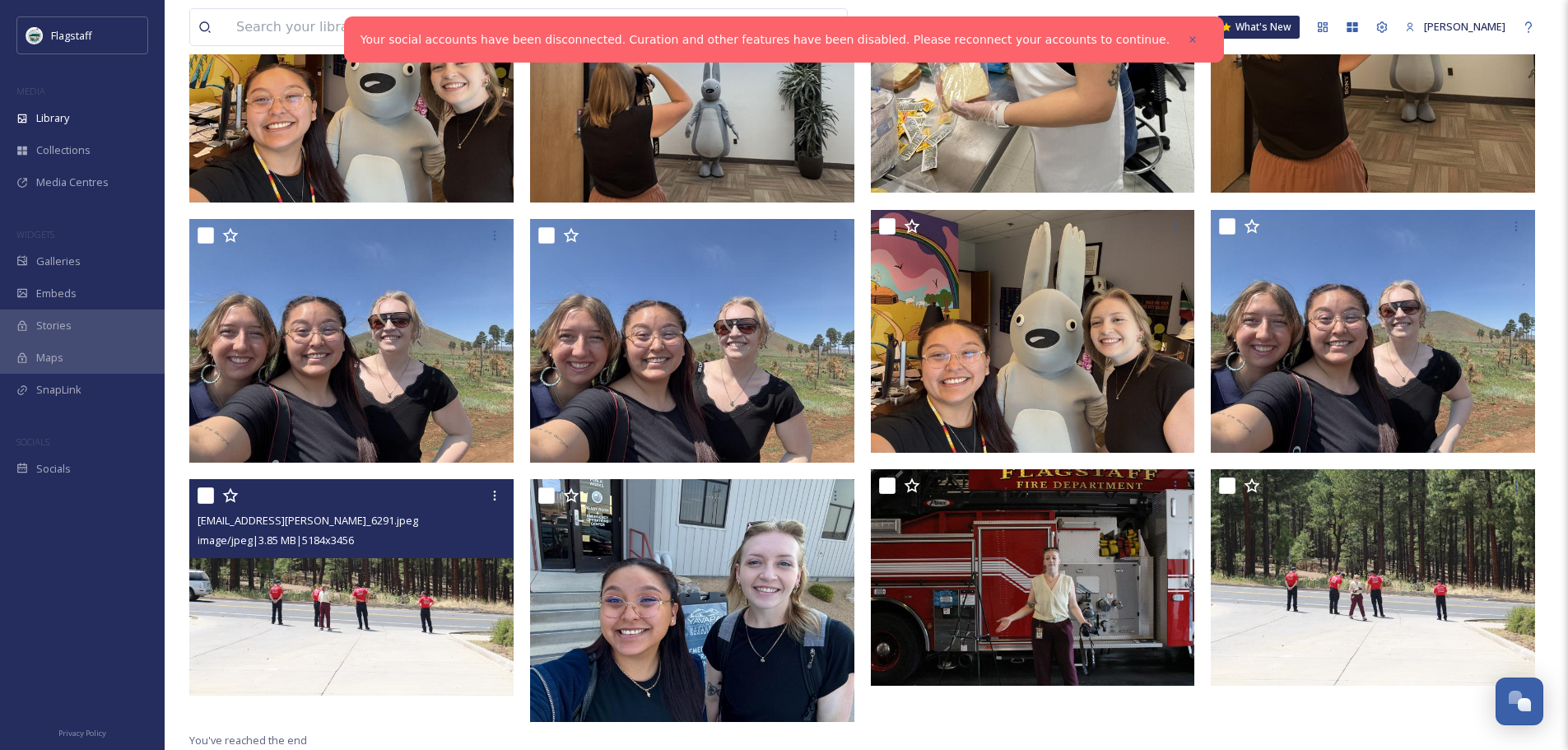
click at [435, 627] on img at bounding box center [351, 587] width 324 height 216
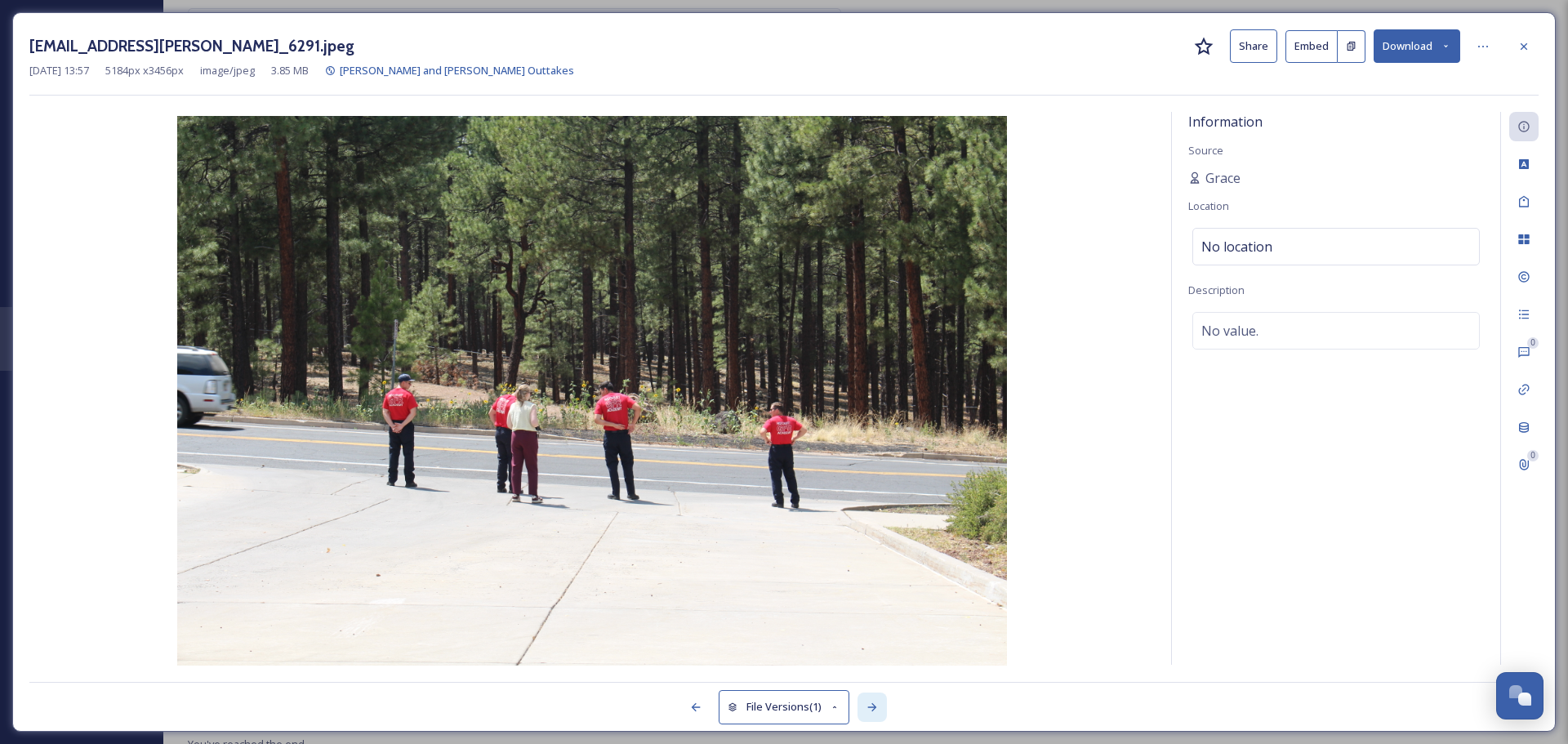
click at [874, 704] on icon at bounding box center [871, 706] width 9 height 8
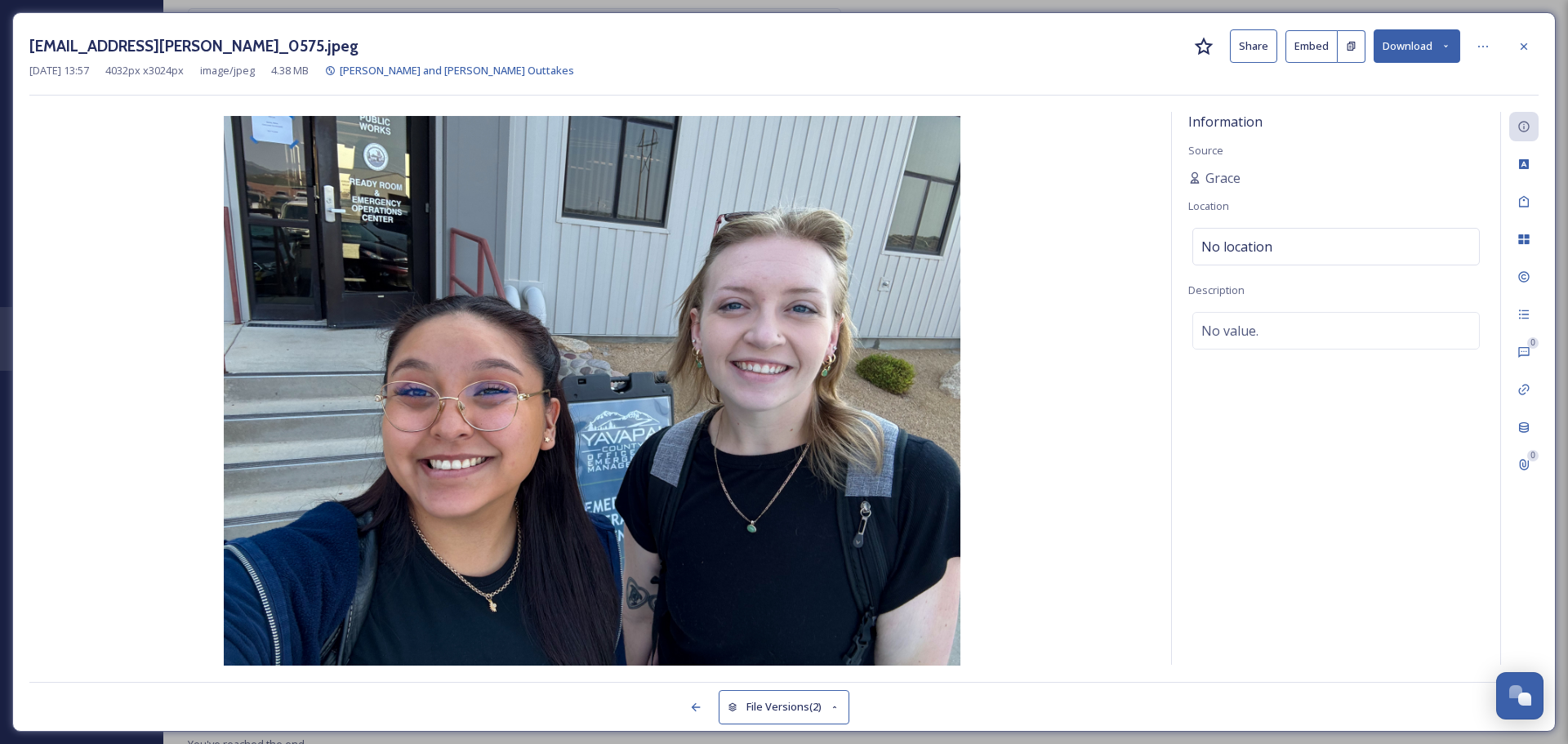
click at [874, 704] on div "File Versions (2)" at bounding box center [784, 698] width 1509 height 32
click at [689, 701] on icon at bounding box center [695, 706] width 13 height 13
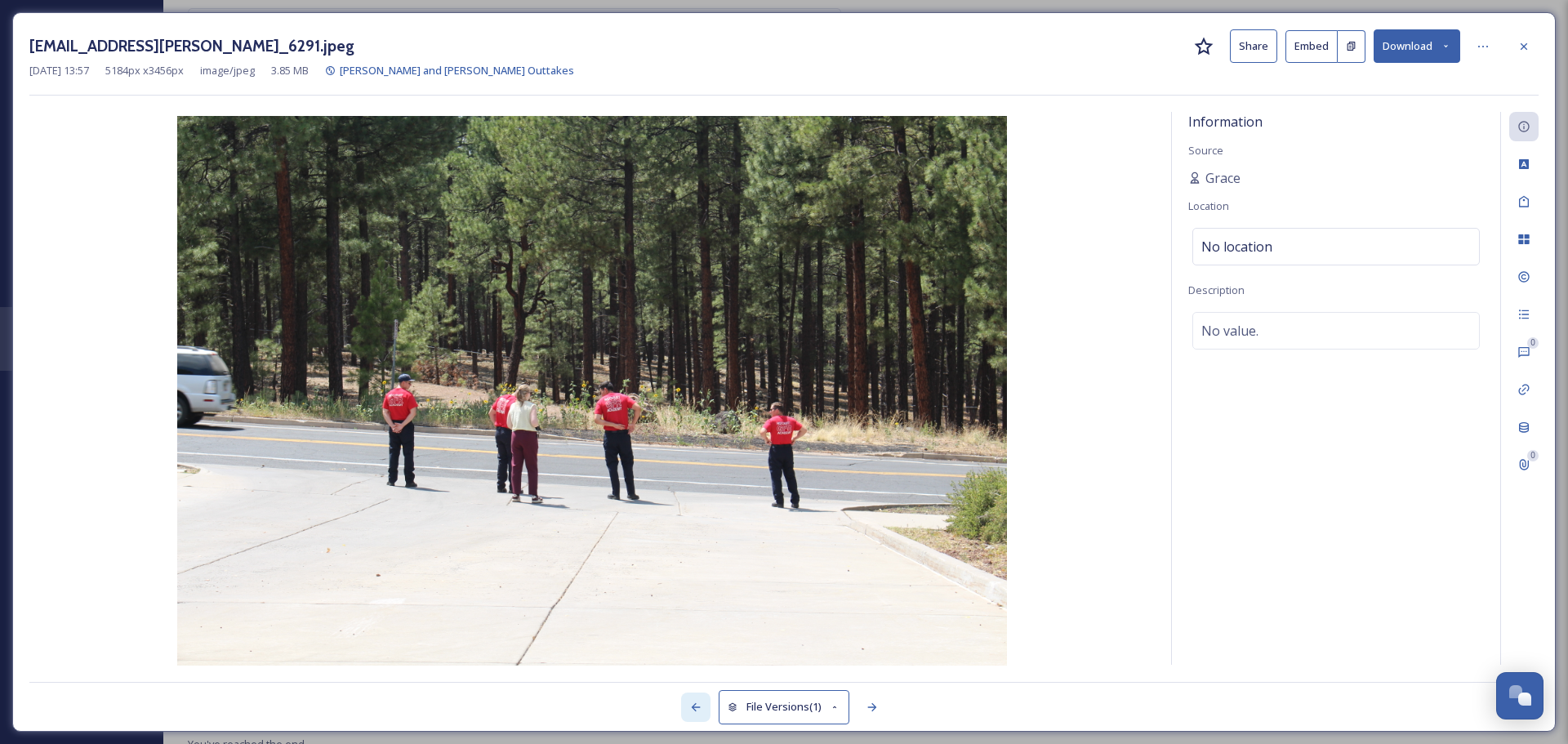
click at [689, 701] on icon at bounding box center [695, 706] width 13 height 13
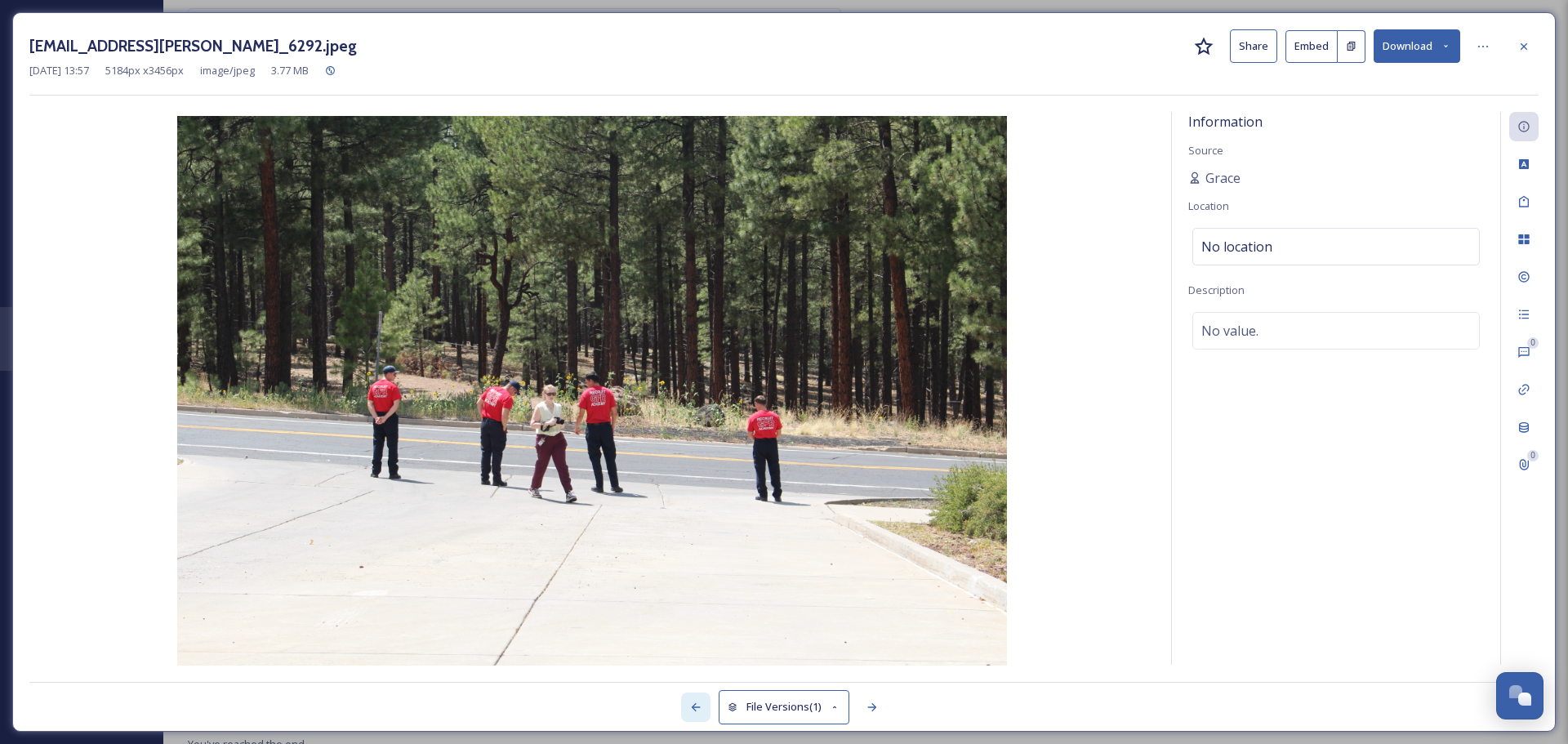
click at [689, 701] on icon at bounding box center [695, 706] width 13 height 13
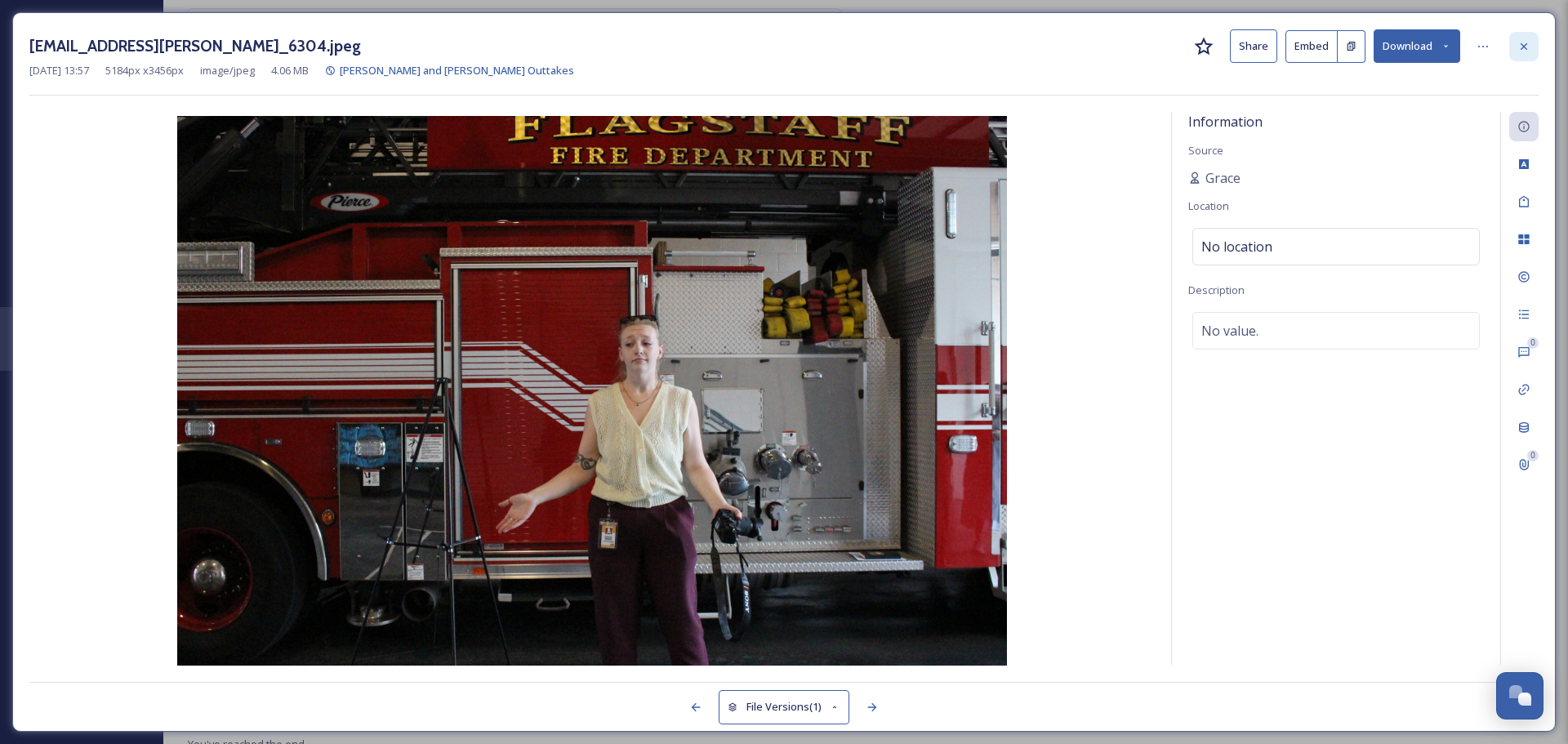
click at [1527, 45] on icon at bounding box center [1524, 46] width 13 height 13
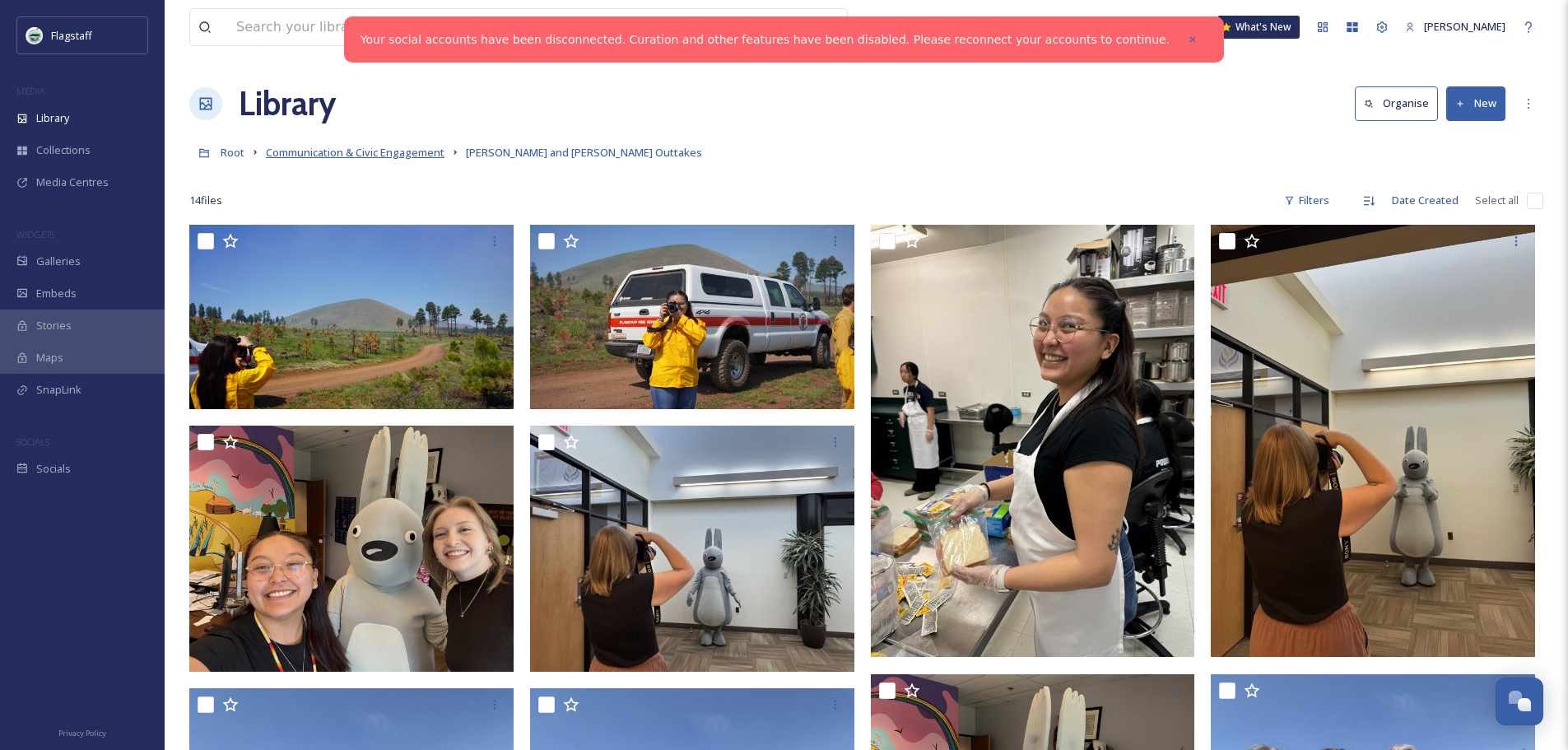
click at [397, 149] on span "Communication & Civic Engagement" at bounding box center [354, 152] width 178 height 15
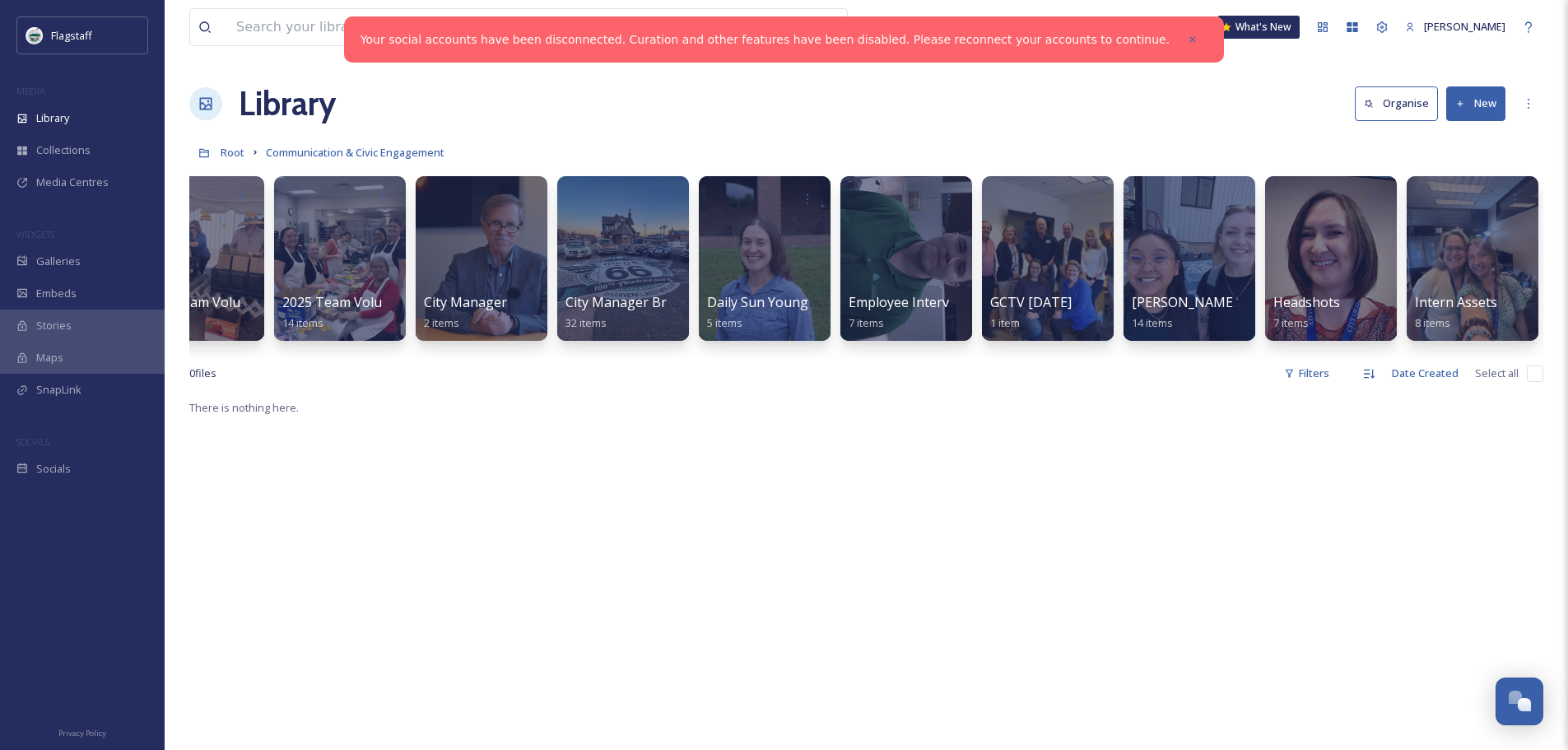
scroll to position [0, 203]
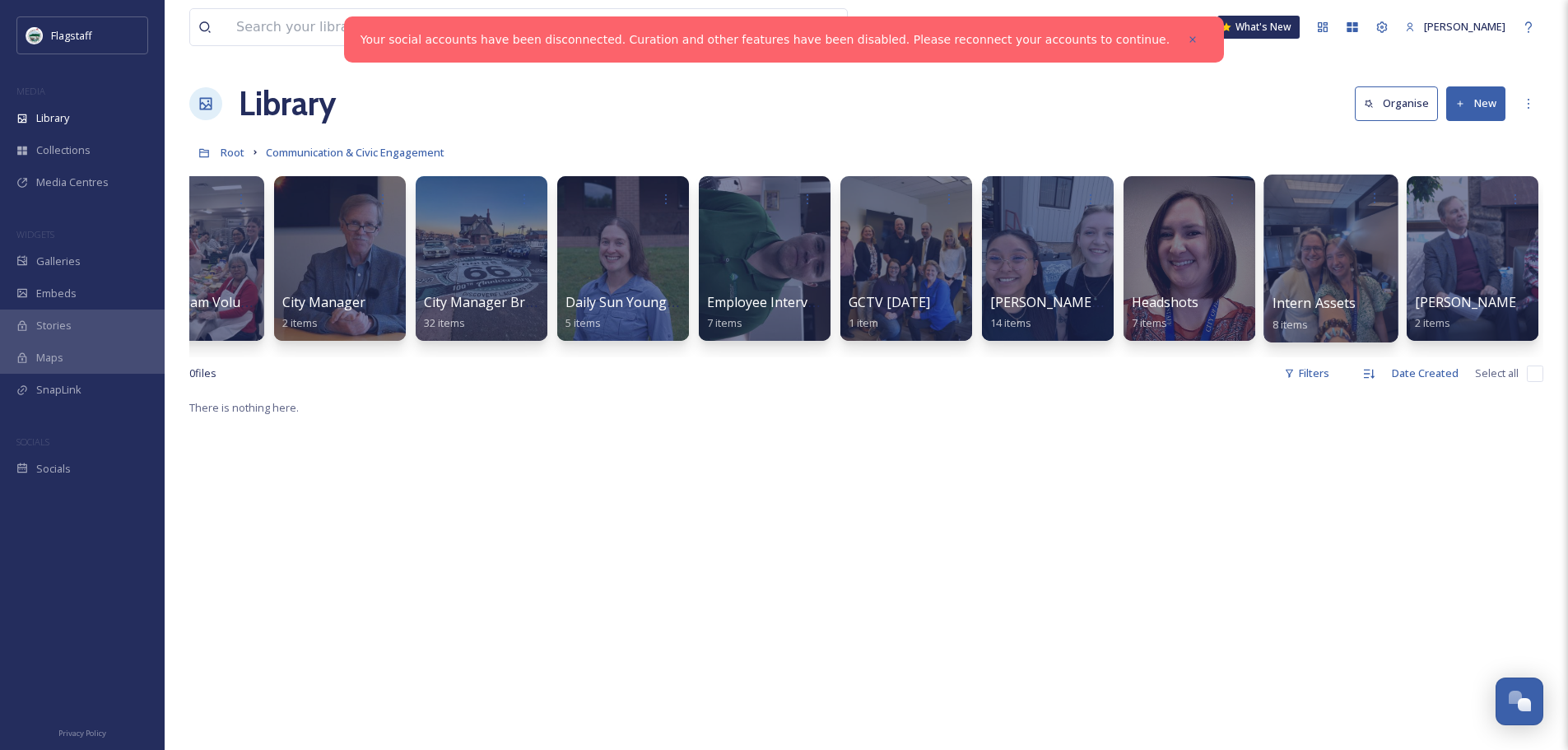
click at [1319, 244] on div at bounding box center [1330, 258] width 134 height 168
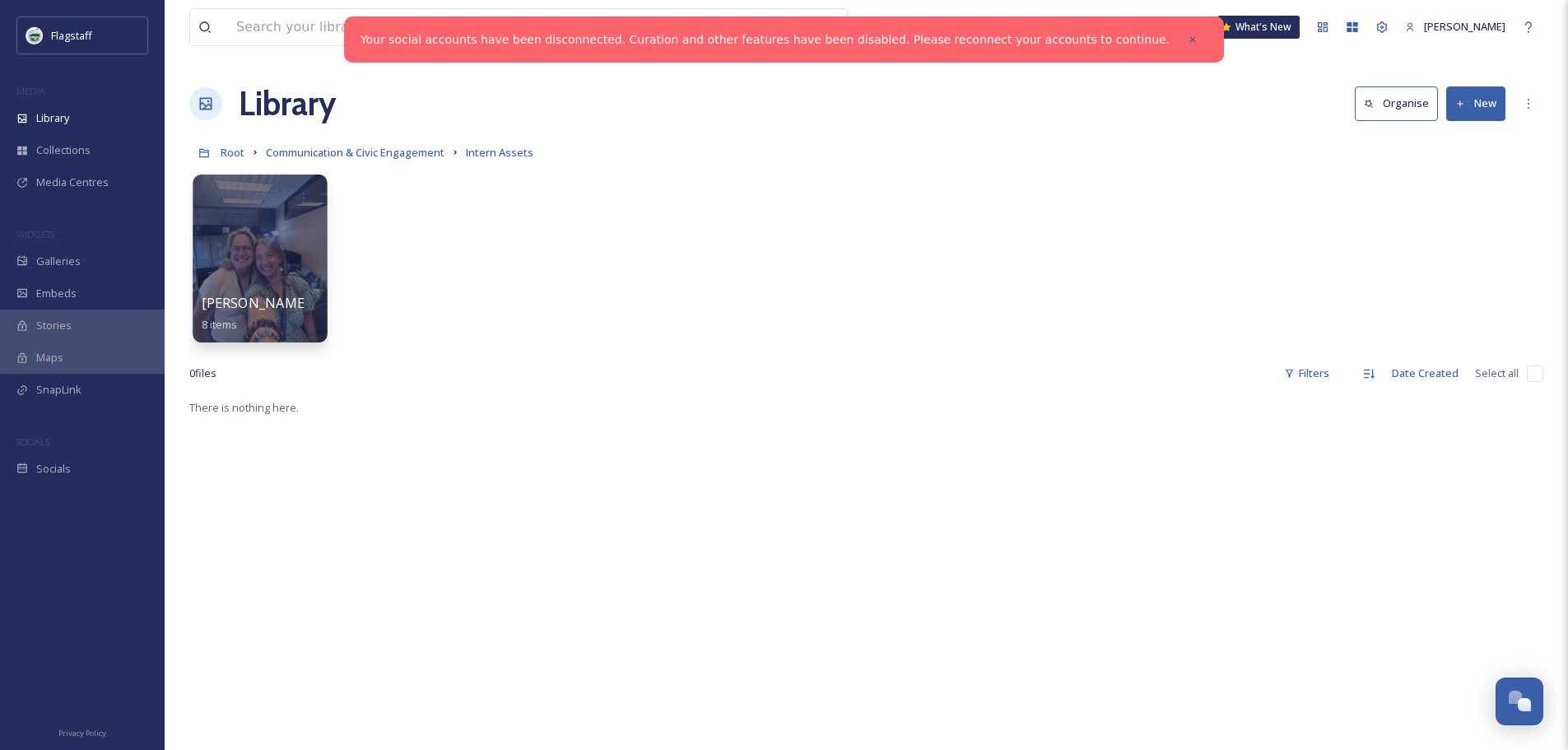
click at [271, 276] on div at bounding box center [259, 258] width 134 height 168
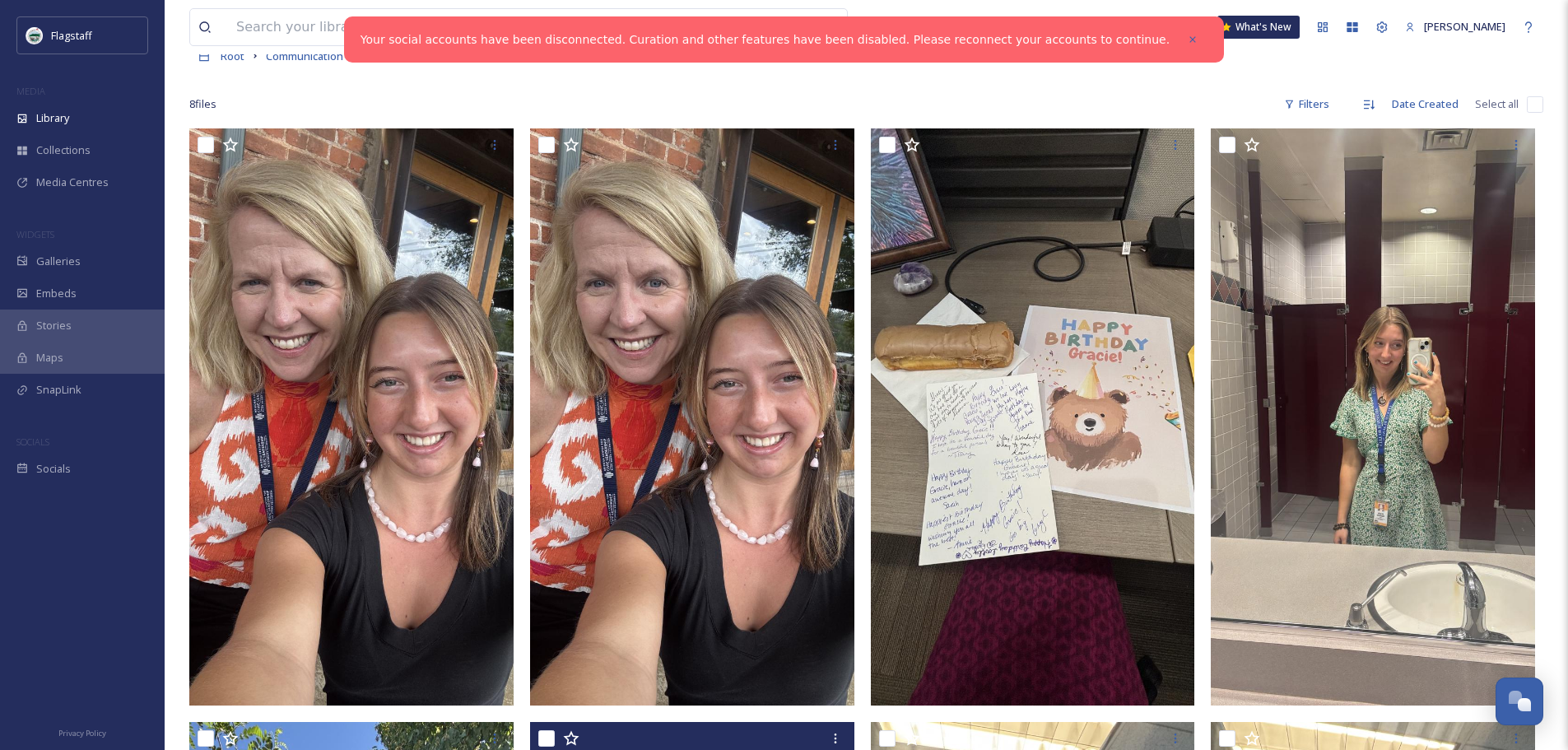
scroll to position [14, 0]
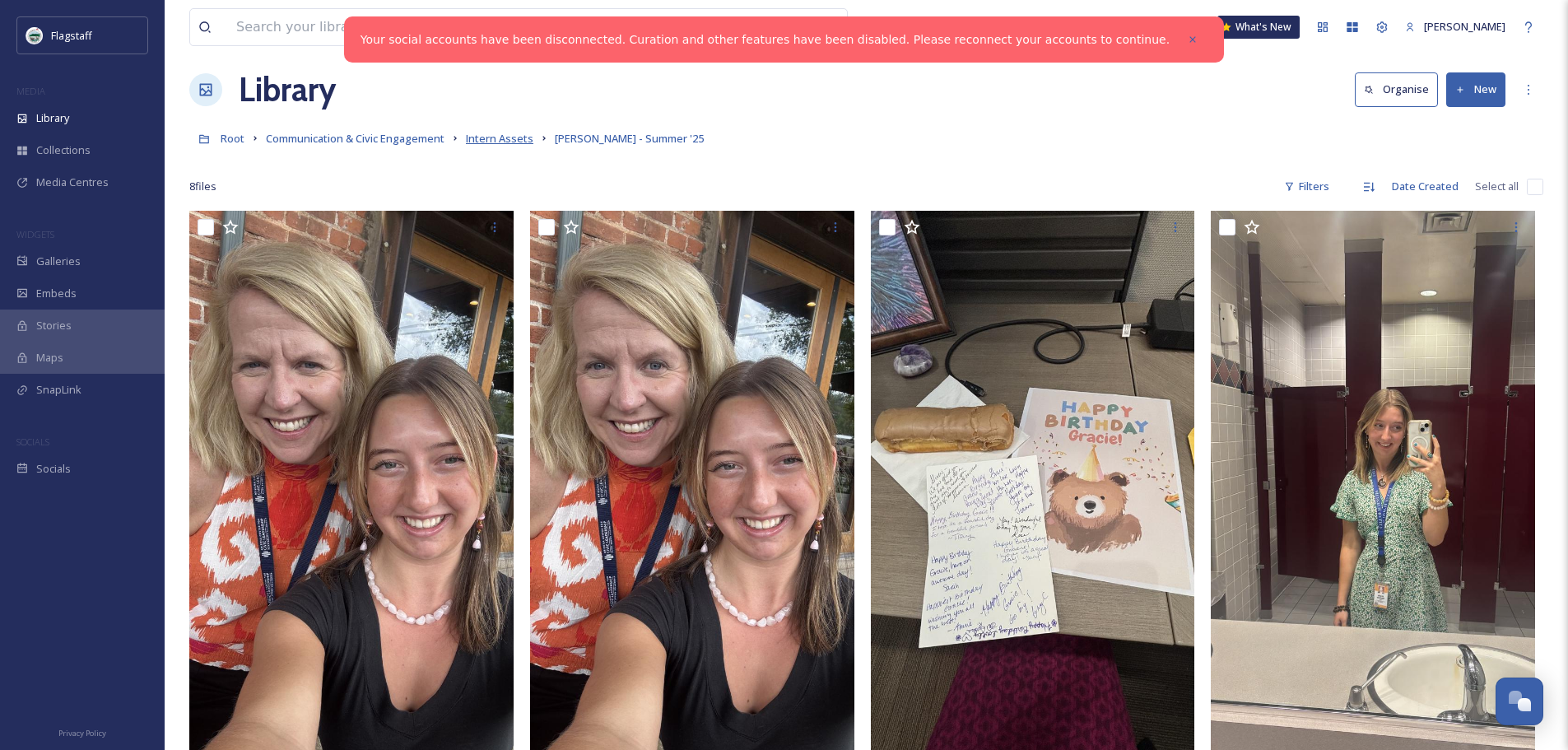
click at [522, 141] on span "Intern Assets" at bounding box center [499, 138] width 68 height 15
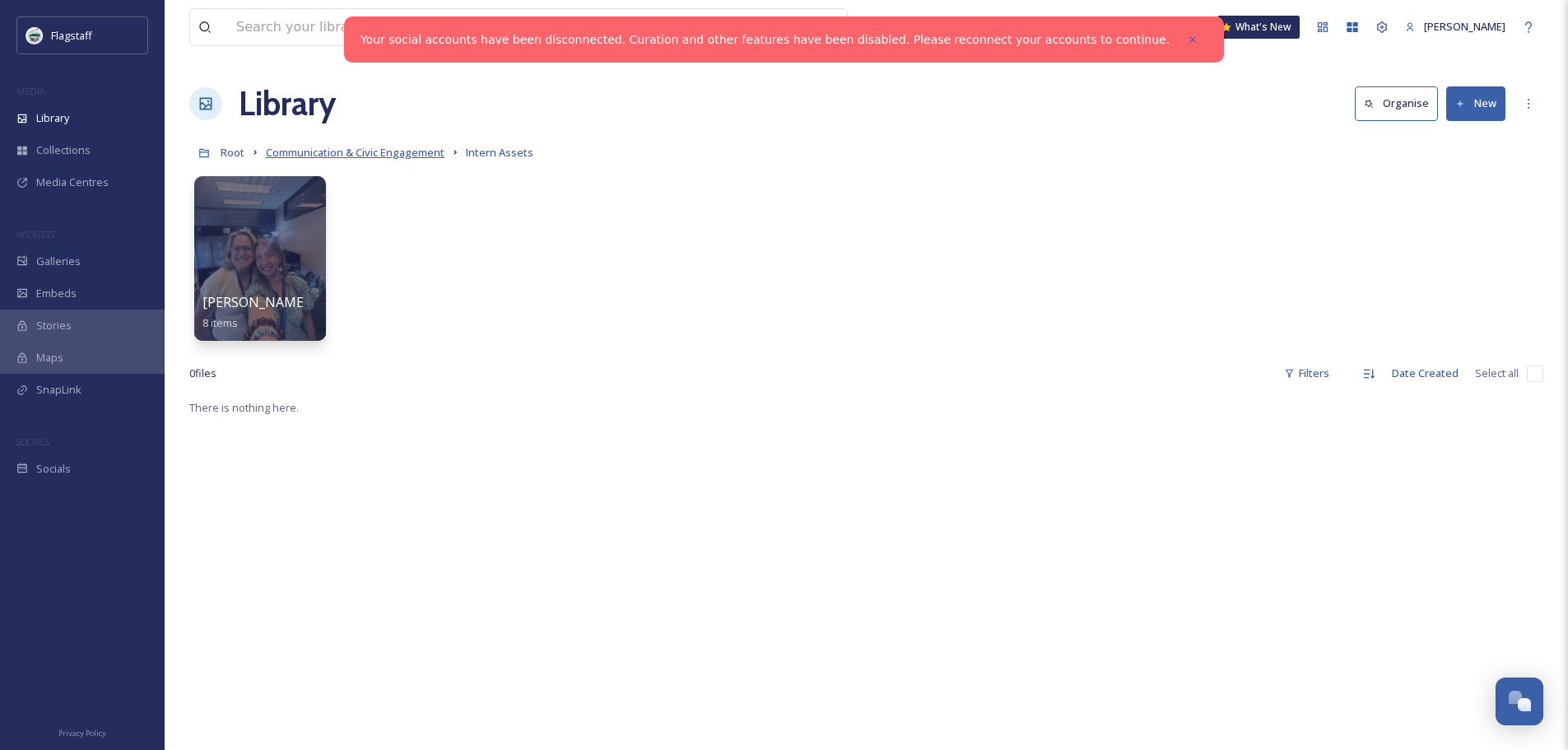
click at [423, 158] on span "Communication & Civic Engagement" at bounding box center [354, 152] width 178 height 15
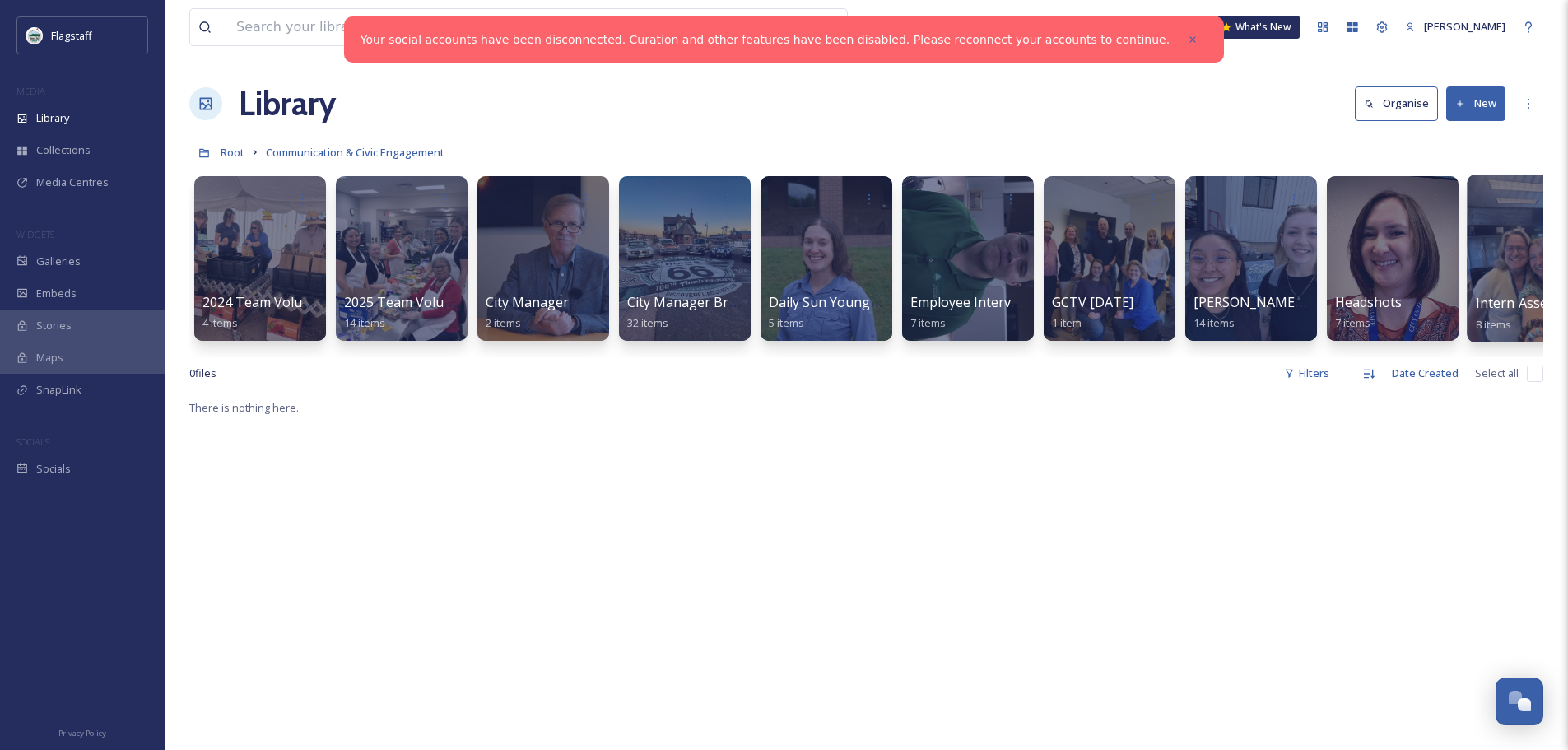
click at [1488, 277] on div at bounding box center [1534, 258] width 134 height 168
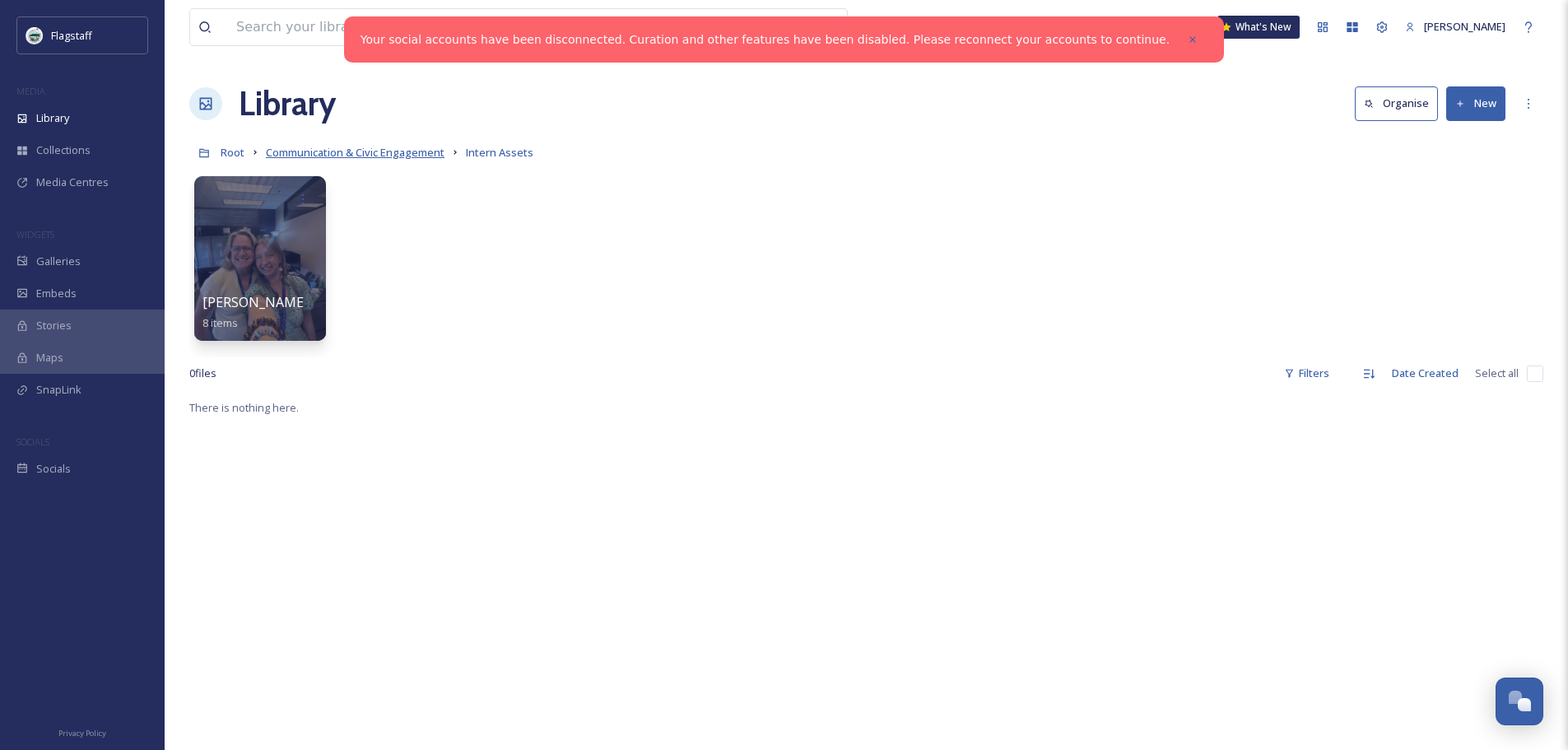
click at [406, 156] on span "Communication & Civic Engagement" at bounding box center [354, 152] width 178 height 15
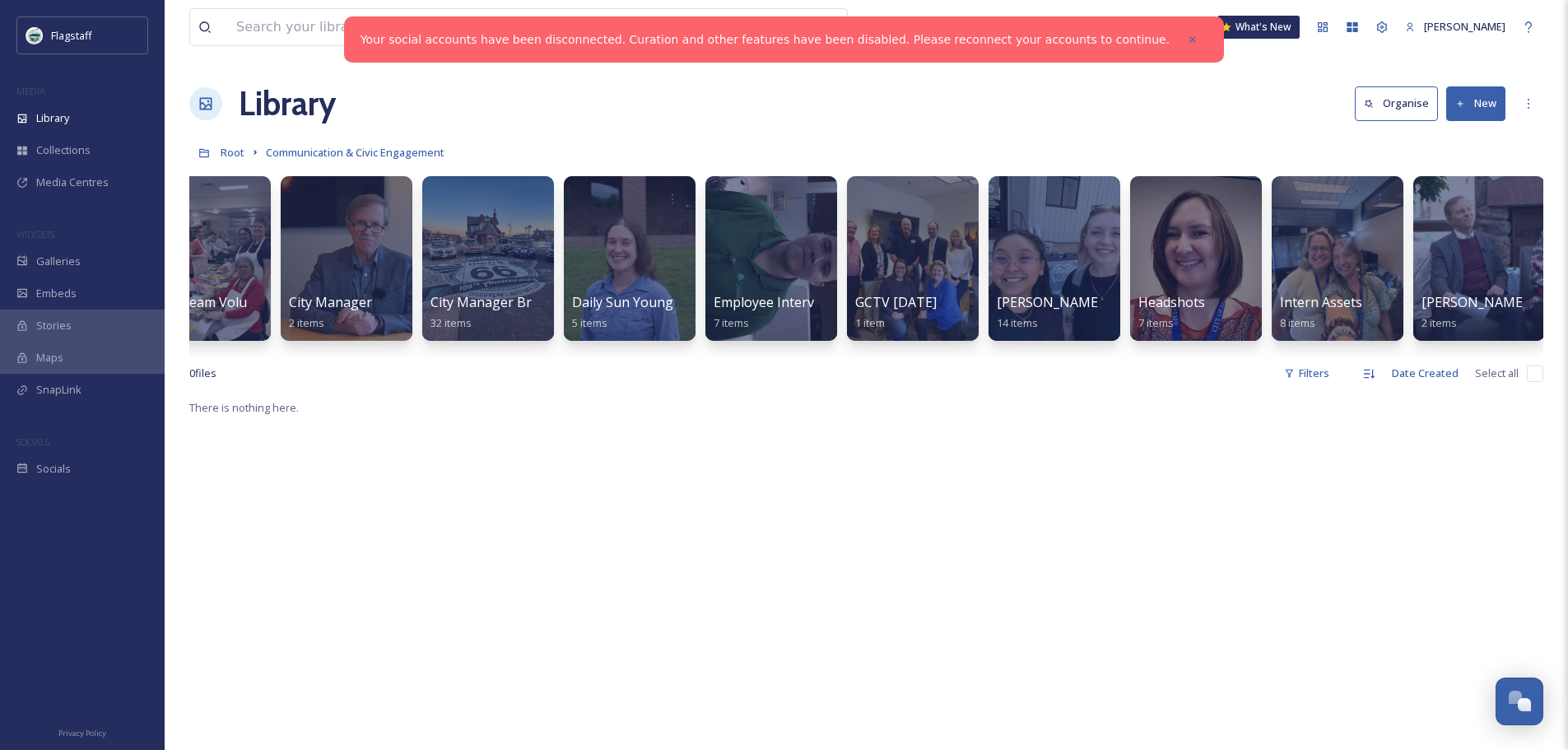
scroll to position [0, 203]
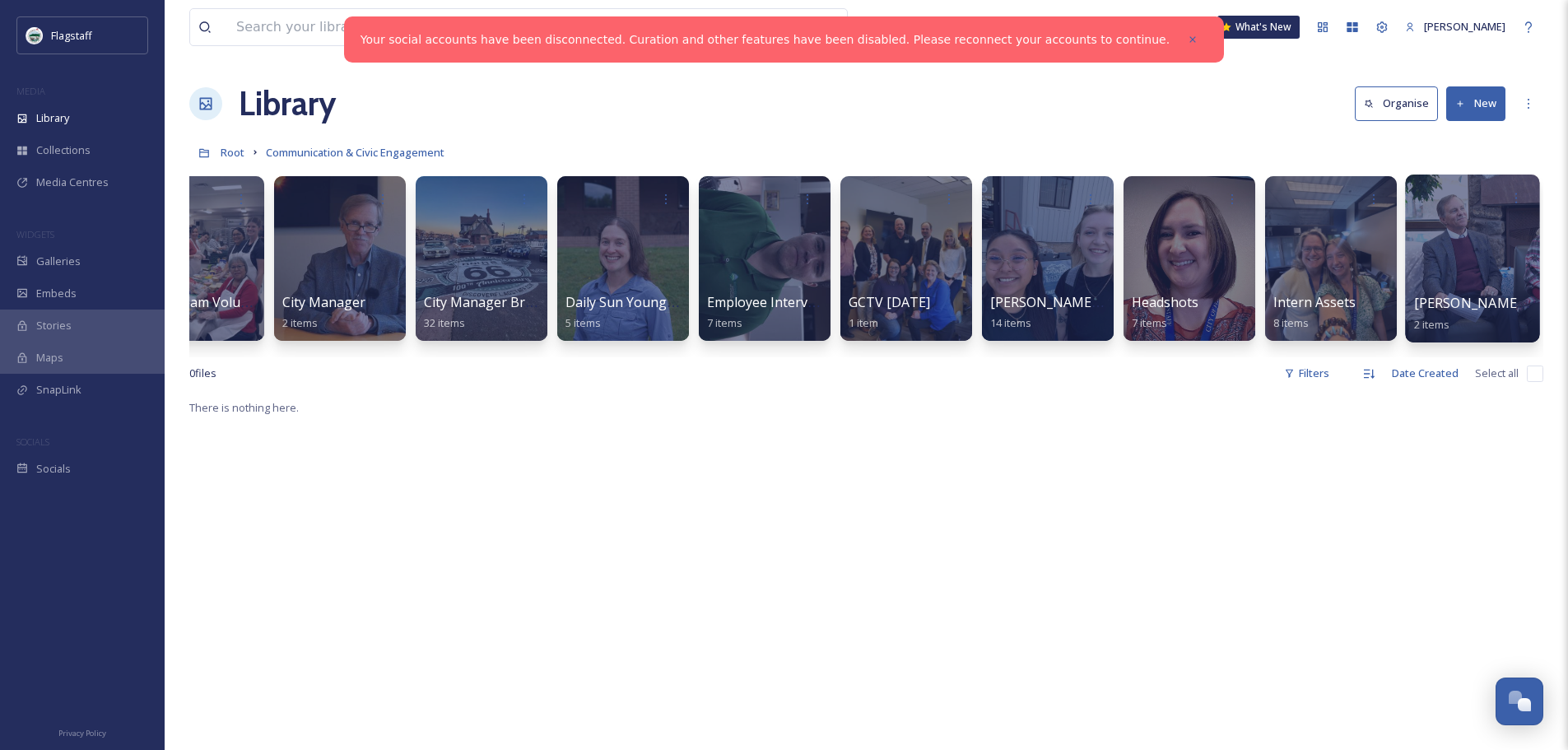
click at [1454, 244] on div at bounding box center [1471, 258] width 134 height 168
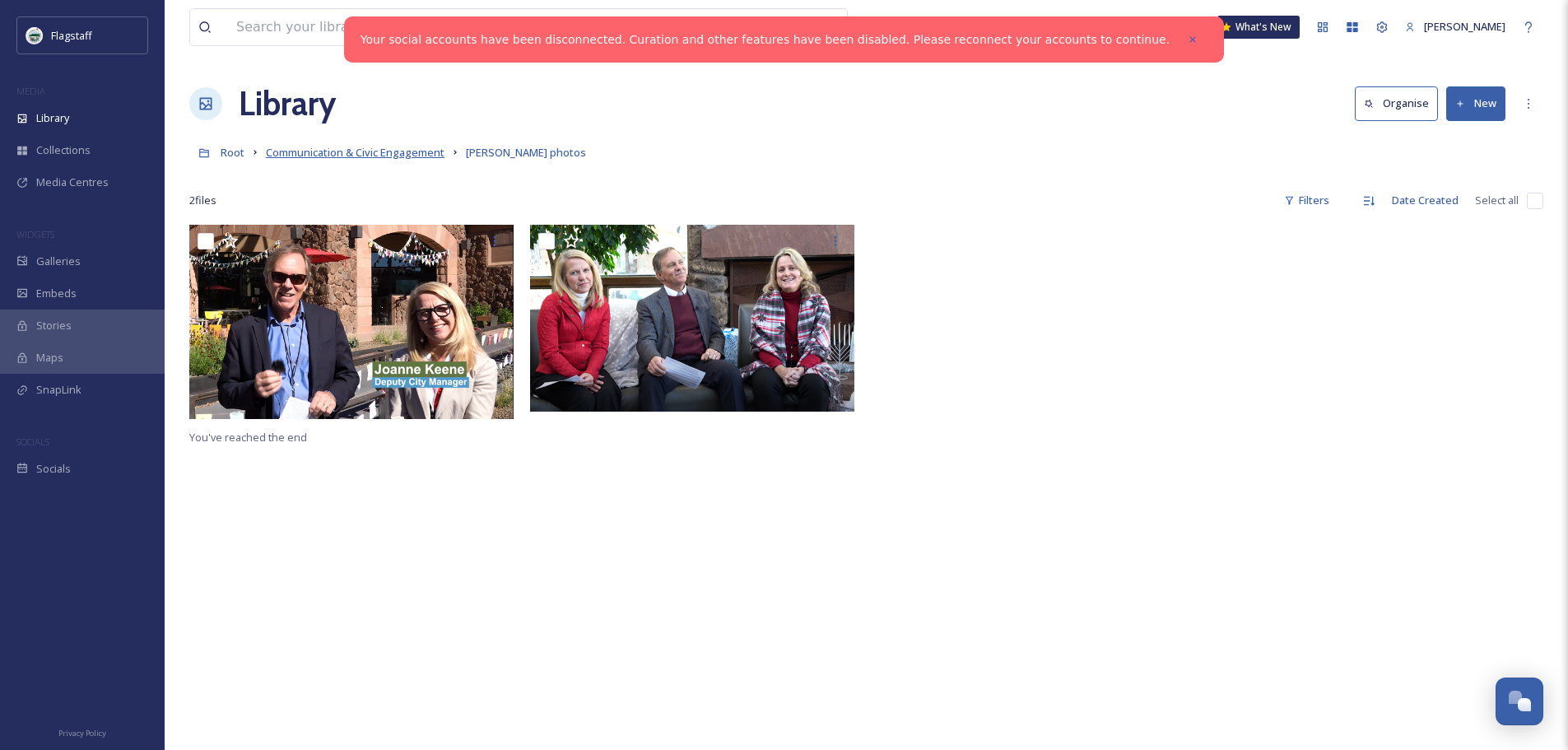
click at [414, 149] on span "Communication & Civic Engagement" at bounding box center [354, 152] width 178 height 15
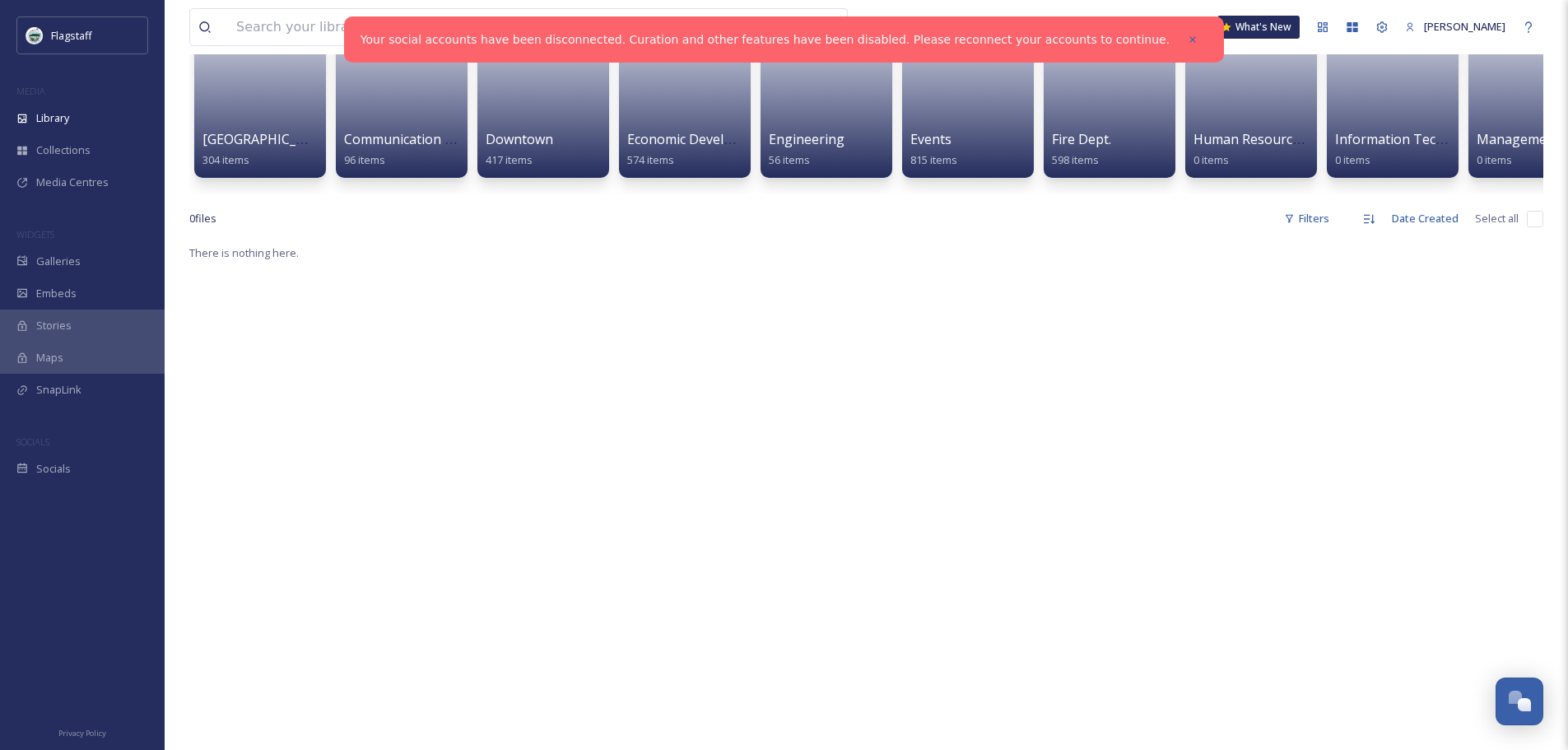
scroll to position [164, 0]
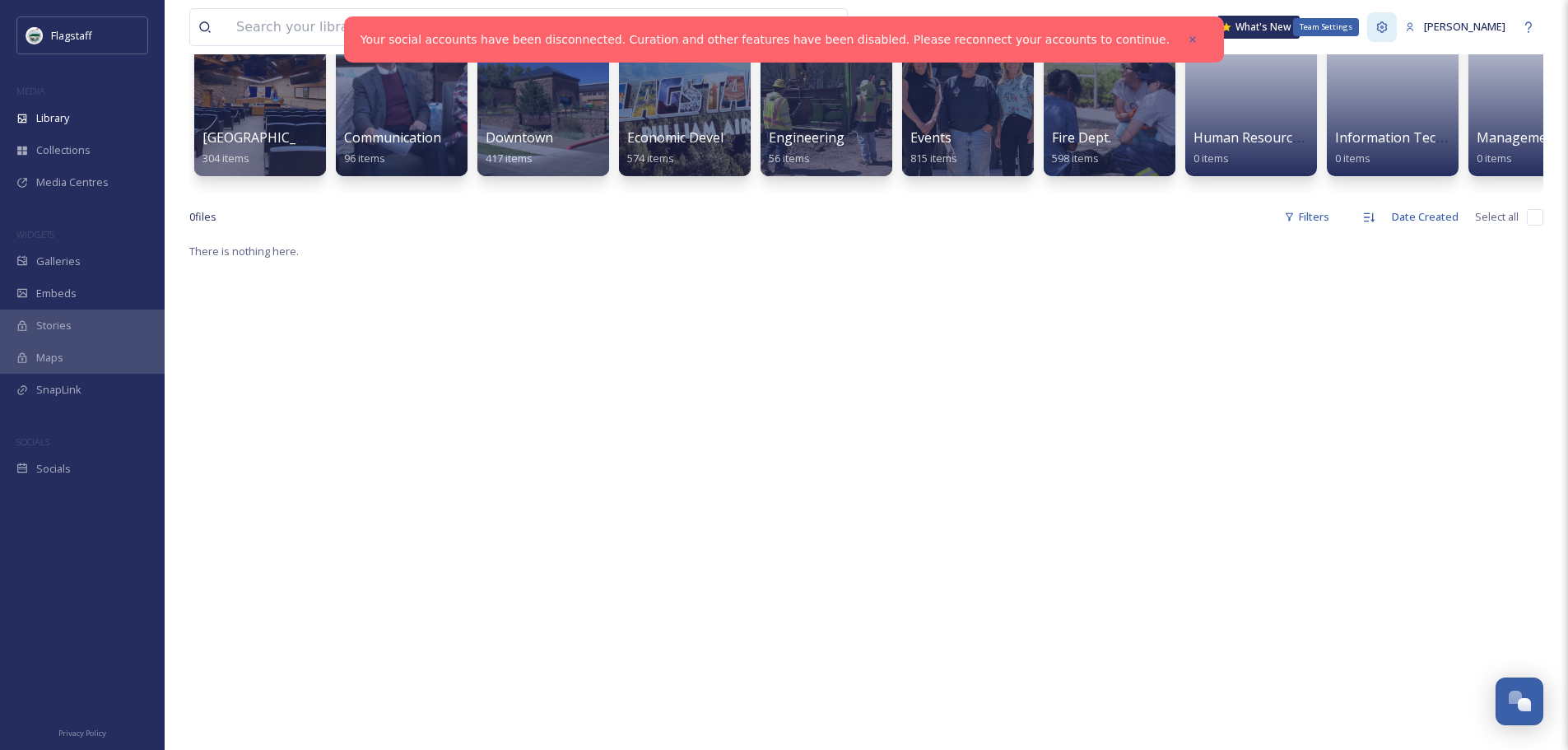
click at [1328, 30] on div "Team Settings" at bounding box center [1325, 27] width 66 height 18
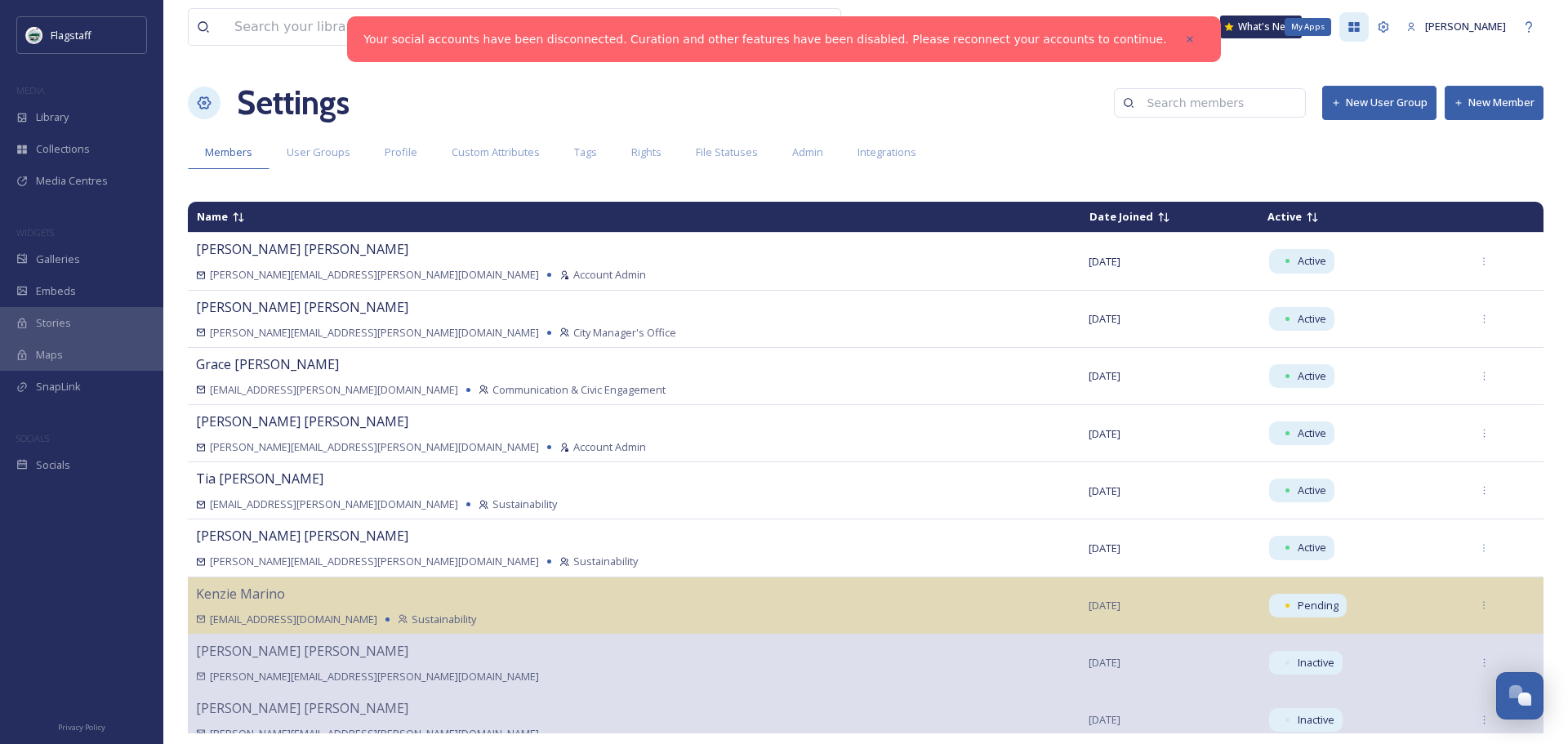
click at [1349, 31] on icon at bounding box center [1354, 26] width 10 height 10
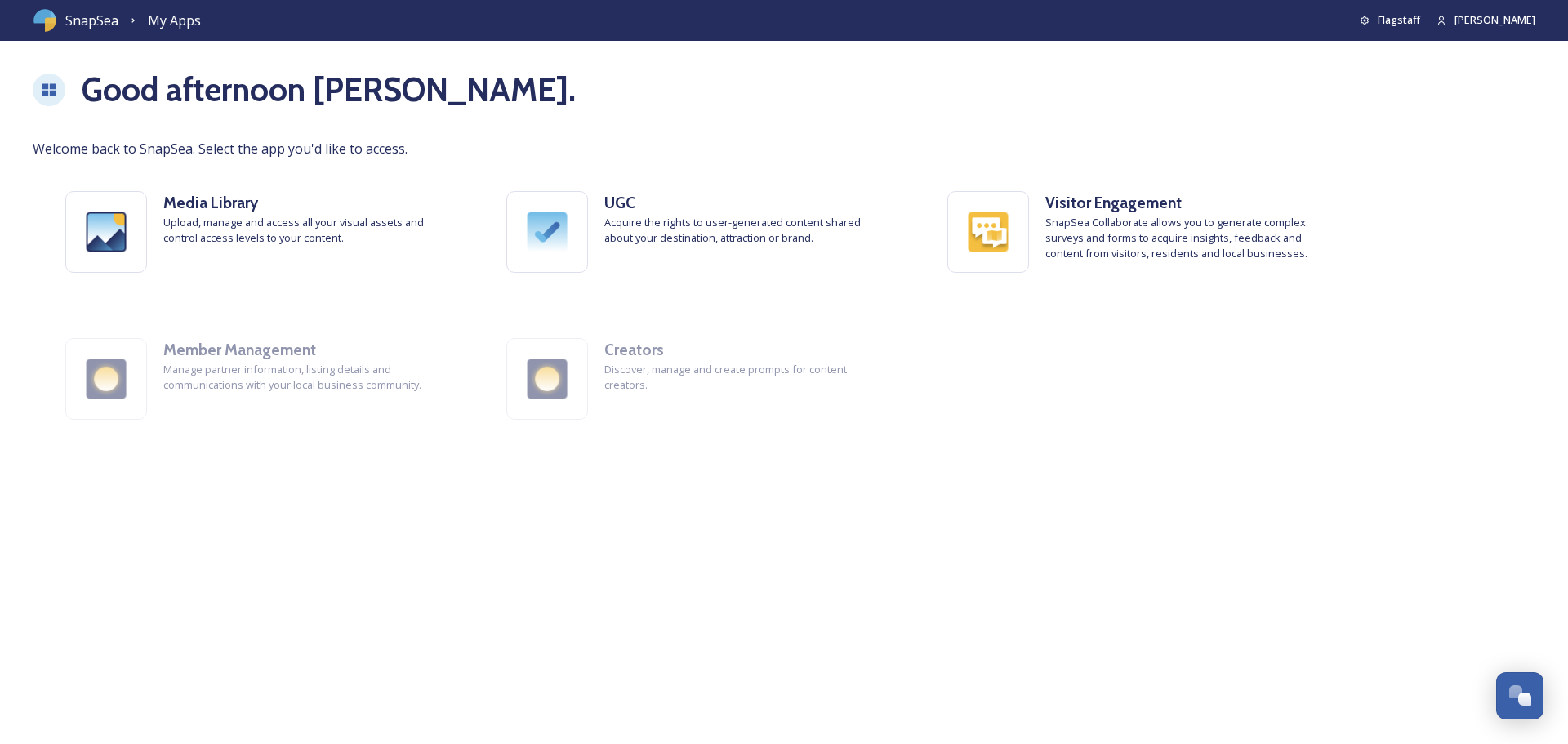
click at [75, 17] on span "SnapSea" at bounding box center [92, 20] width 53 height 19
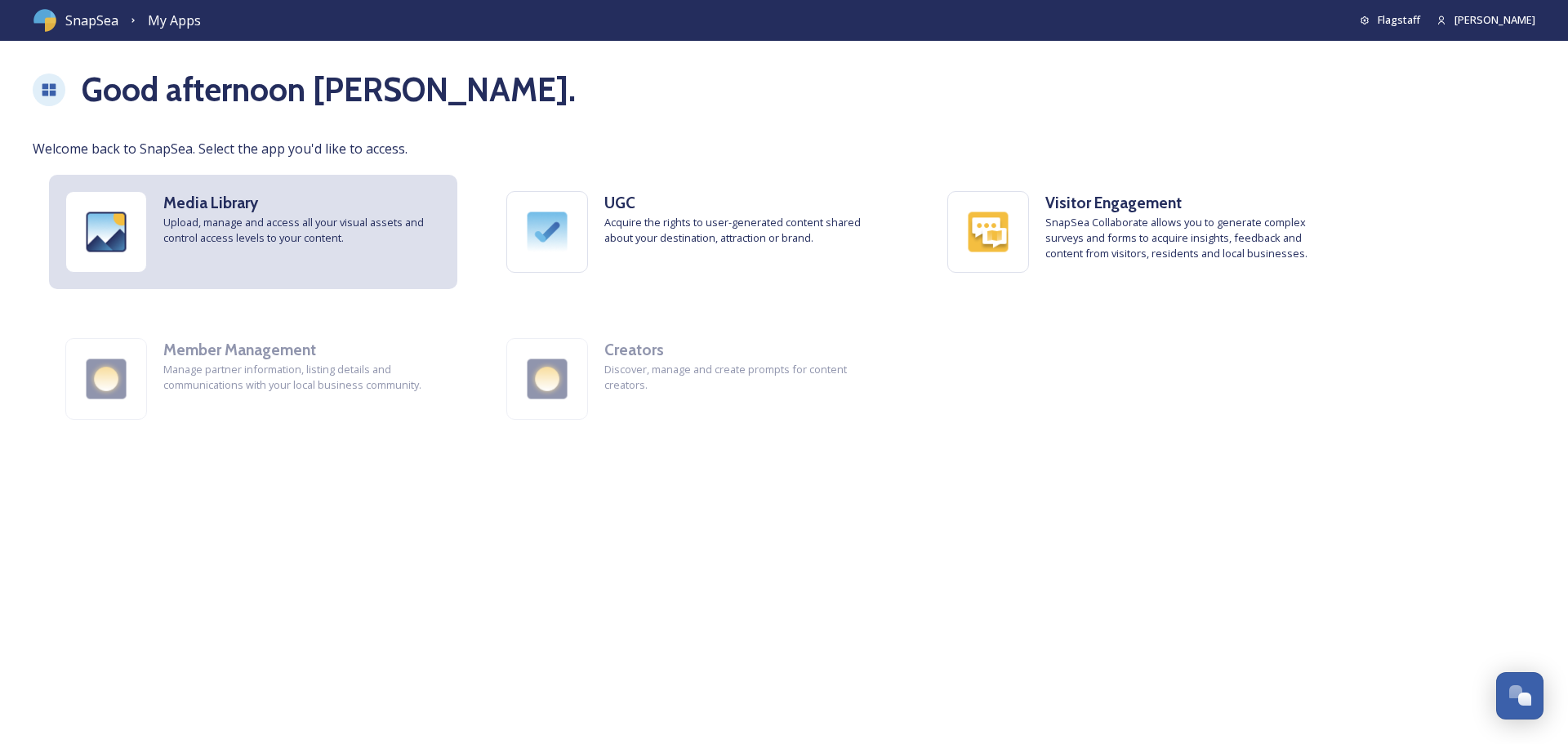
click at [210, 219] on span "Upload, manage and access all your visual assets and control access levels to y…" at bounding box center [302, 230] width 277 height 31
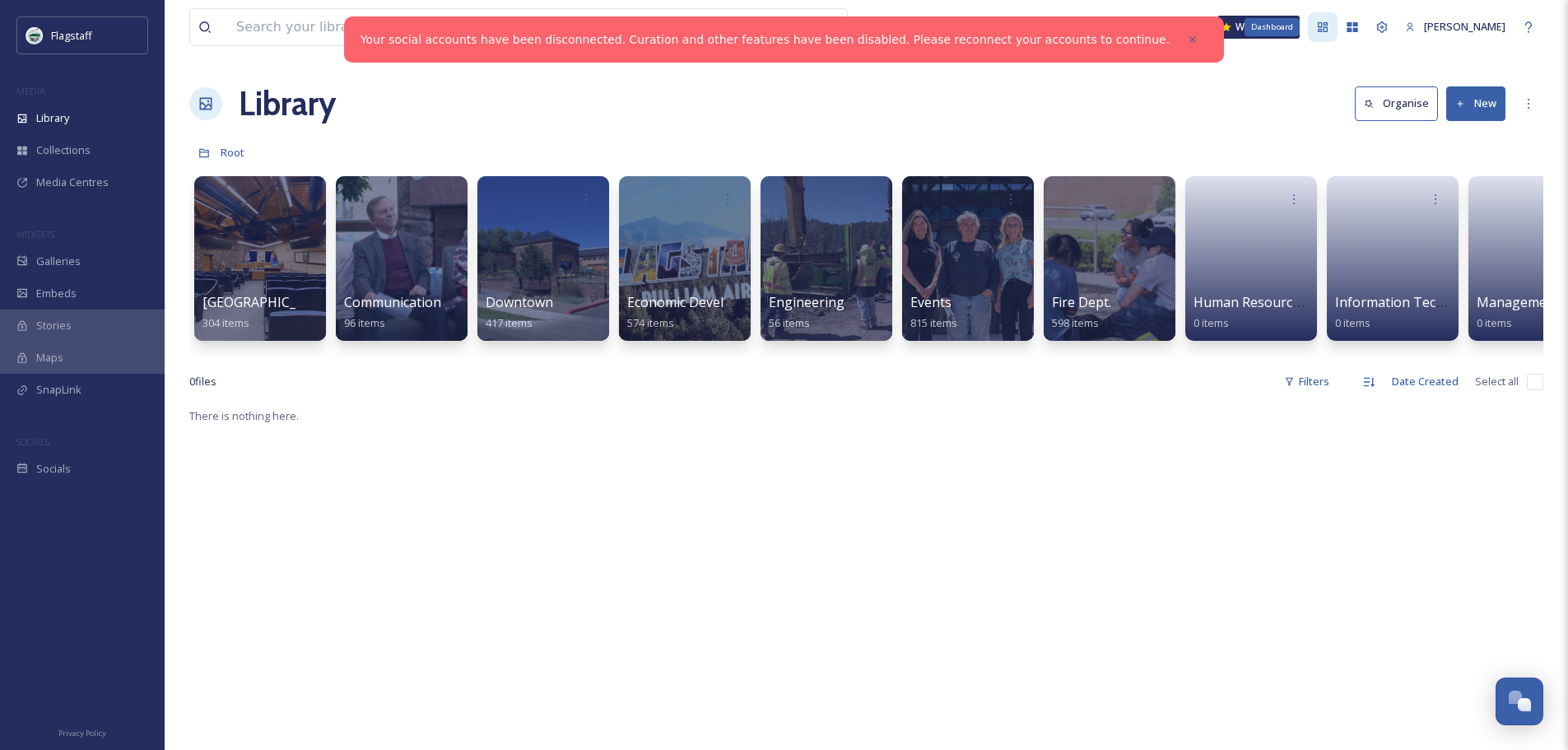
click at [1320, 29] on icon at bounding box center [1322, 26] width 13 height 13
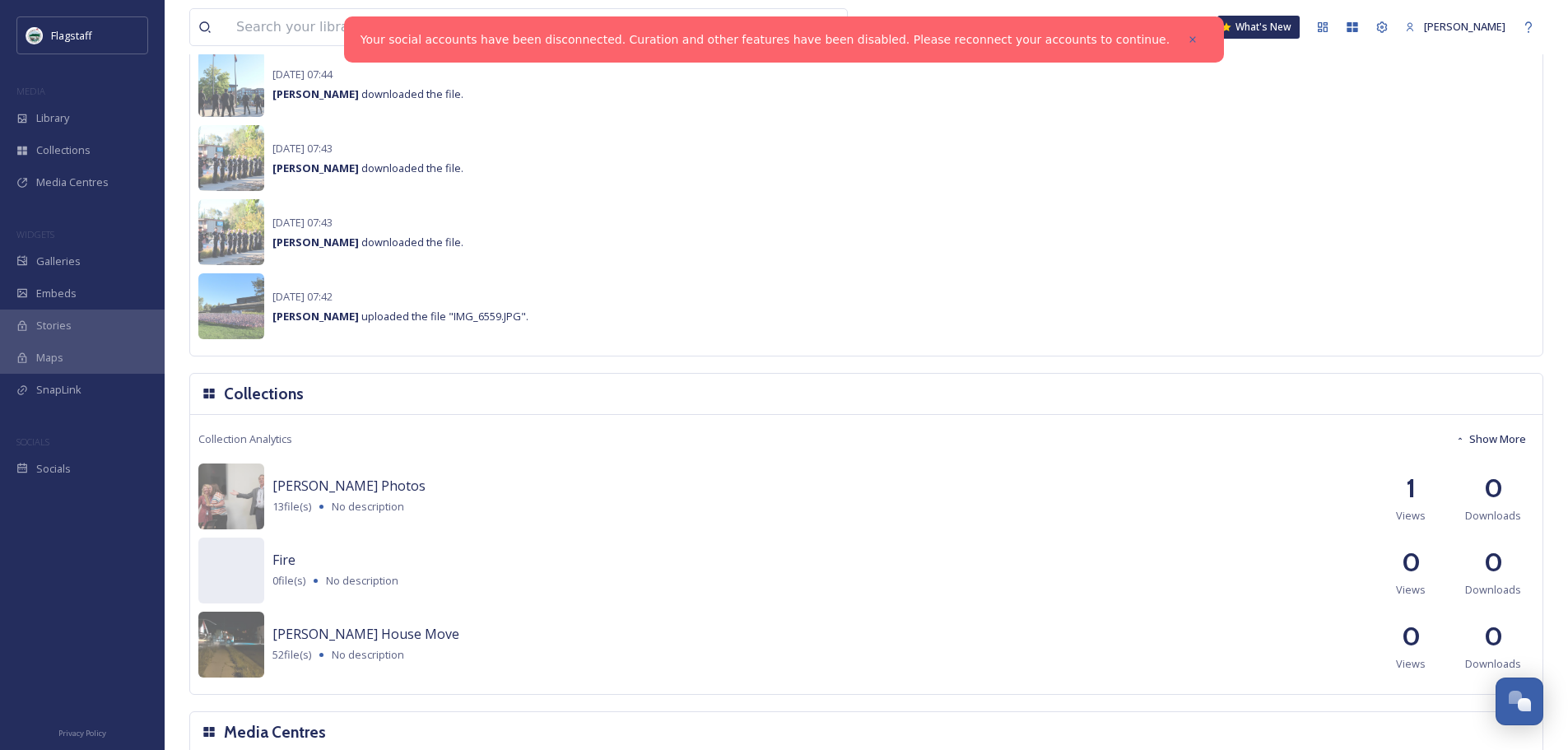
scroll to position [1144, 0]
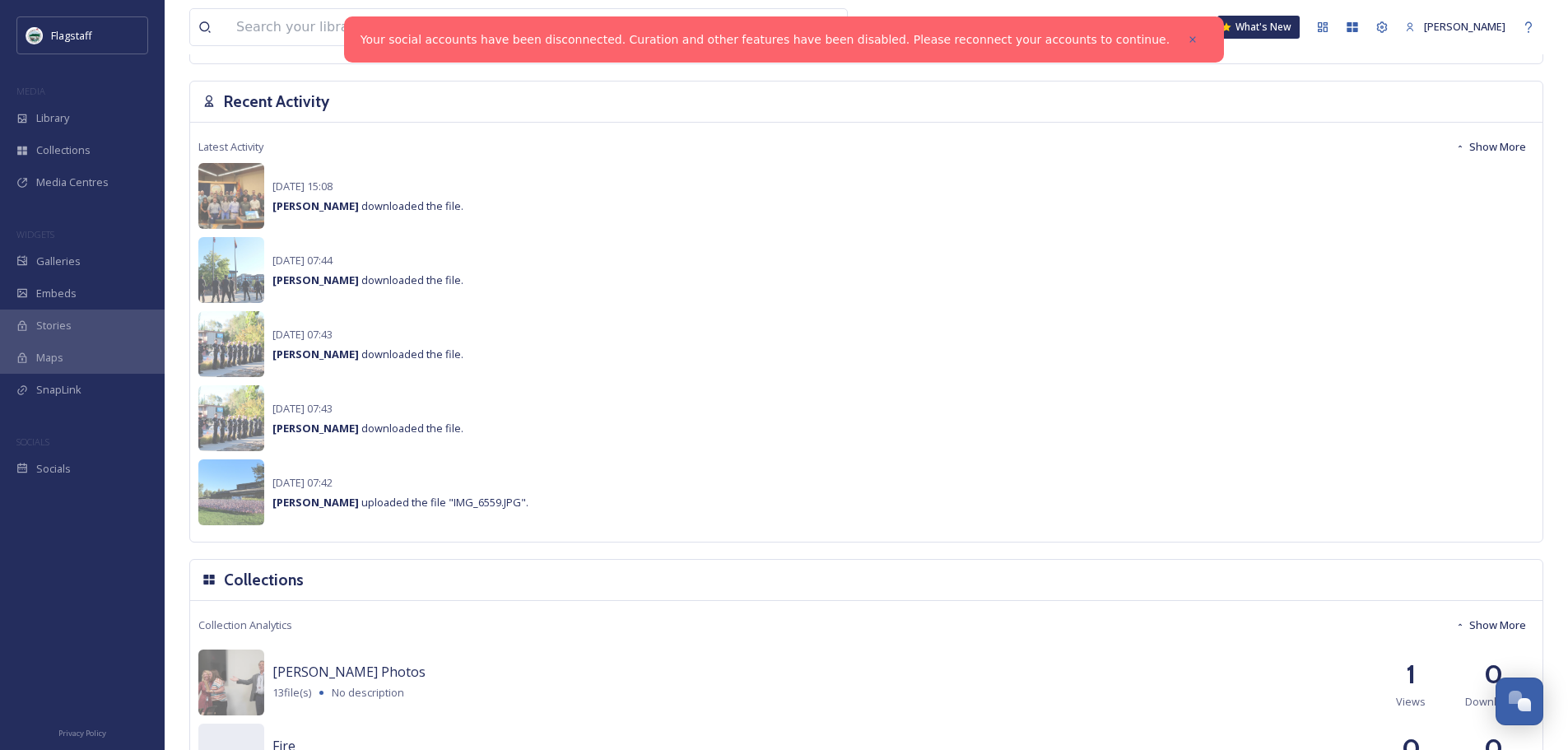
click at [1470, 138] on button "Show More" at bounding box center [1490, 147] width 87 height 33
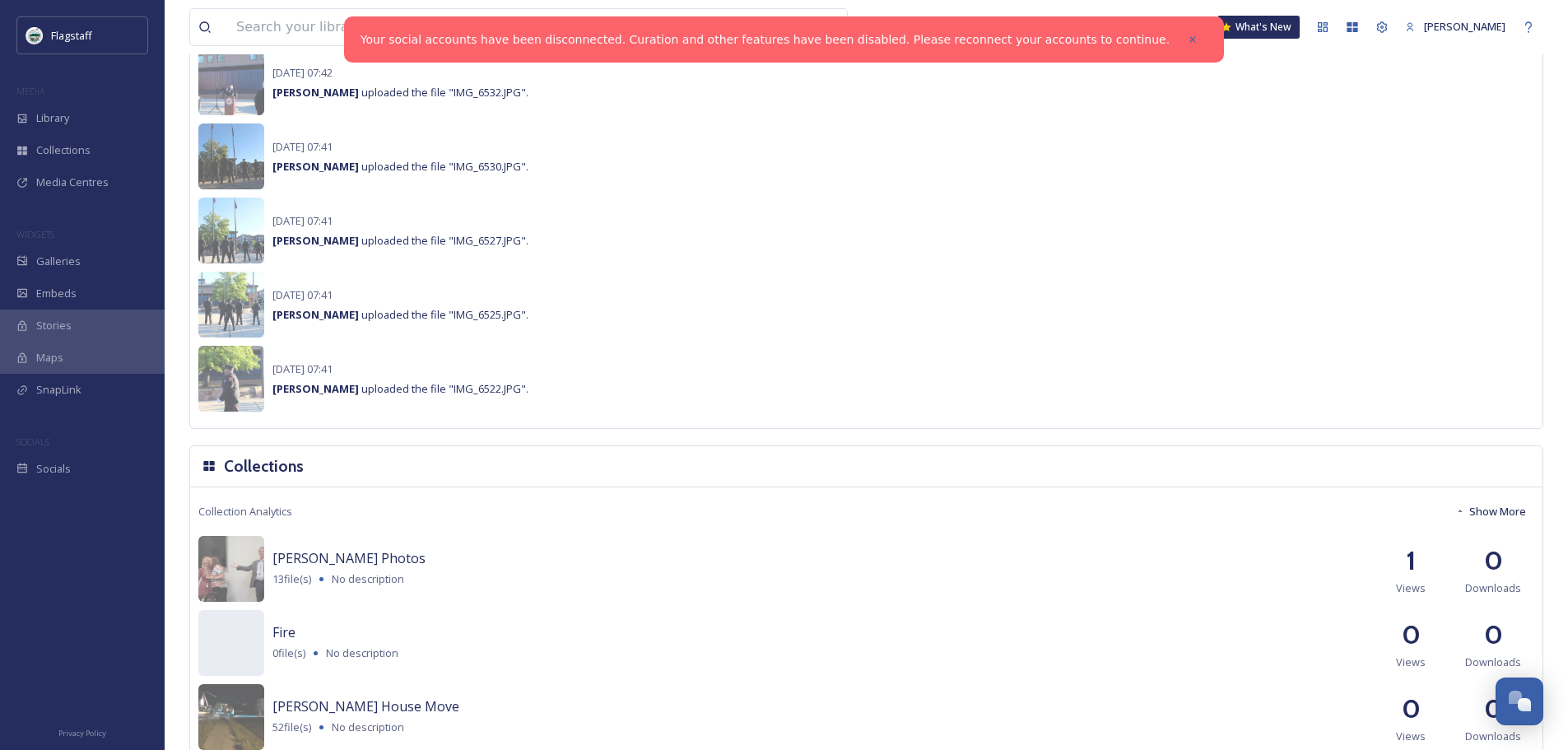
scroll to position [2378, 0]
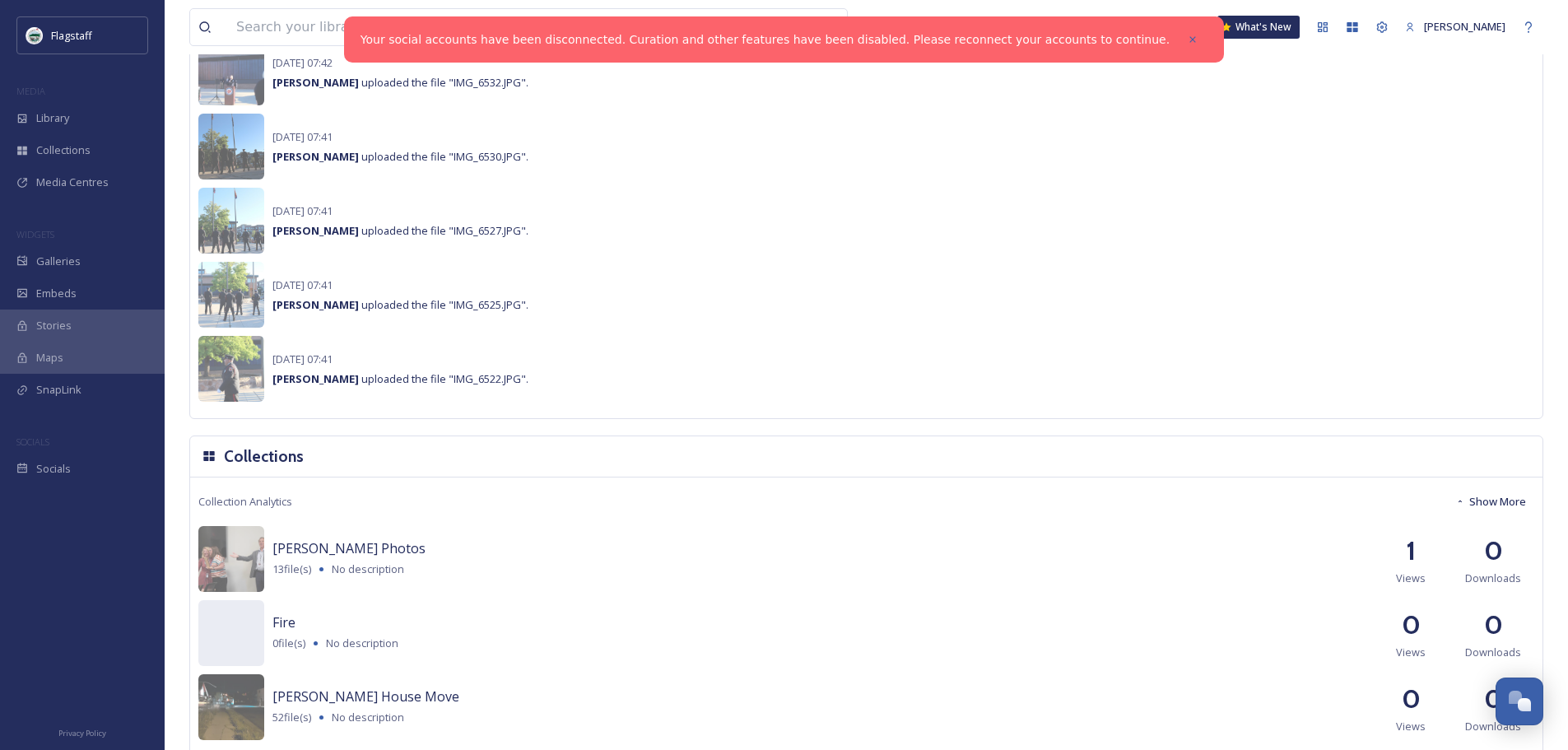
click at [1412, 561] on h2 "1" at bounding box center [1410, 550] width 10 height 40
click at [1401, 580] on span "Views" at bounding box center [1411, 579] width 30 height 16
click at [290, 550] on span "[PERSON_NAME] Photos" at bounding box center [349, 548] width 153 height 18
click at [83, 138] on div "Collections" at bounding box center [82, 150] width 164 height 33
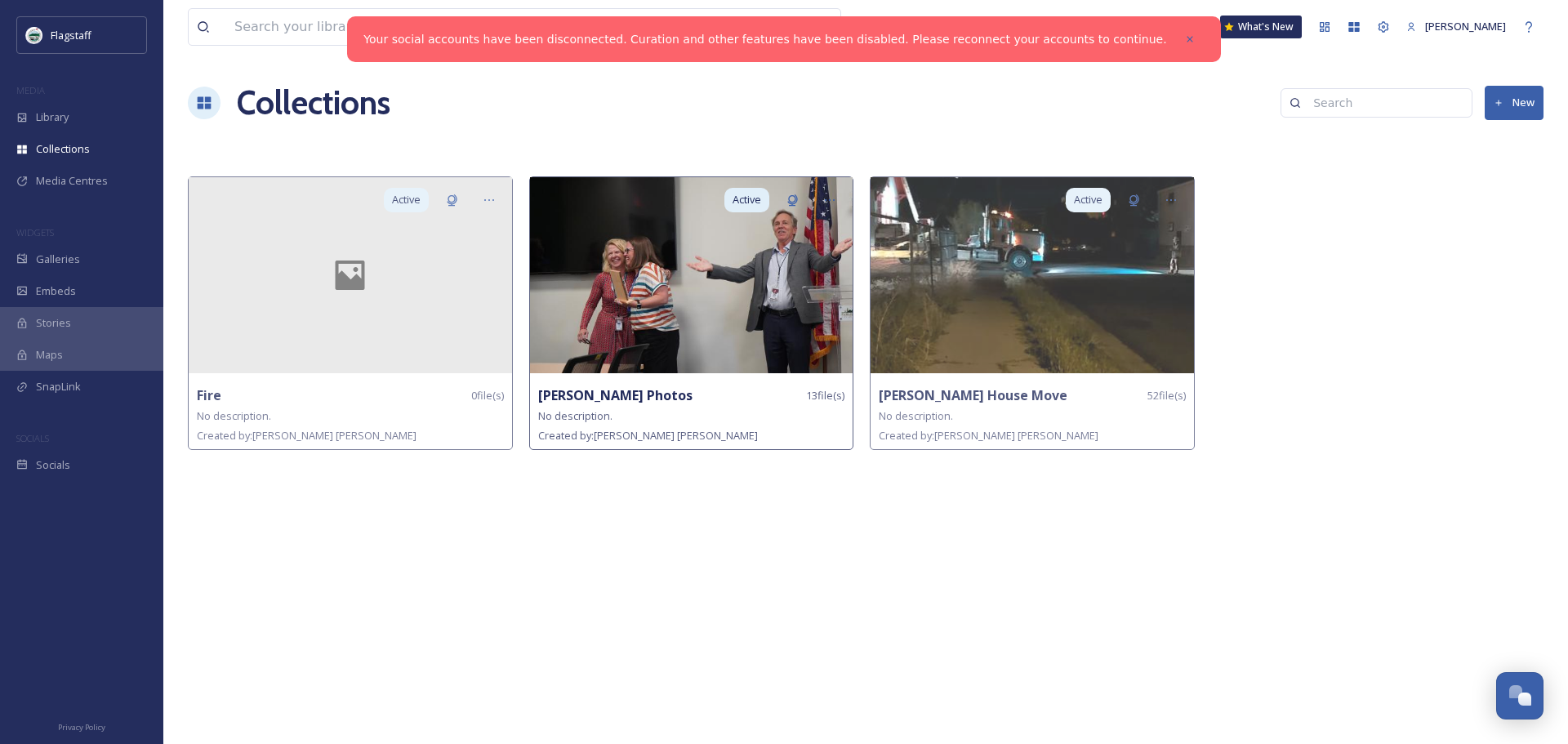
click at [579, 395] on strong "[PERSON_NAME] Photos" at bounding box center [615, 395] width 154 height 18
click at [609, 392] on strong "[PERSON_NAME] Photos" at bounding box center [615, 395] width 154 height 18
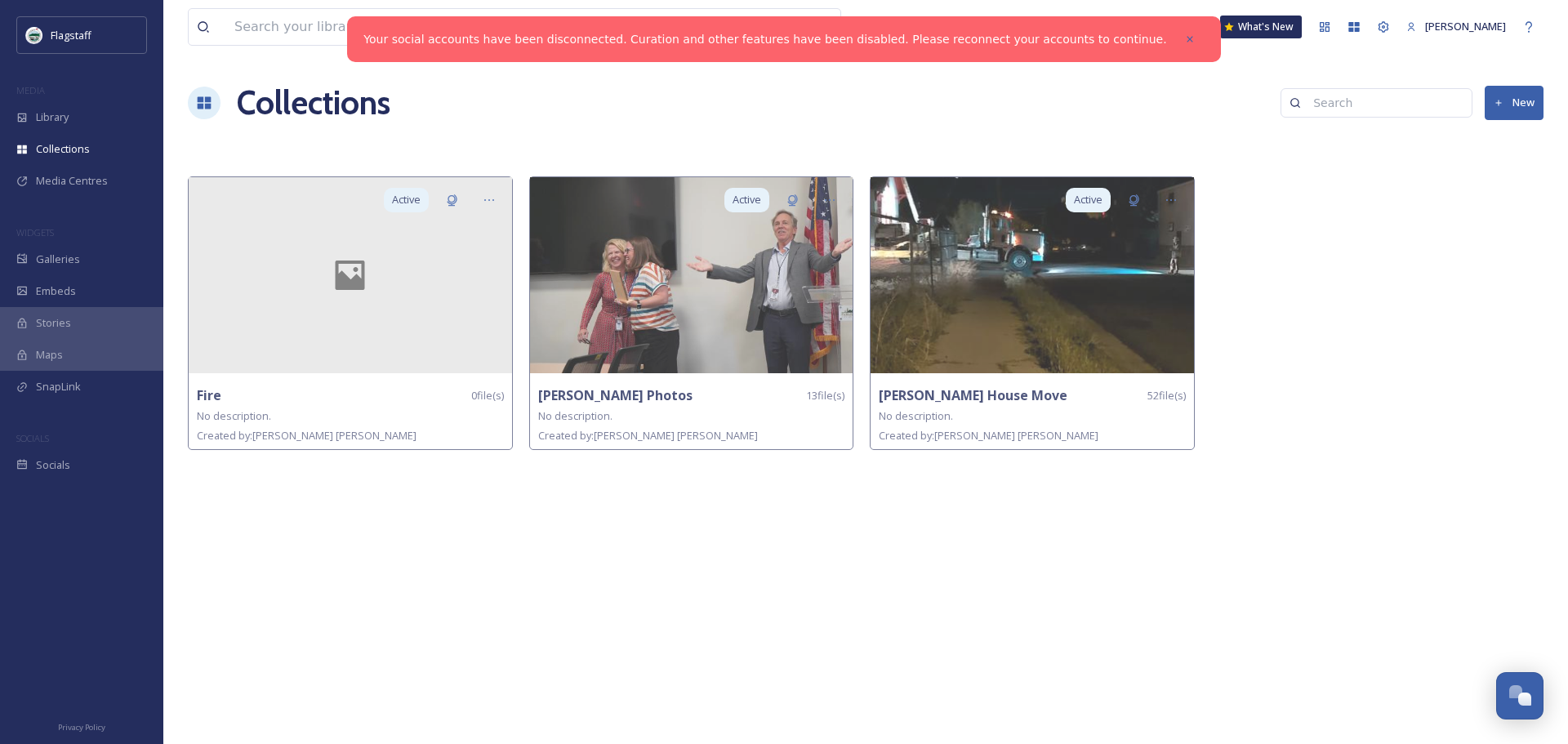
click at [887, 710] on div "View all files What's New Amanda Macholl Collections New Active Fire 0 file(s) …" at bounding box center [865, 372] width 1404 height 744
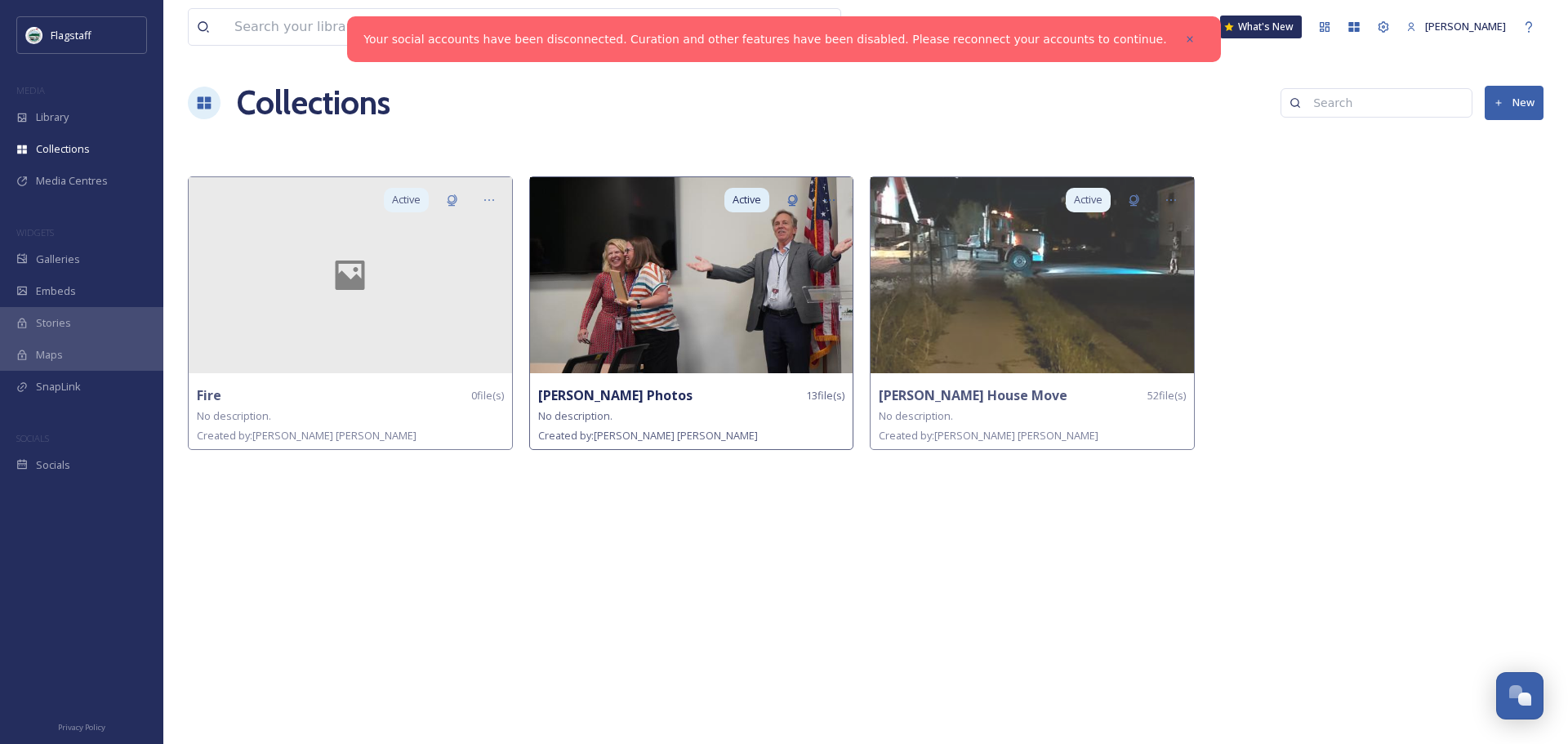
click at [699, 274] on img at bounding box center [692, 275] width 324 height 196
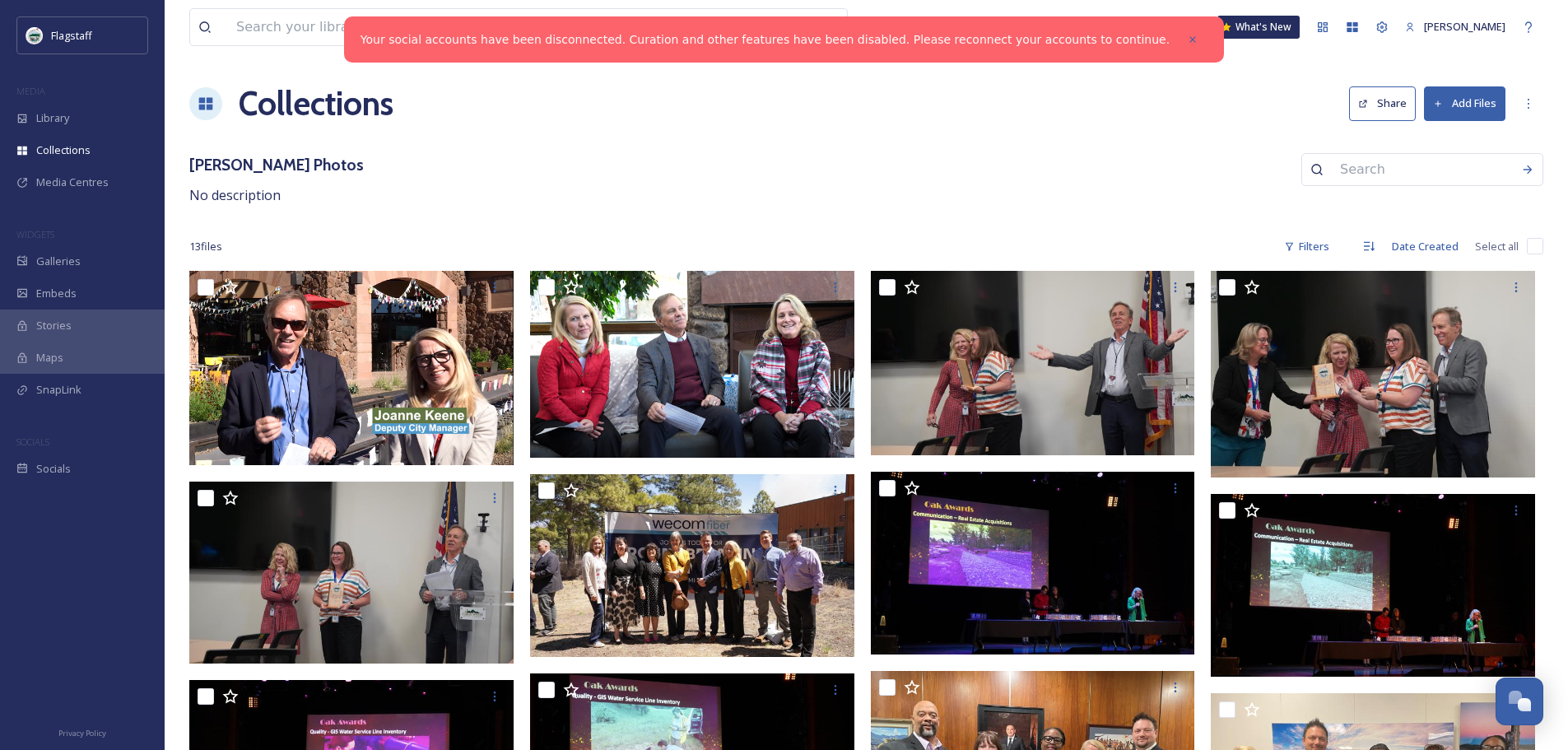
click at [1454, 111] on button "Add Files" at bounding box center [1464, 103] width 82 height 33
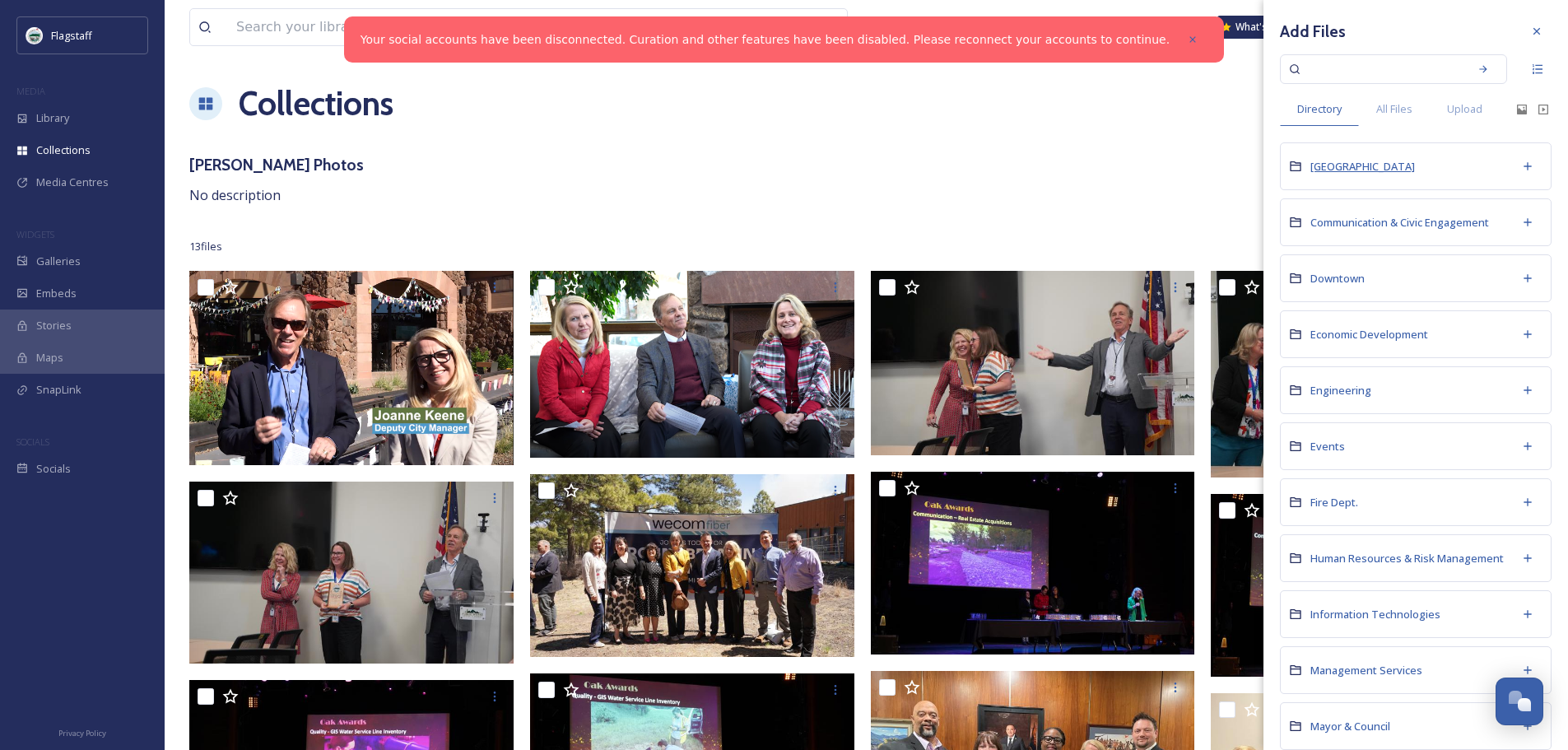
click at [1345, 166] on span "[GEOGRAPHIC_DATA]" at bounding box center [1362, 166] width 105 height 15
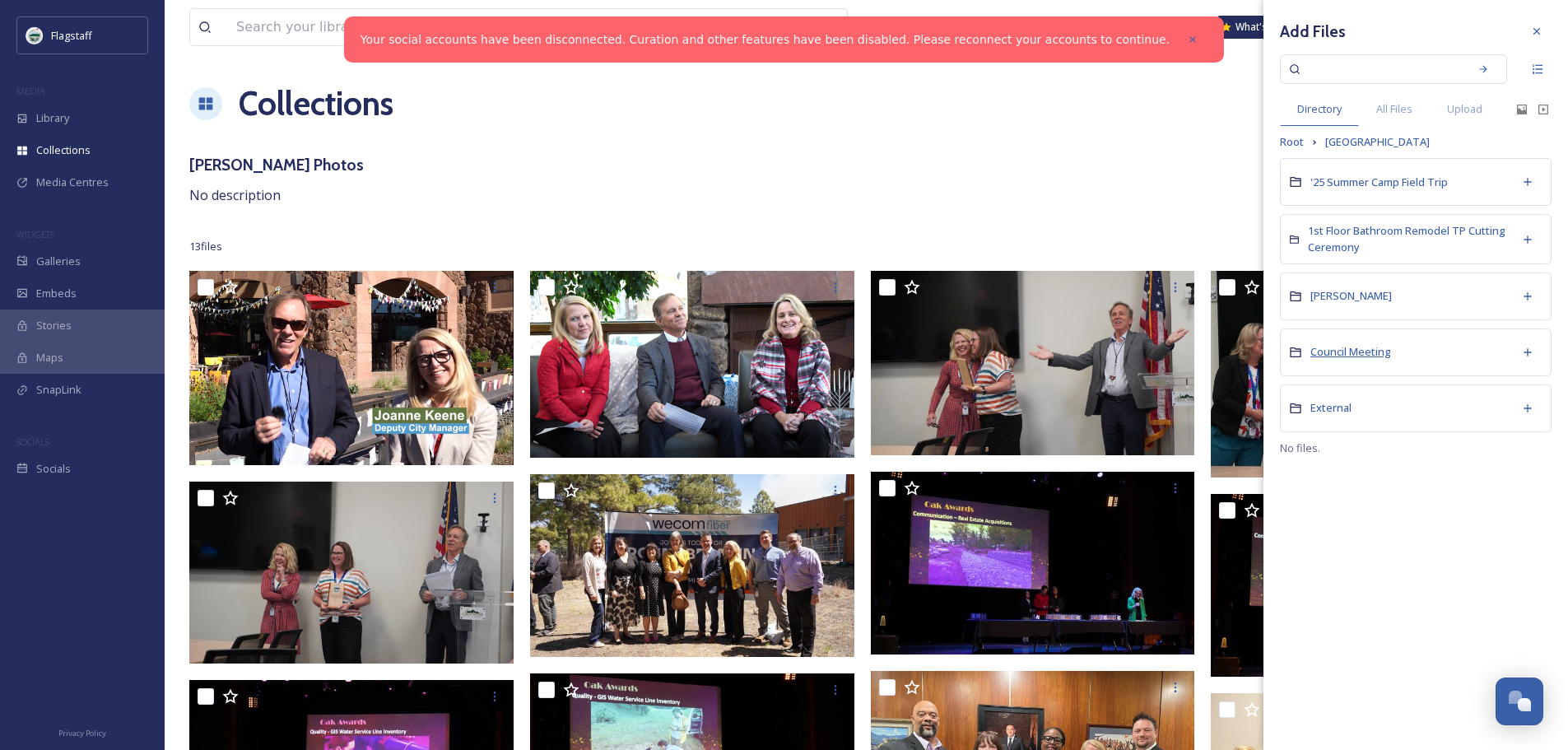
click at [1360, 357] on span "Council Meeting" at bounding box center [1351, 351] width 81 height 15
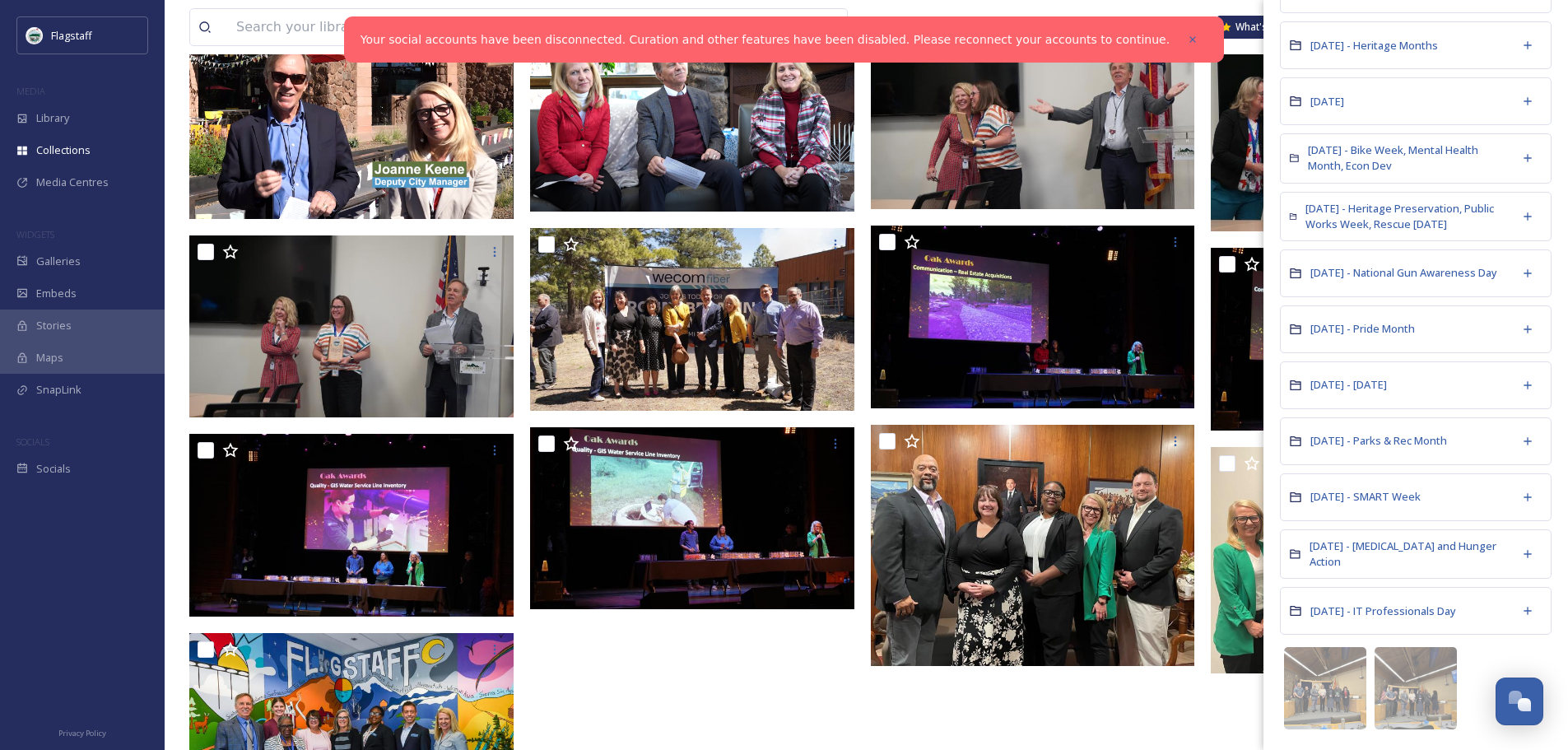
scroll to position [247, 0]
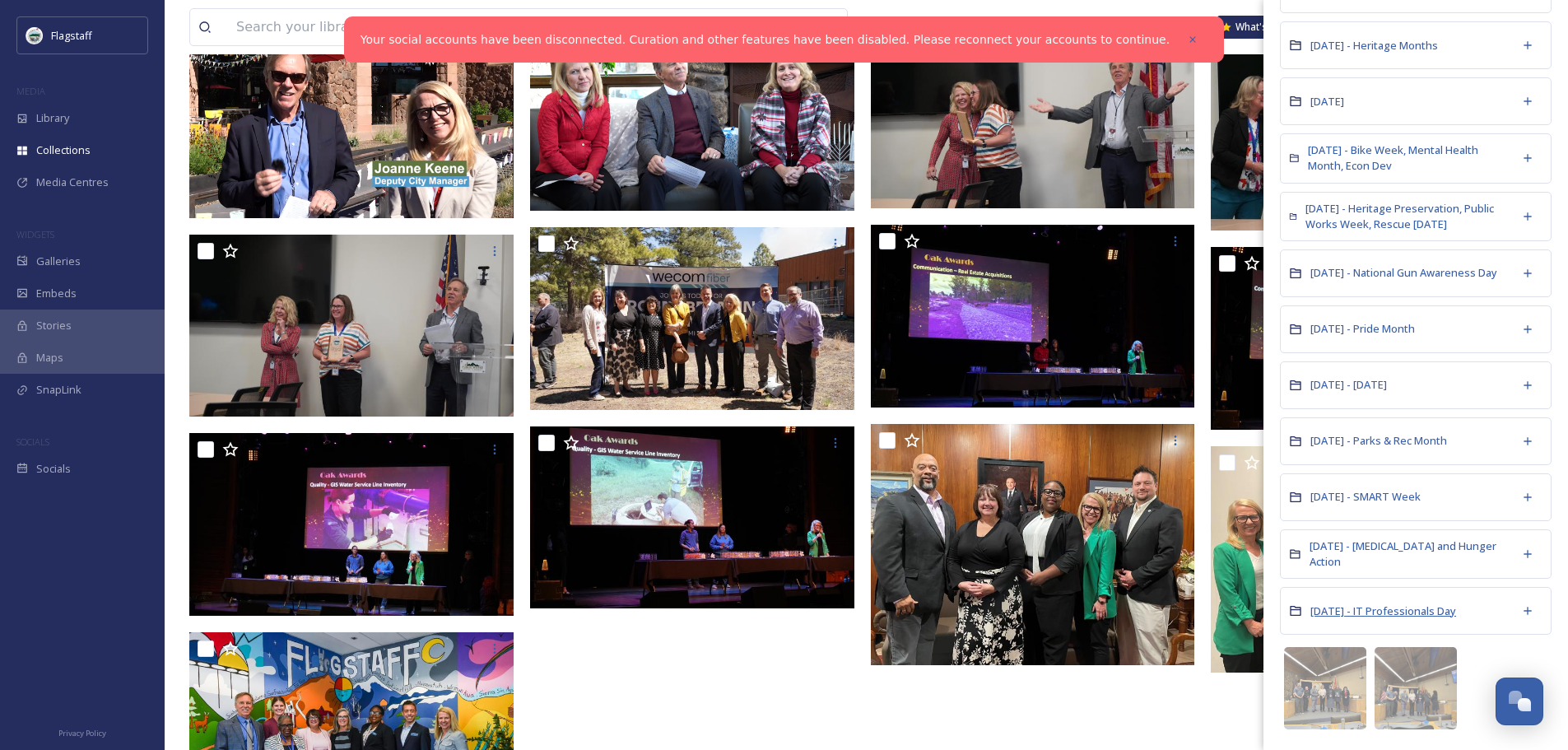
click at [1400, 613] on span "[DATE] - IT Professionals Day" at bounding box center [1383, 610] width 146 height 15
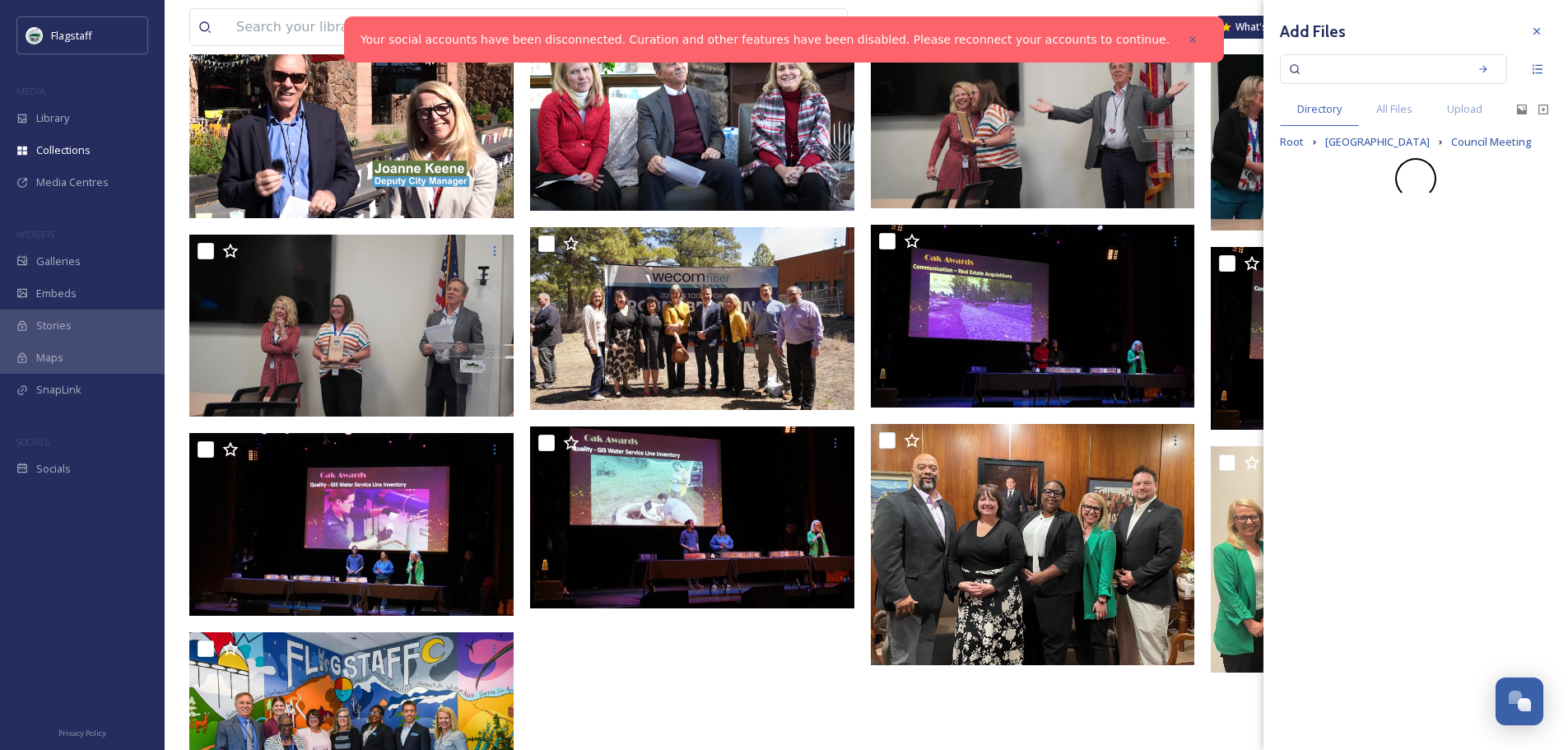
scroll to position [0, 0]
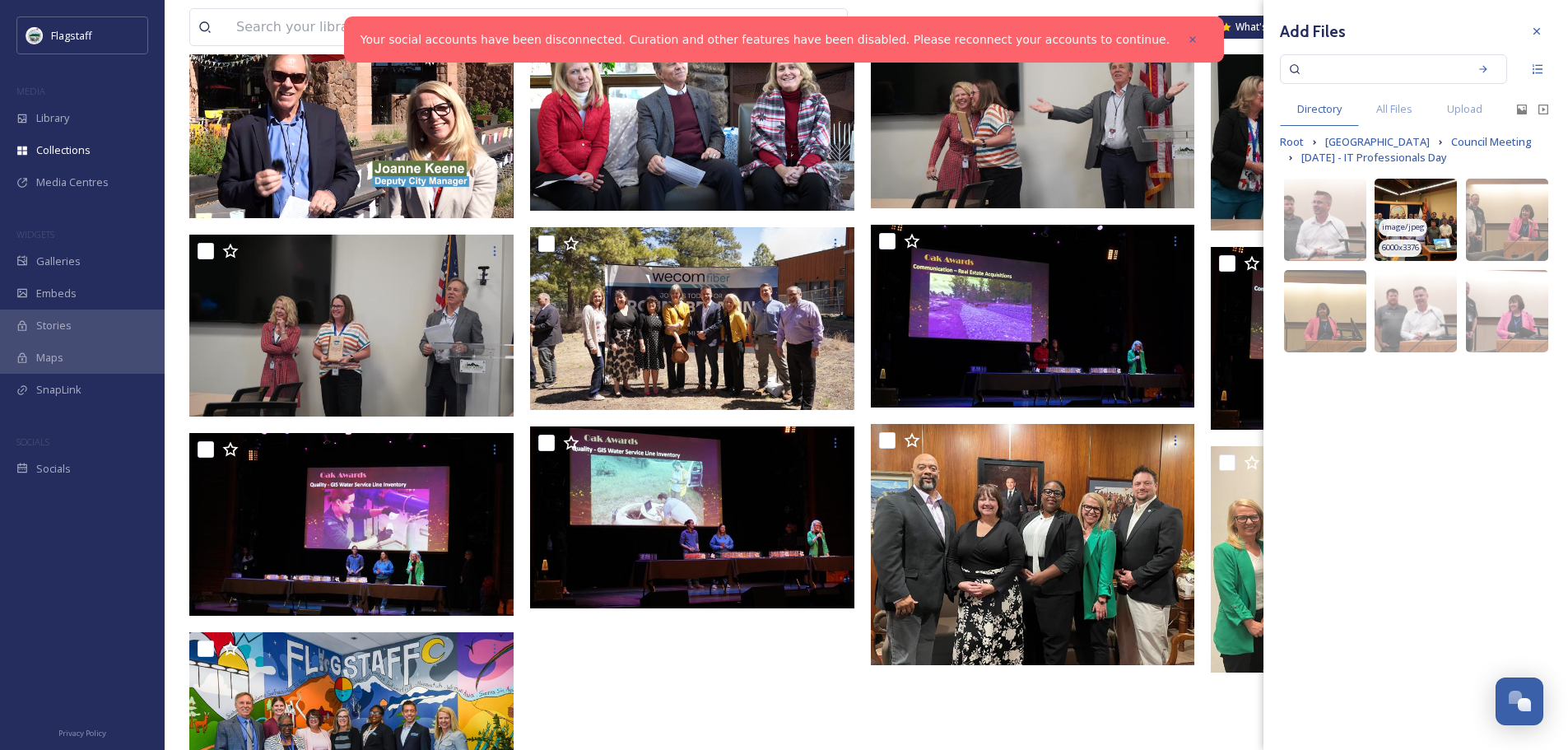
click at [1440, 193] on img at bounding box center [1416, 220] width 83 height 83
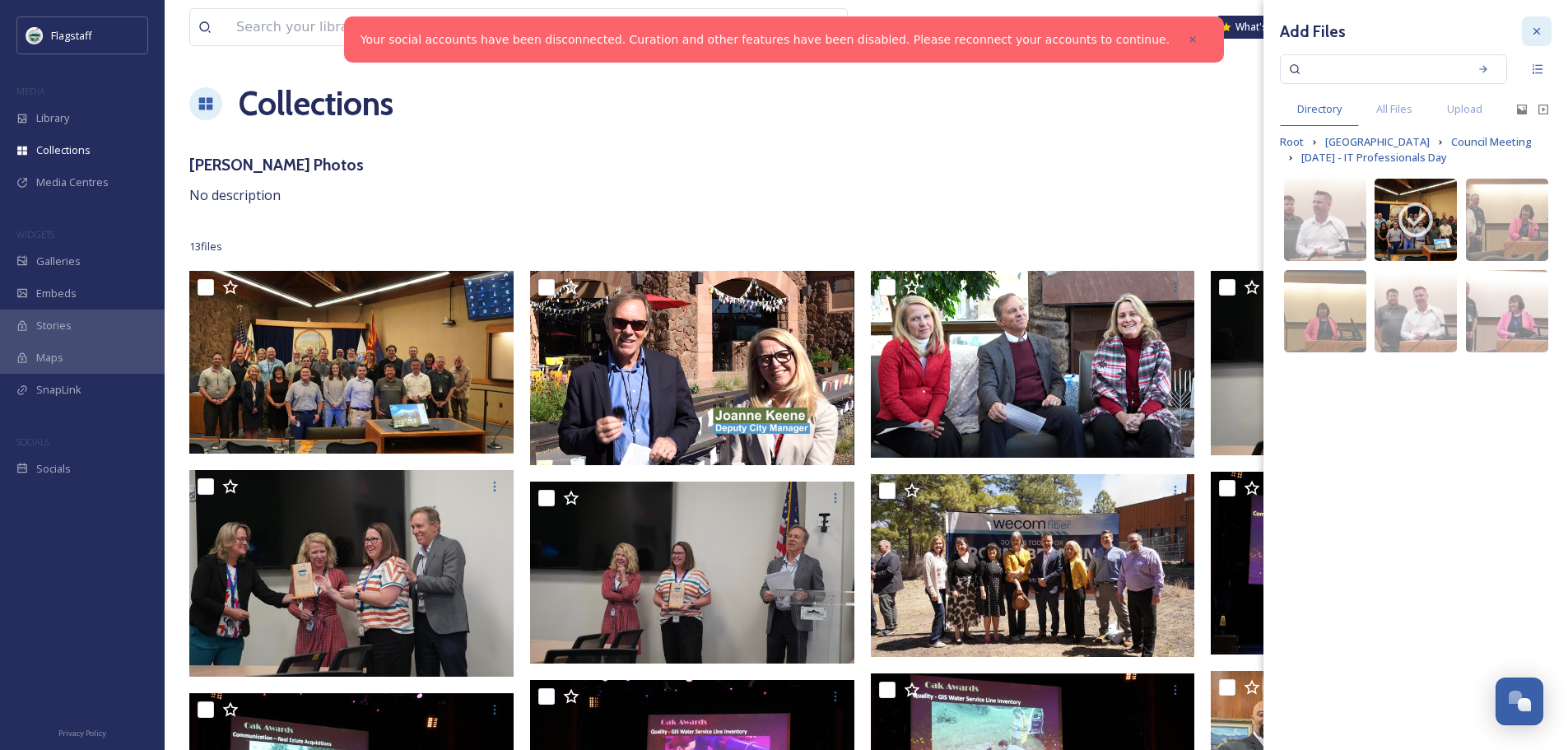
click at [1539, 31] on icon at bounding box center [1536, 31] width 13 height 13
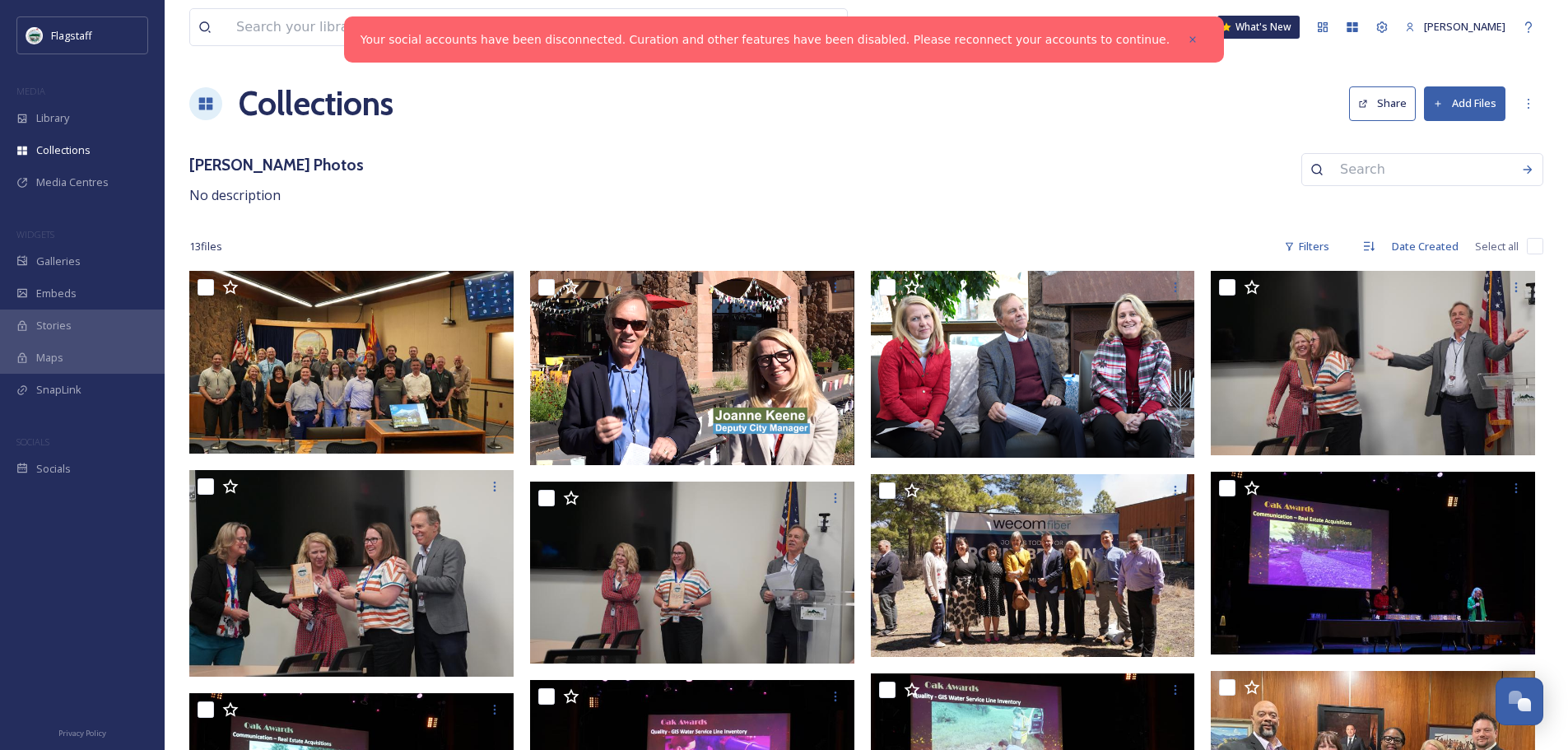
click at [1434, 109] on icon at bounding box center [1438, 104] width 11 height 11
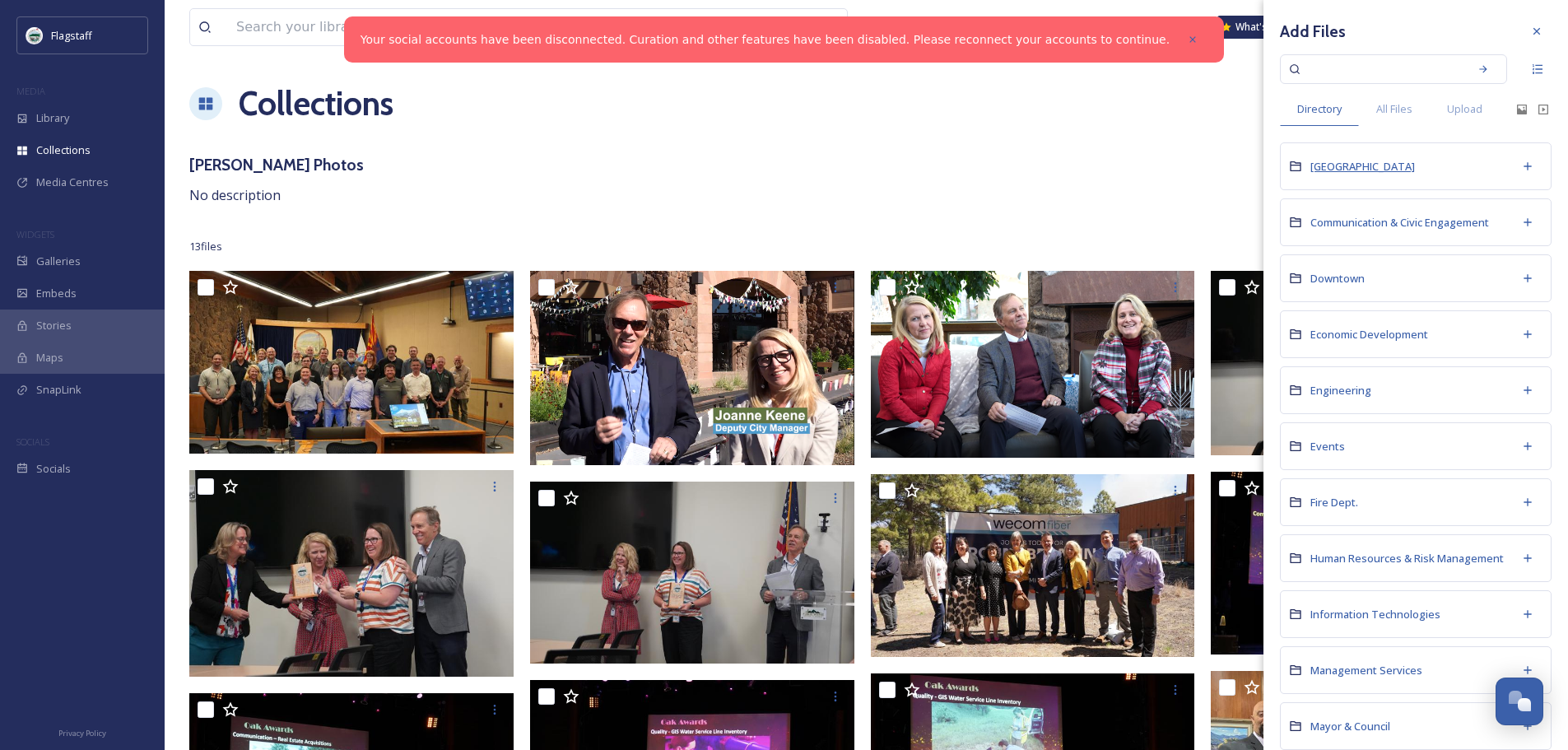
click at [1346, 164] on span "[GEOGRAPHIC_DATA]" at bounding box center [1362, 166] width 105 height 15
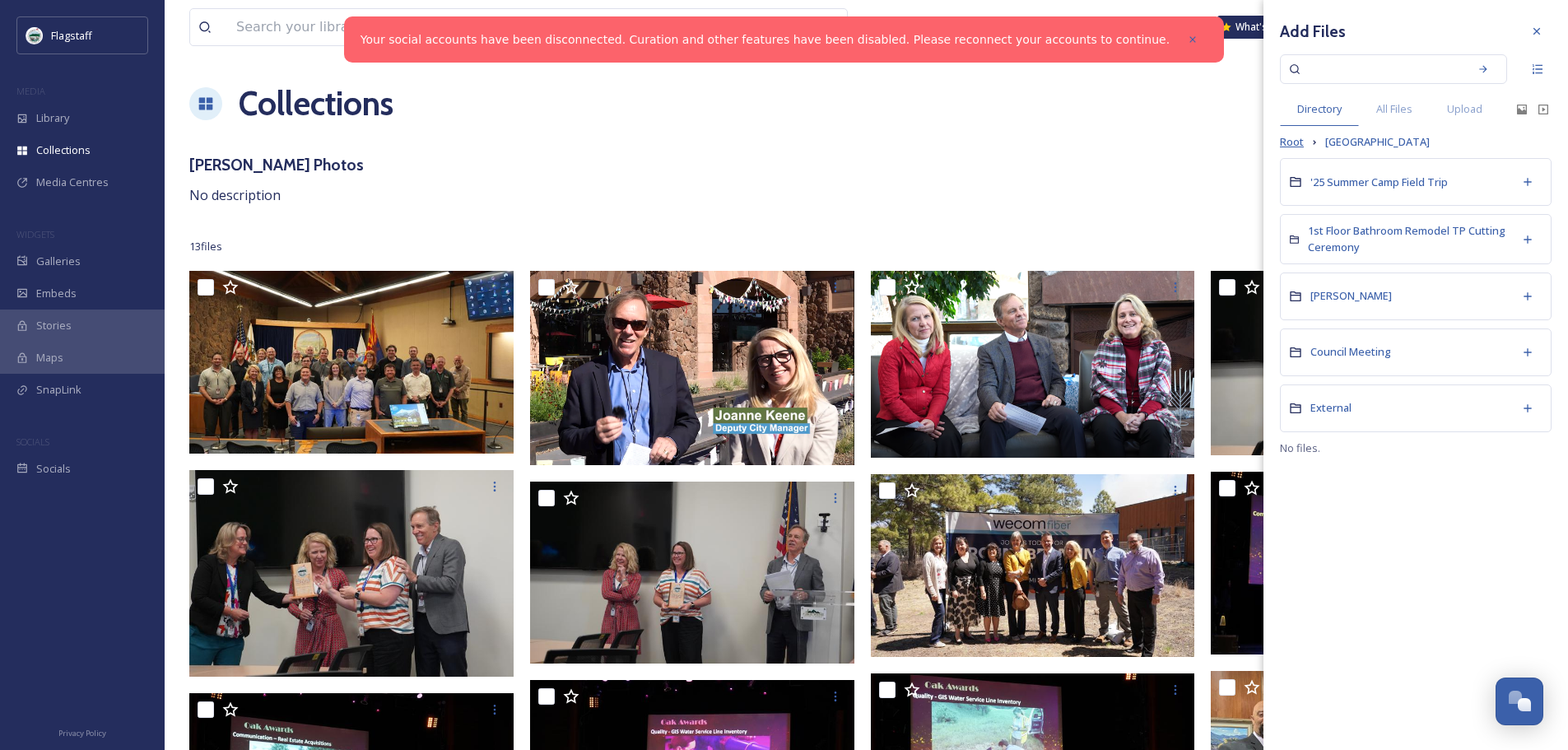
click at [1286, 142] on span "Root" at bounding box center [1291, 142] width 24 height 16
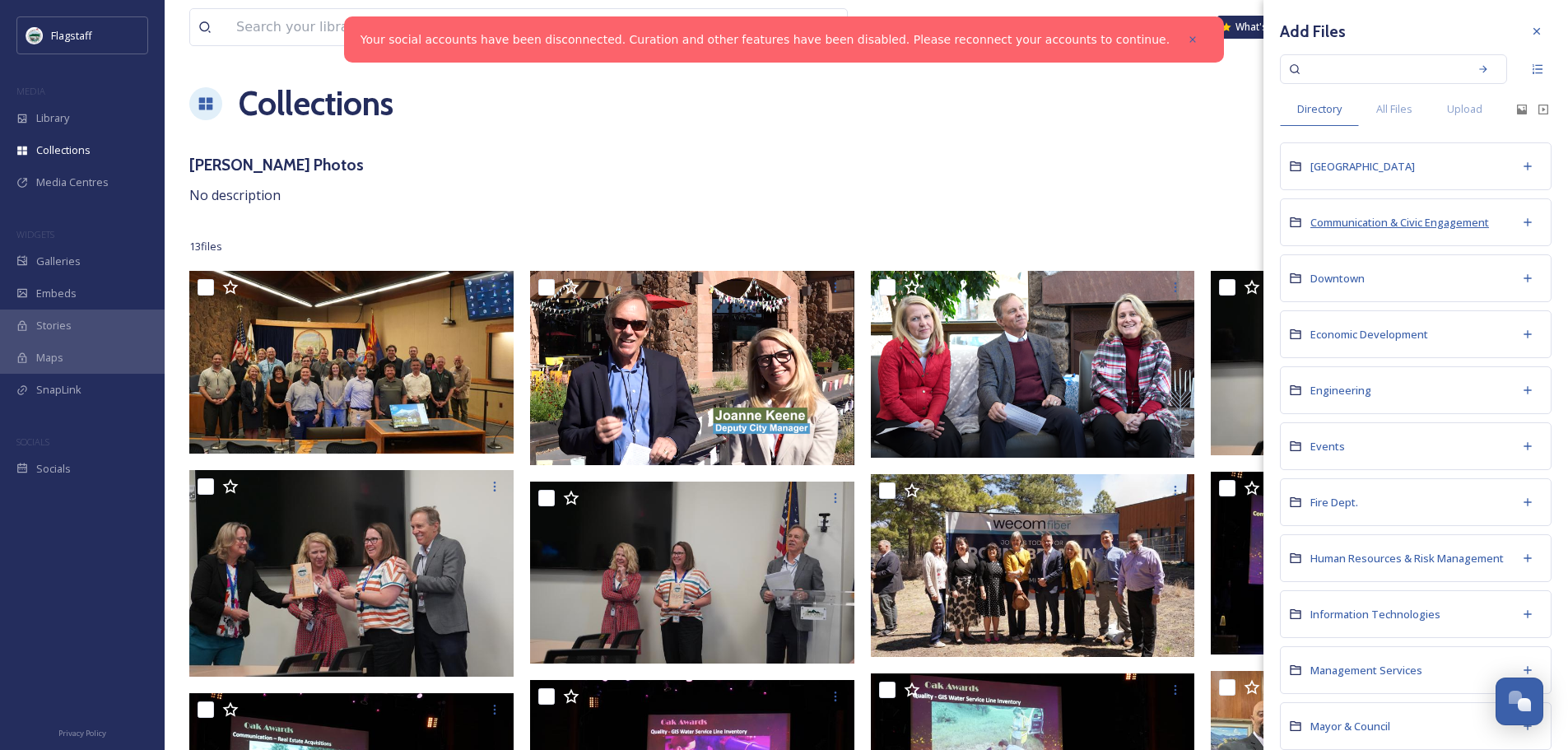
click at [1368, 218] on span "Communication & Civic Engagement" at bounding box center [1399, 222] width 178 height 15
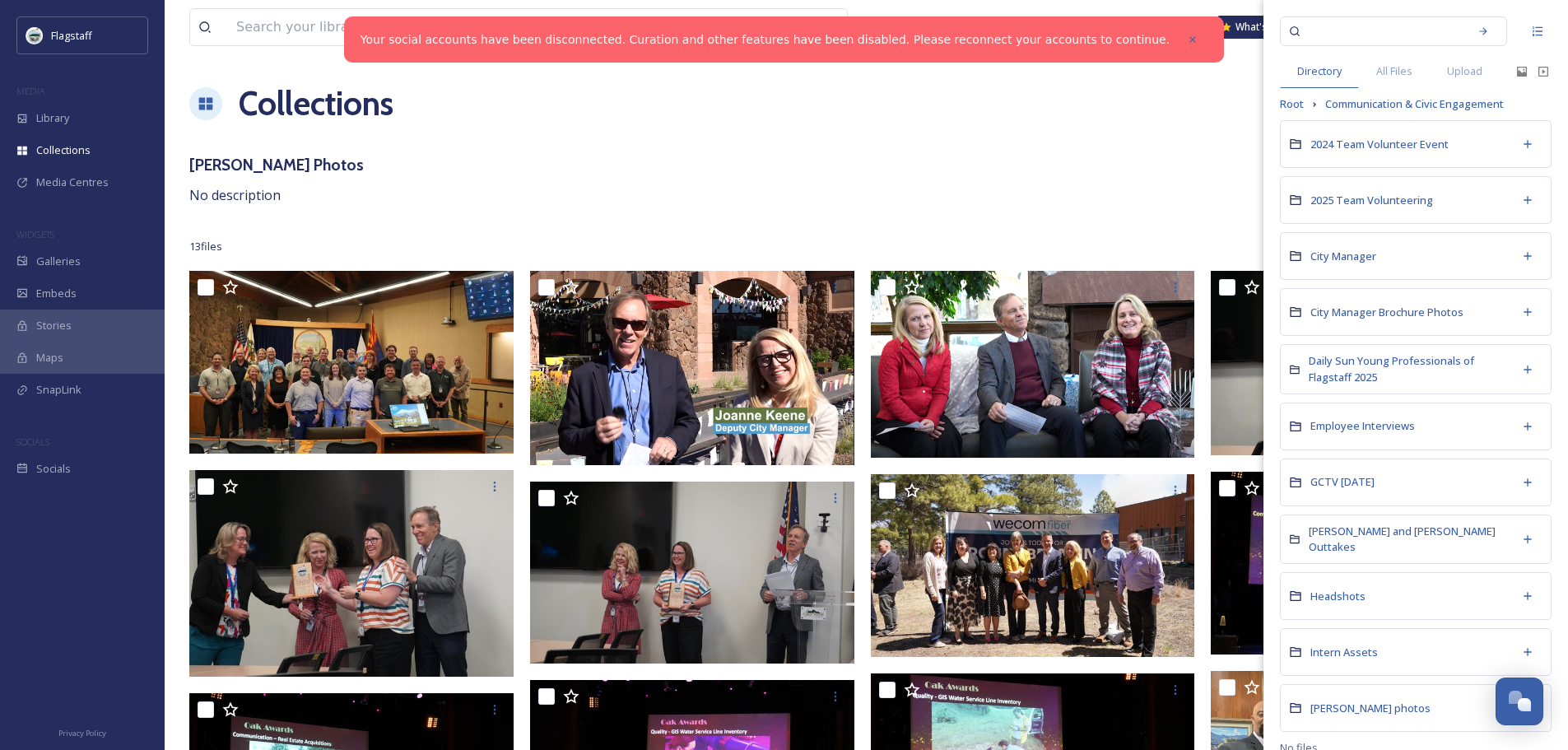
scroll to position [58, 0]
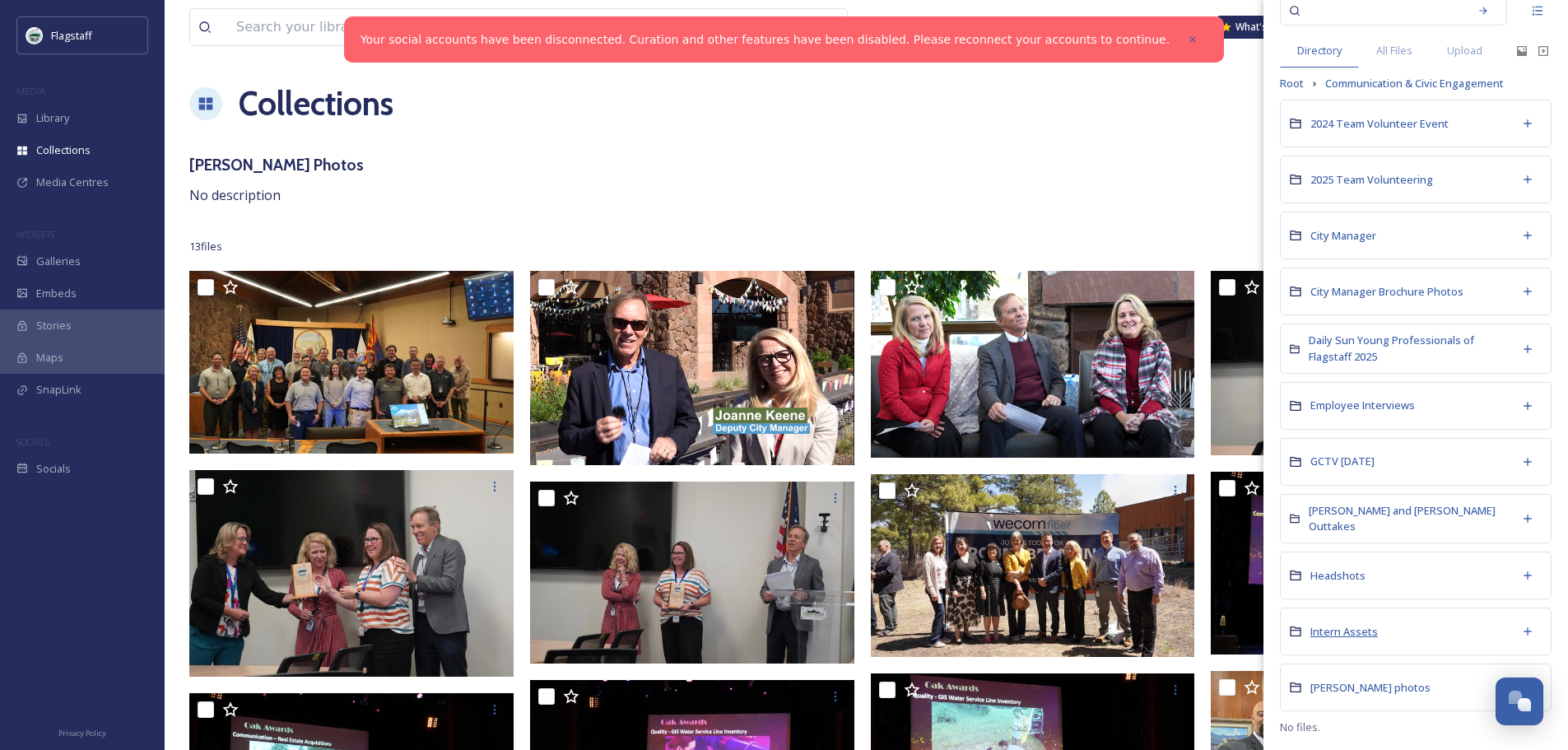
click at [1355, 631] on span "Intern Assets" at bounding box center [1344, 631] width 68 height 15
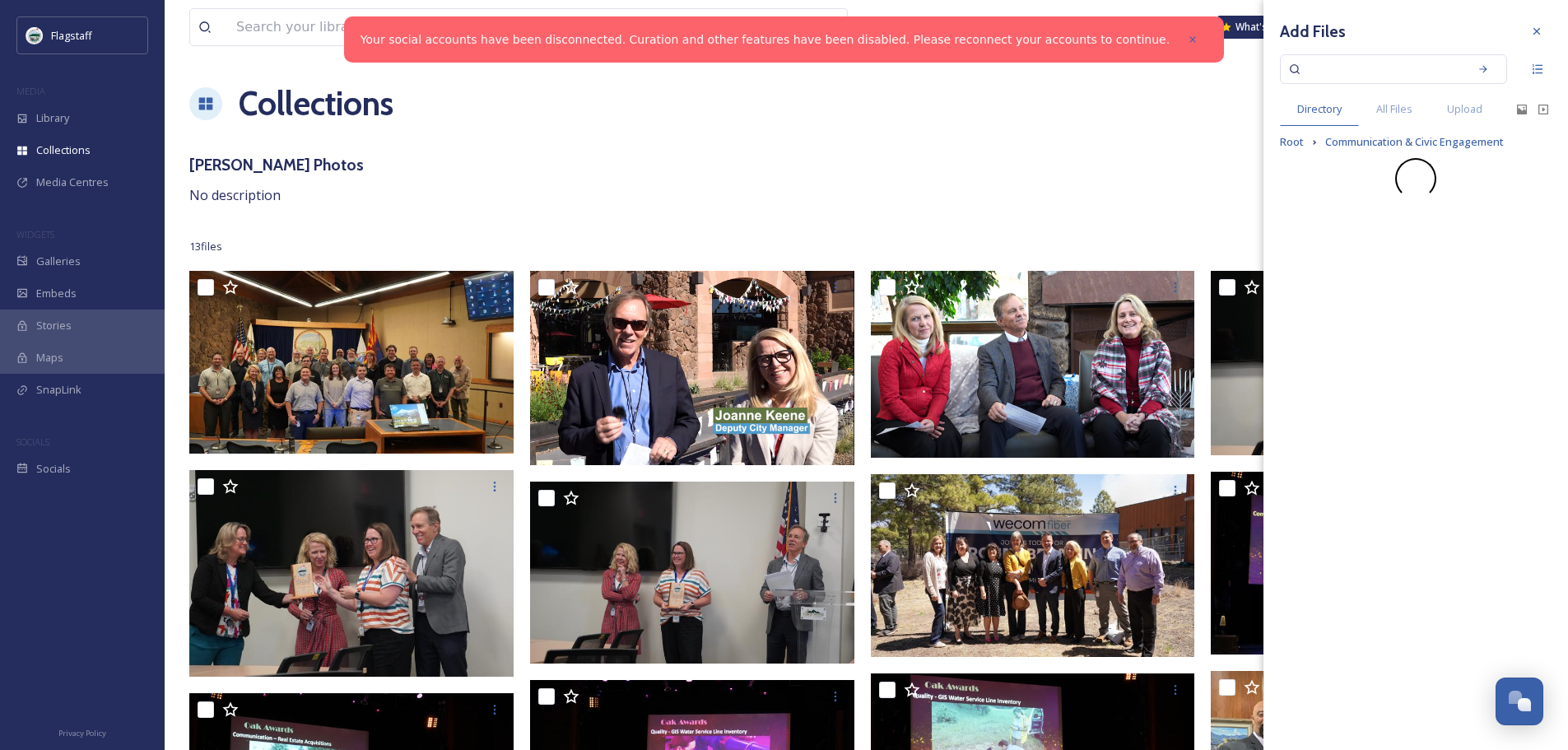
scroll to position [0, 0]
click at [1363, 197] on span "[PERSON_NAME] - Summer '25" at bounding box center [1384, 197] width 149 height 15
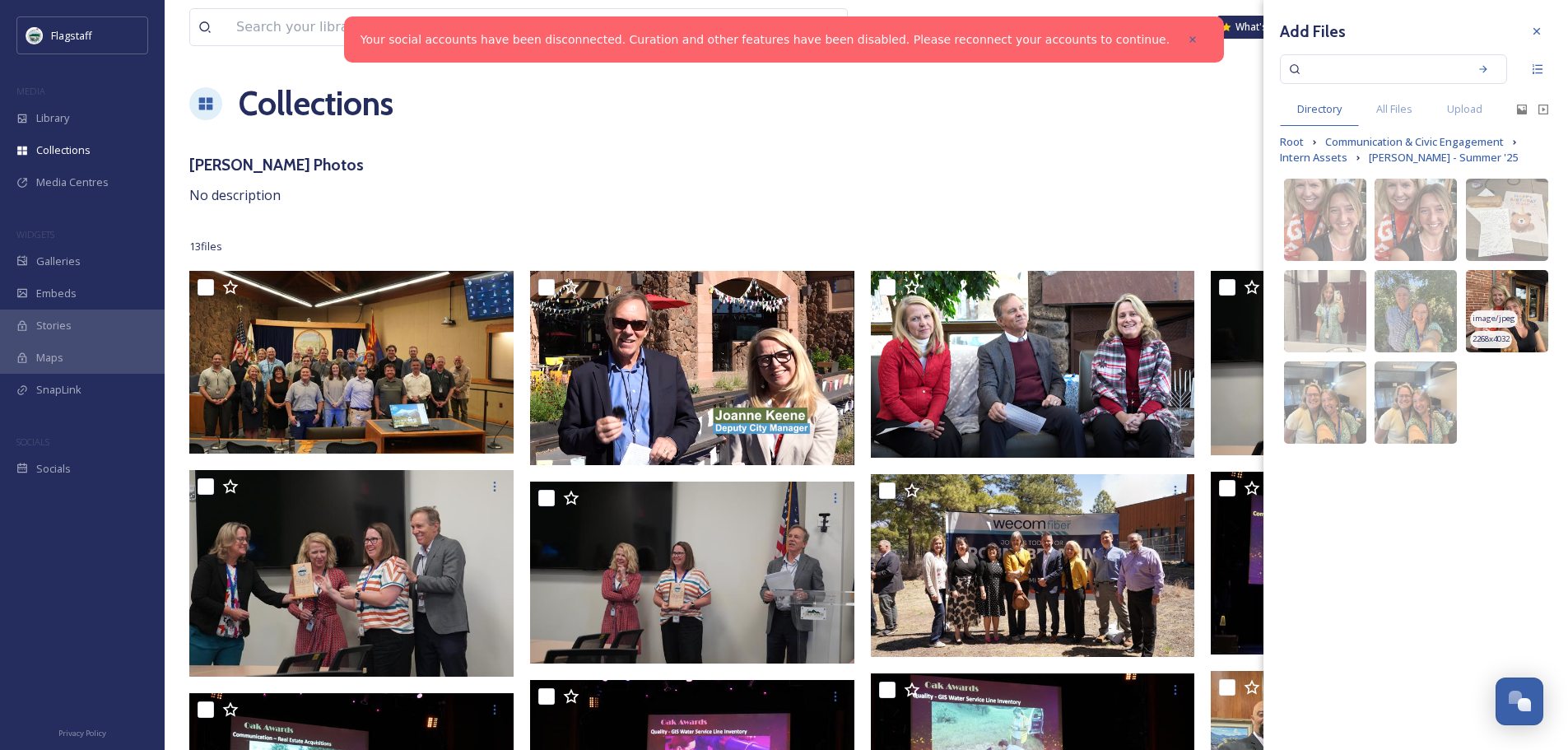
click at [1506, 300] on img at bounding box center [1507, 311] width 83 height 83
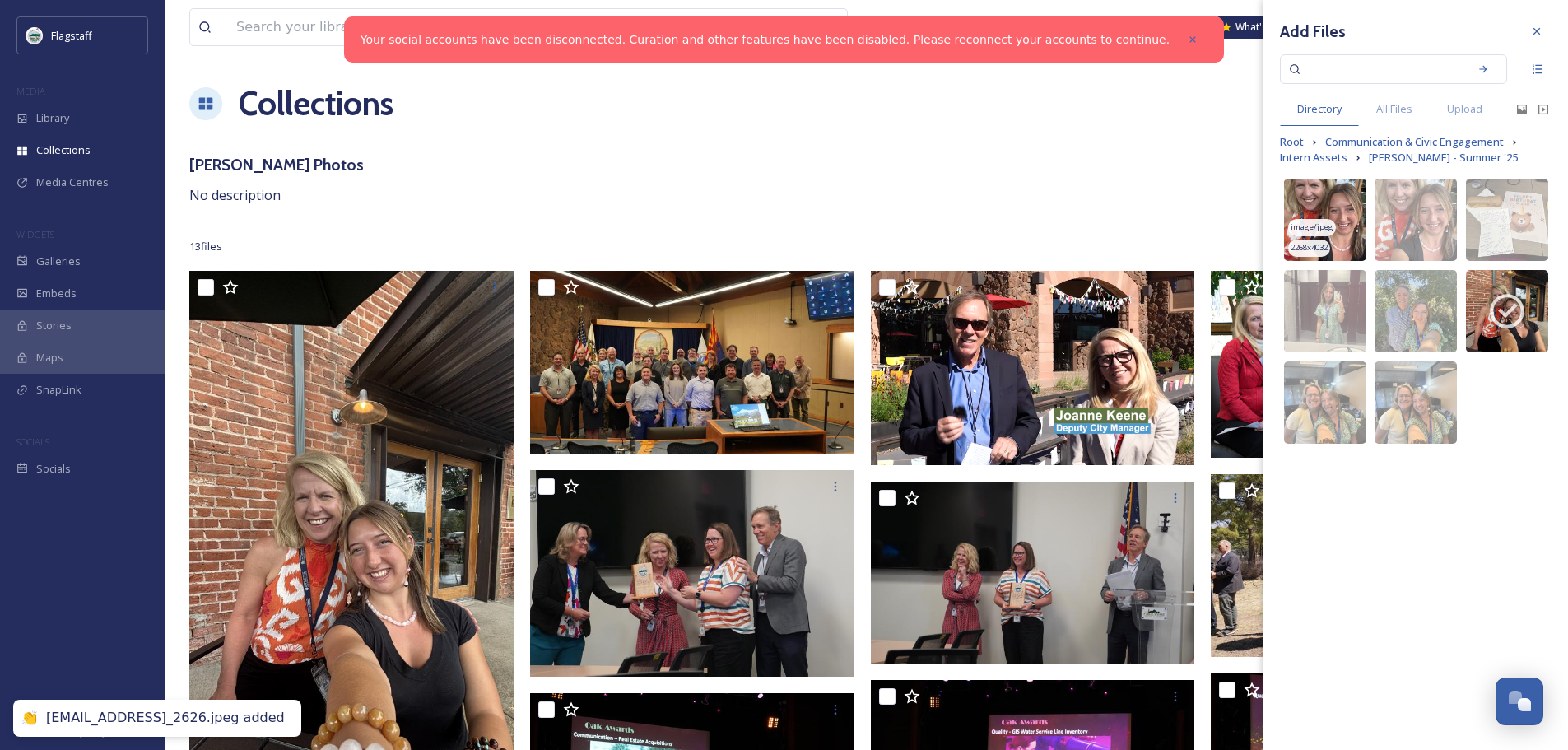
click at [1332, 207] on img at bounding box center [1325, 220] width 83 height 83
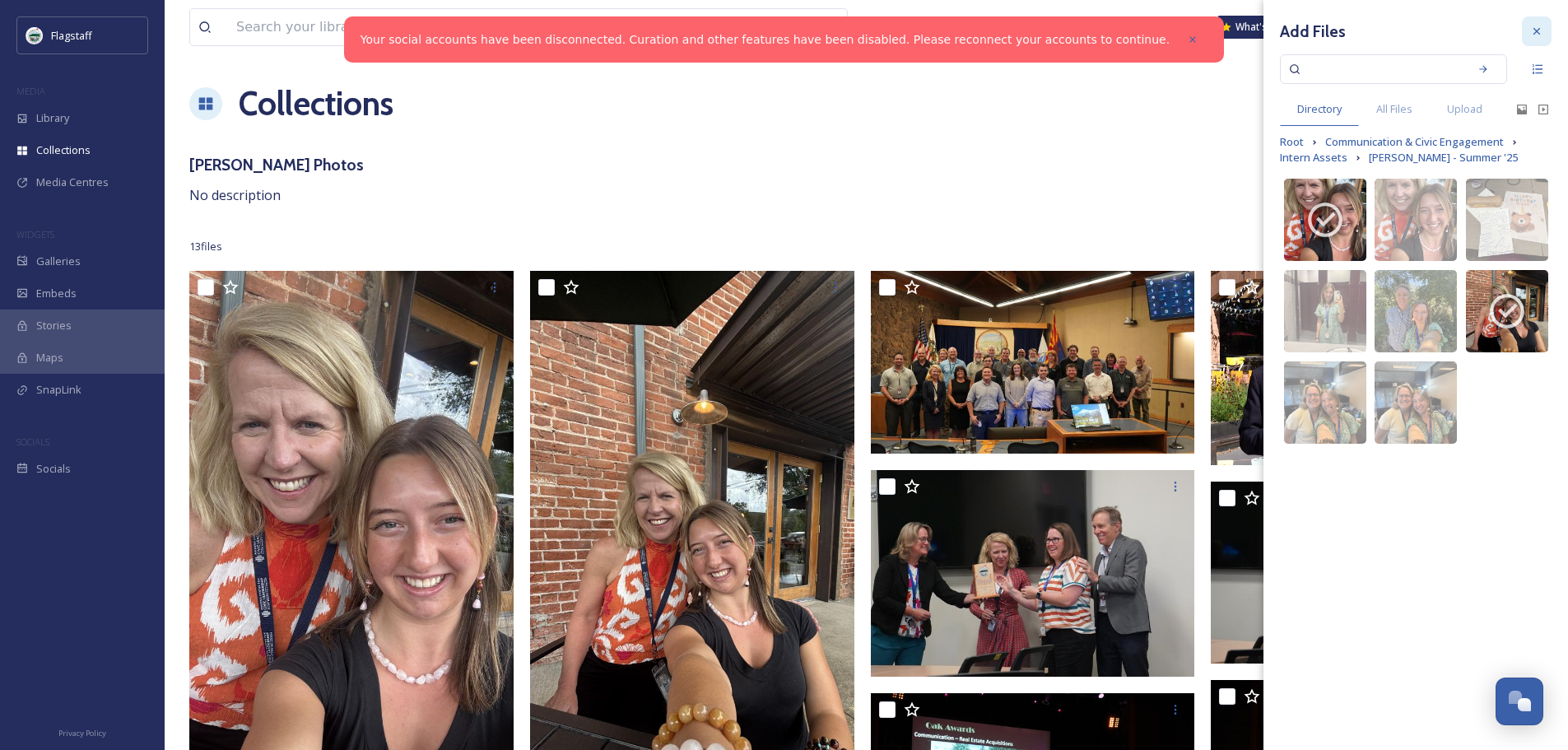
click at [1535, 33] on icon at bounding box center [1535, 31] width 6 height 6
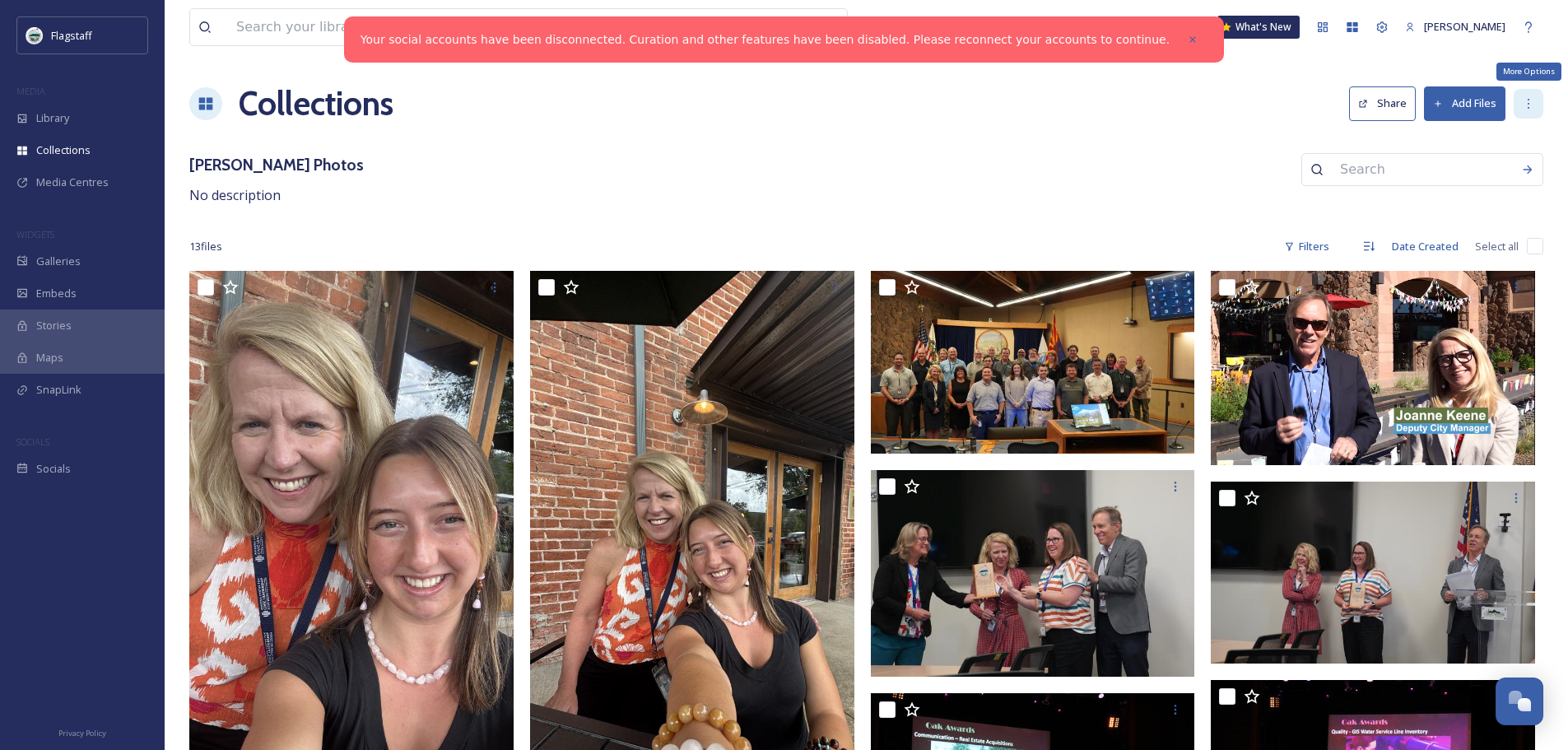
click at [1535, 106] on div "More Options" at bounding box center [1528, 104] width 30 height 30
click at [1376, 71] on div "View all files What's New Amanda Macholl Collections Share Add Files Edit Colle…" at bounding box center [866, 757] width 1403 height 1514
click at [1376, 104] on button "Share" at bounding box center [1383, 103] width 67 height 33
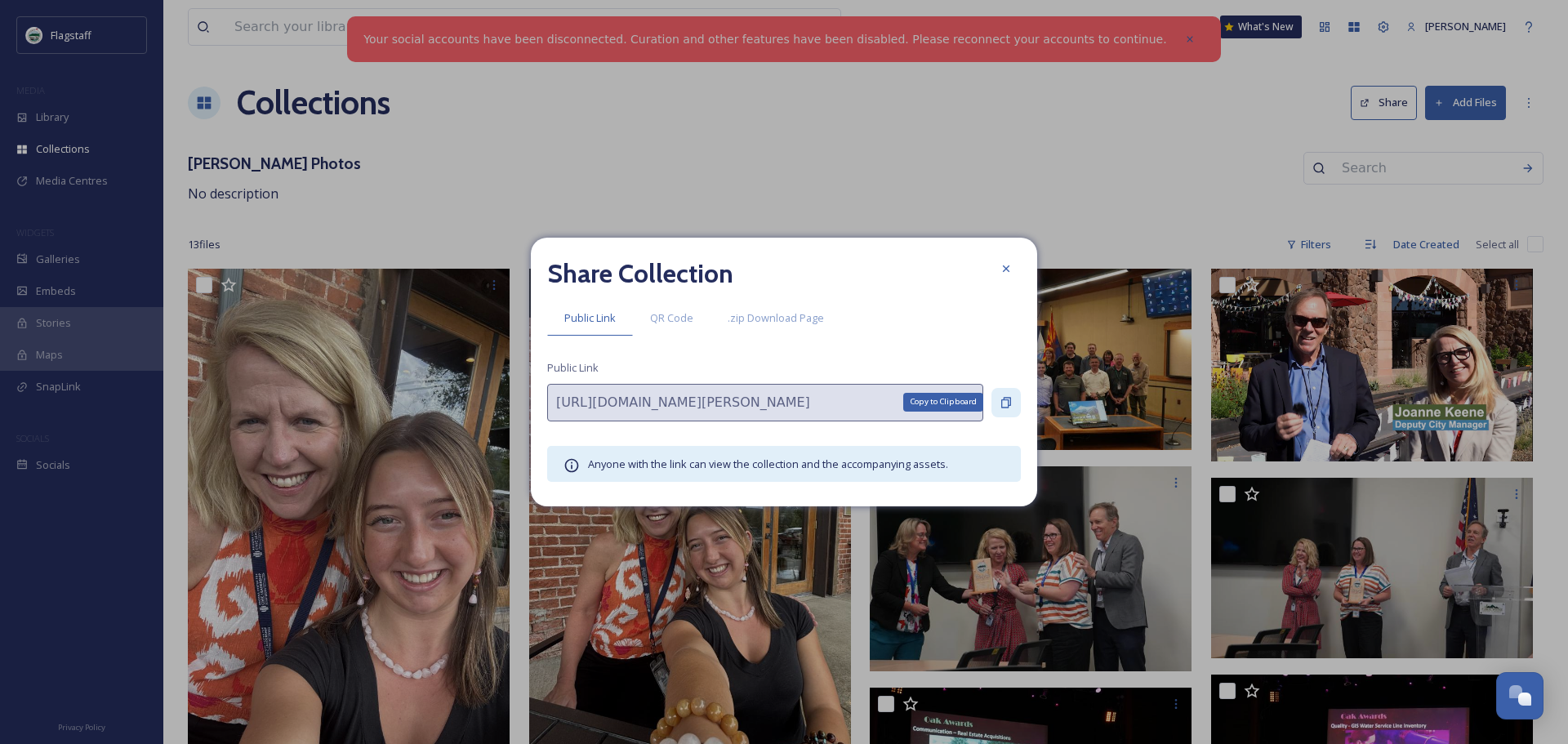
click at [1006, 403] on icon at bounding box center [1006, 402] width 13 height 13
